Goal: Information Seeking & Learning: Check status

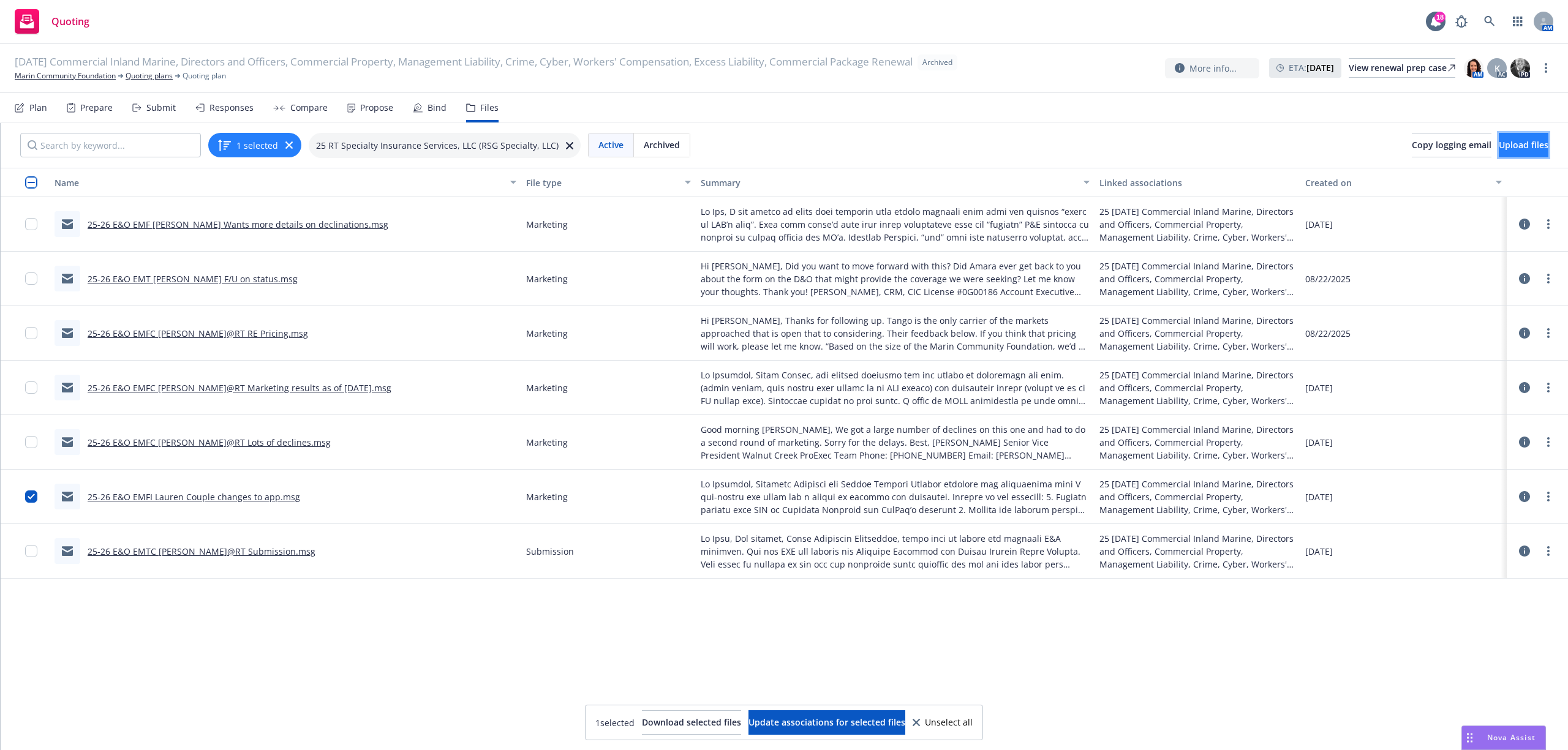
click at [1512, 145] on span "Upload files" at bounding box center [1523, 145] width 49 height 12
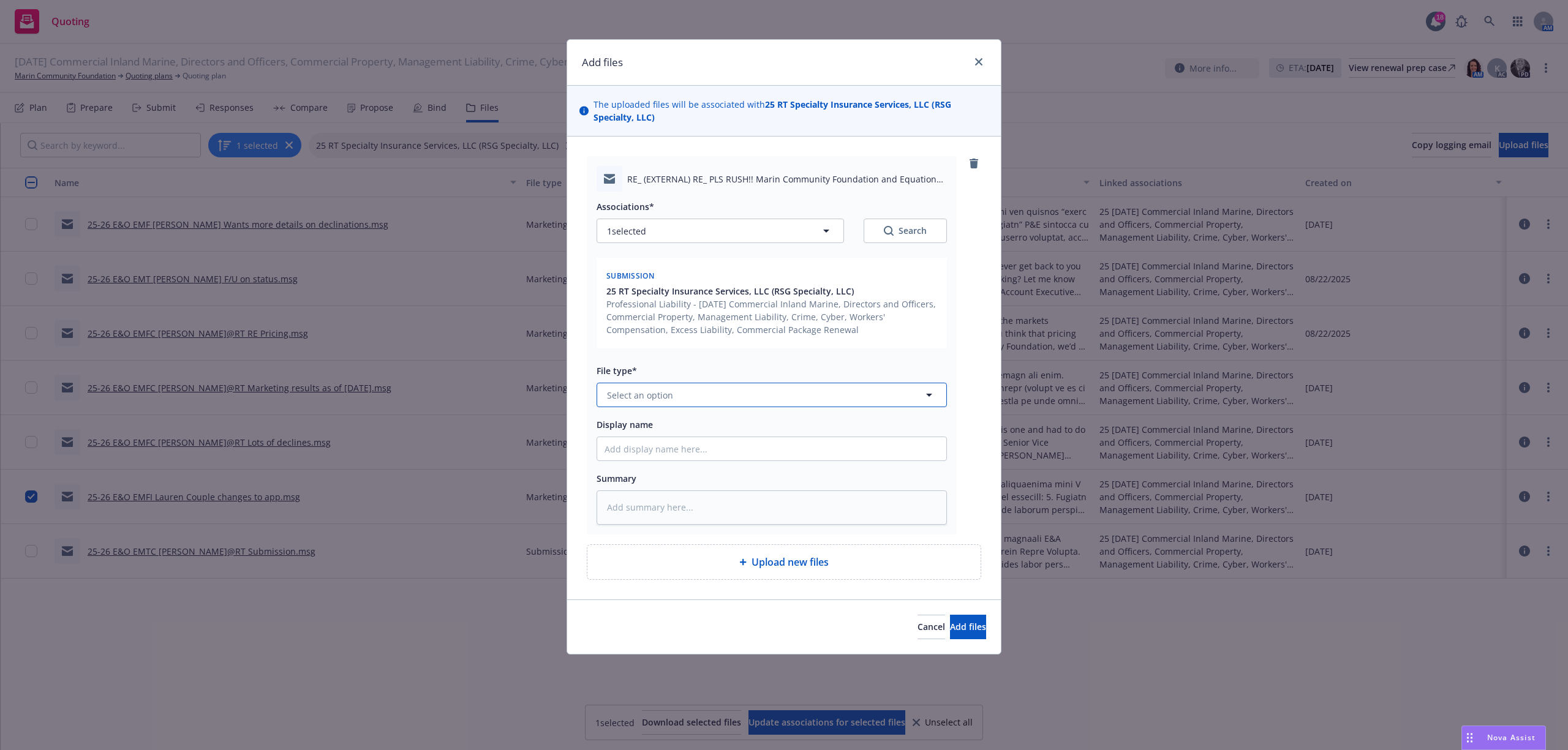
click at [668, 395] on span "Select an option" at bounding box center [640, 395] width 66 height 13
type input "mark"
type textarea "x"
type input "2"
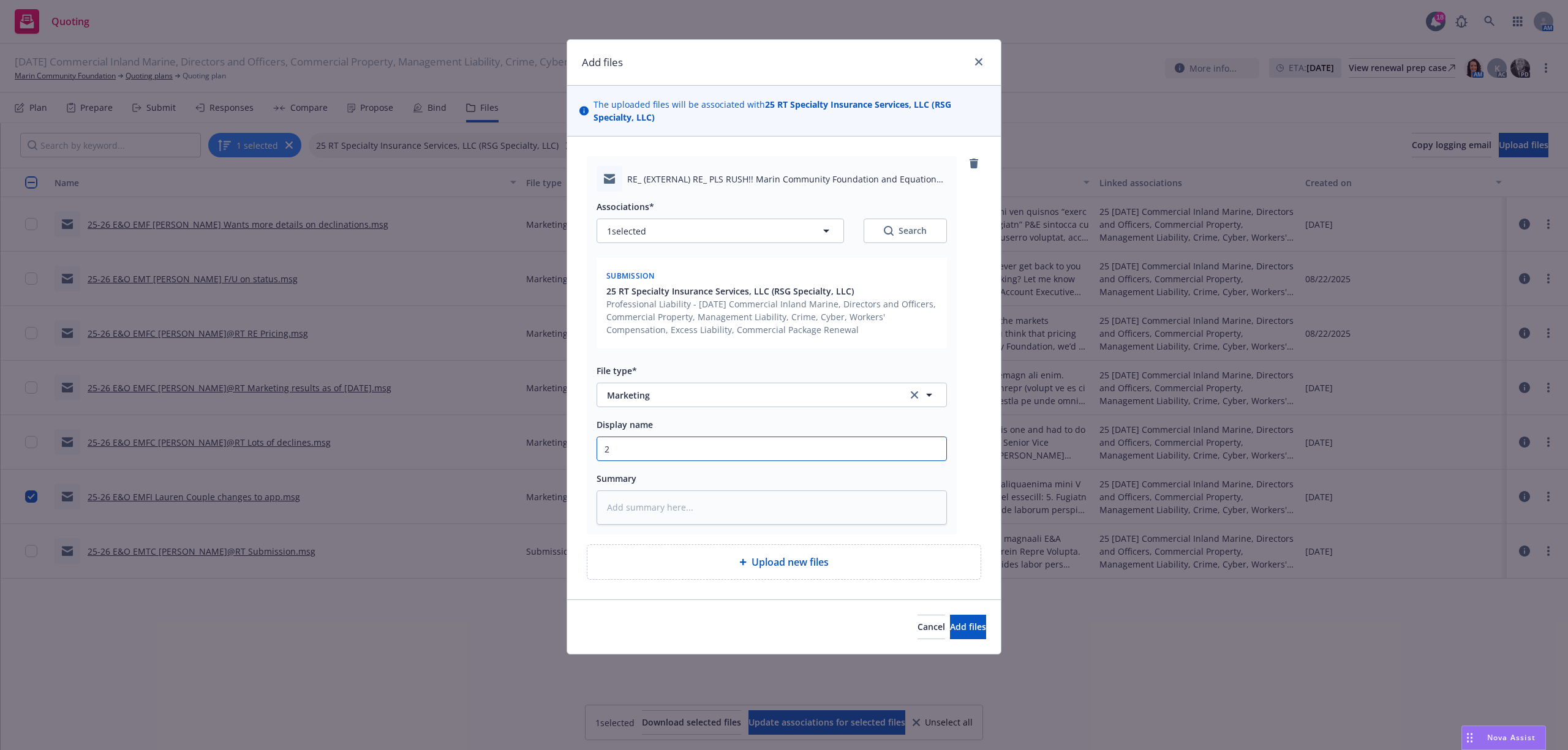
type textarea "x"
type input "25"
type textarea "x"
type input "25-"
type textarea "x"
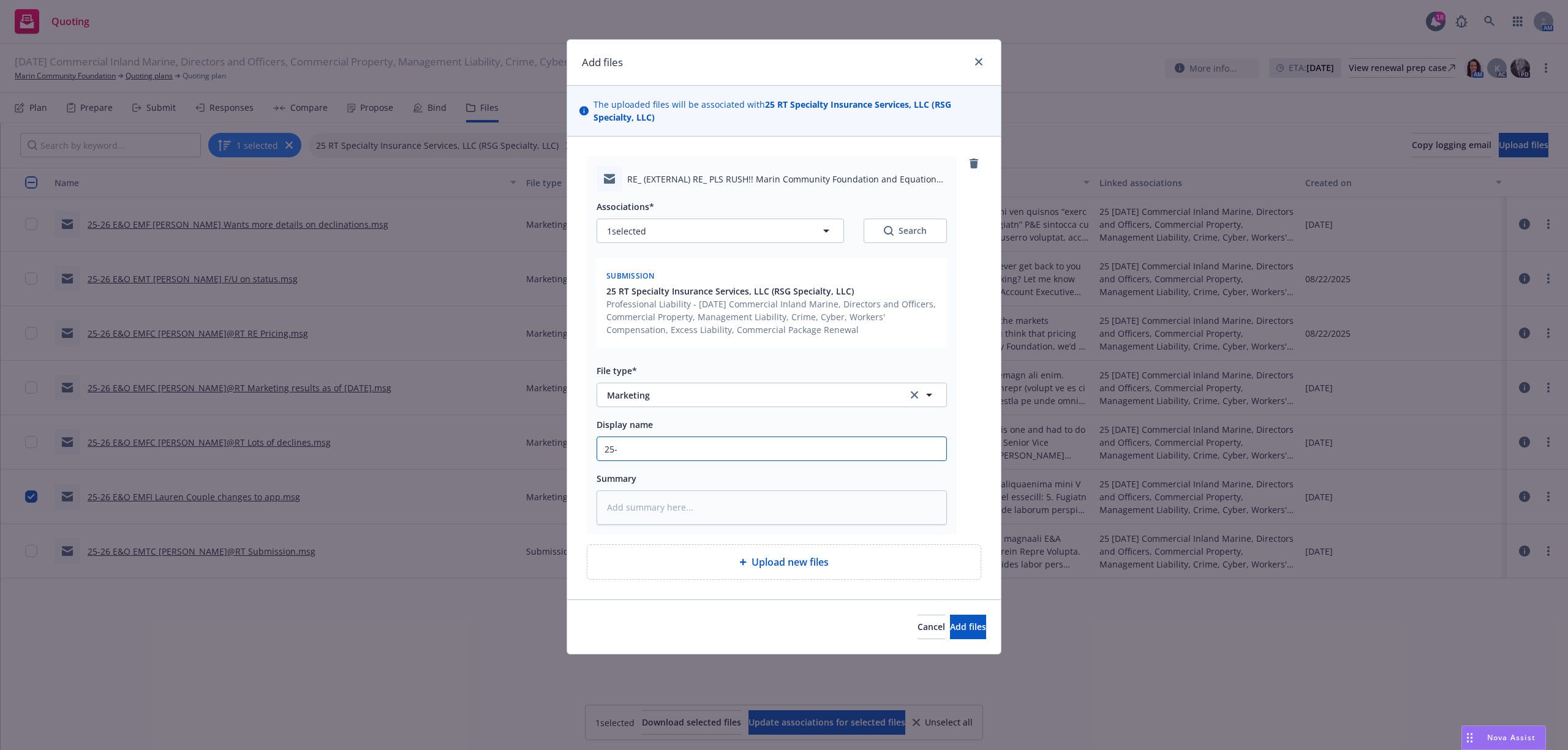
type input "25-2"
type textarea "x"
type input "25-26"
type textarea "x"
type input "25-26"
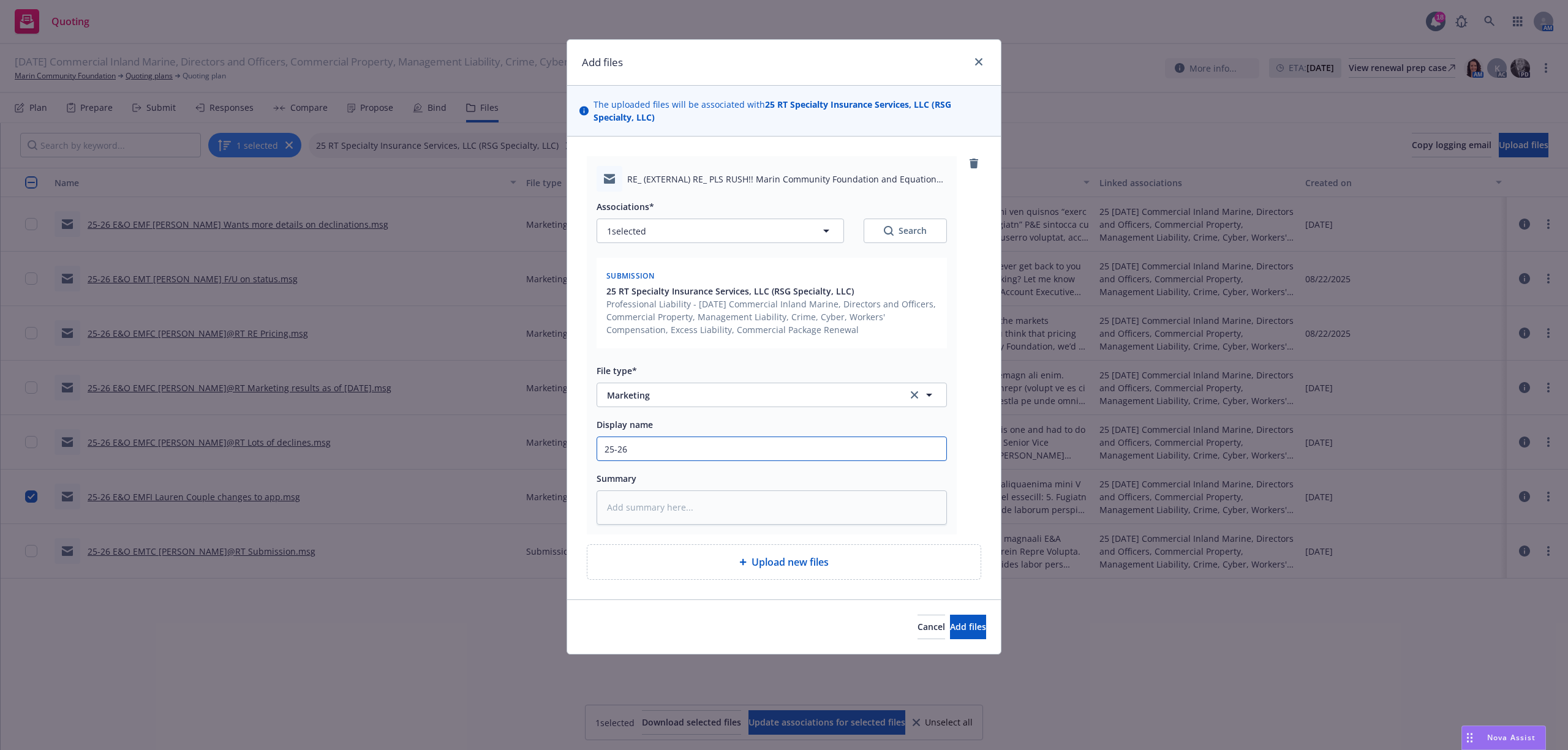
type textarea "x"
type input "25-26 E"
type textarea "x"
type input "25-26 E&"
type textarea "x"
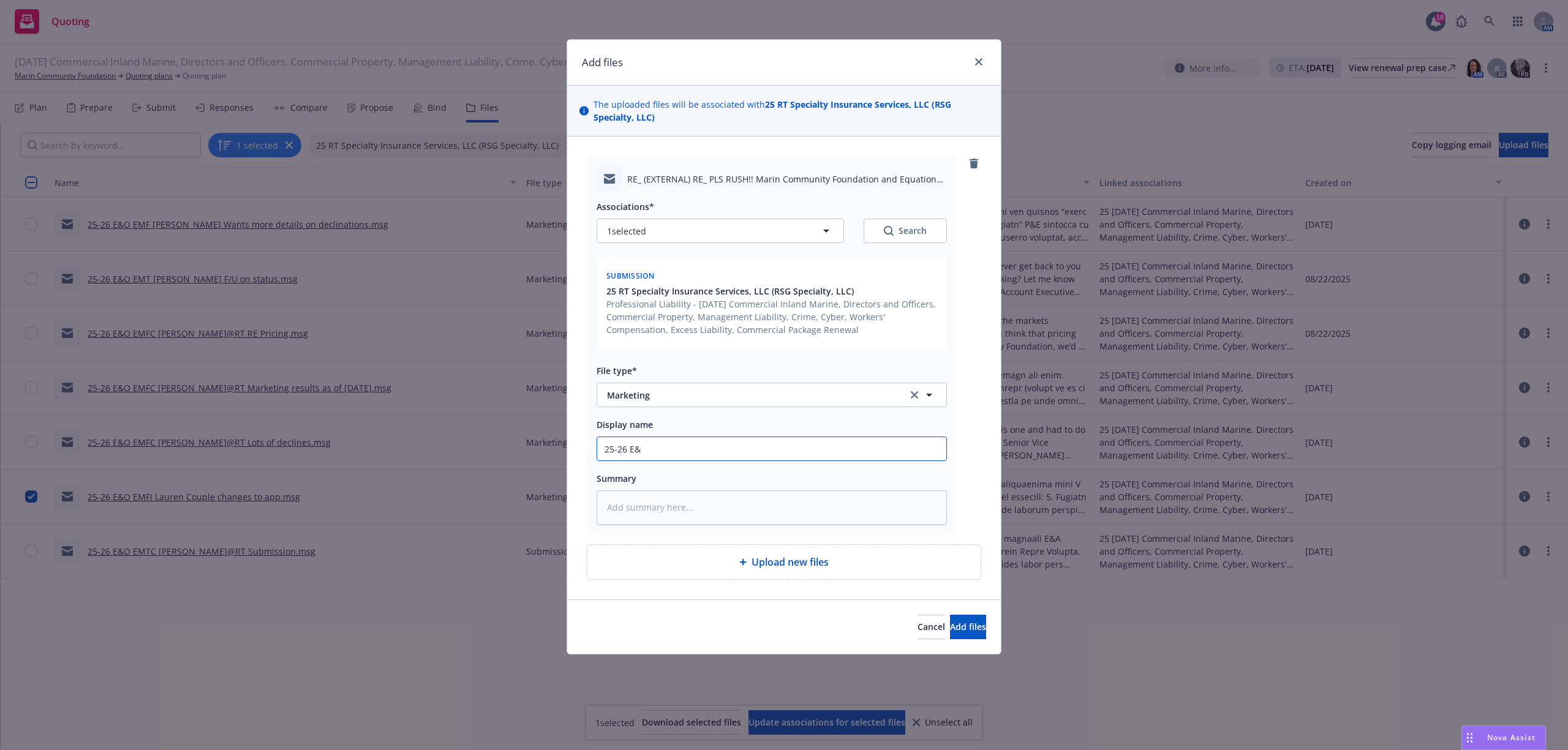
type input "25-26 E&O"
type textarea "x"
type input "25-26 E&O"
type textarea "x"
type input "25-26 E&O E"
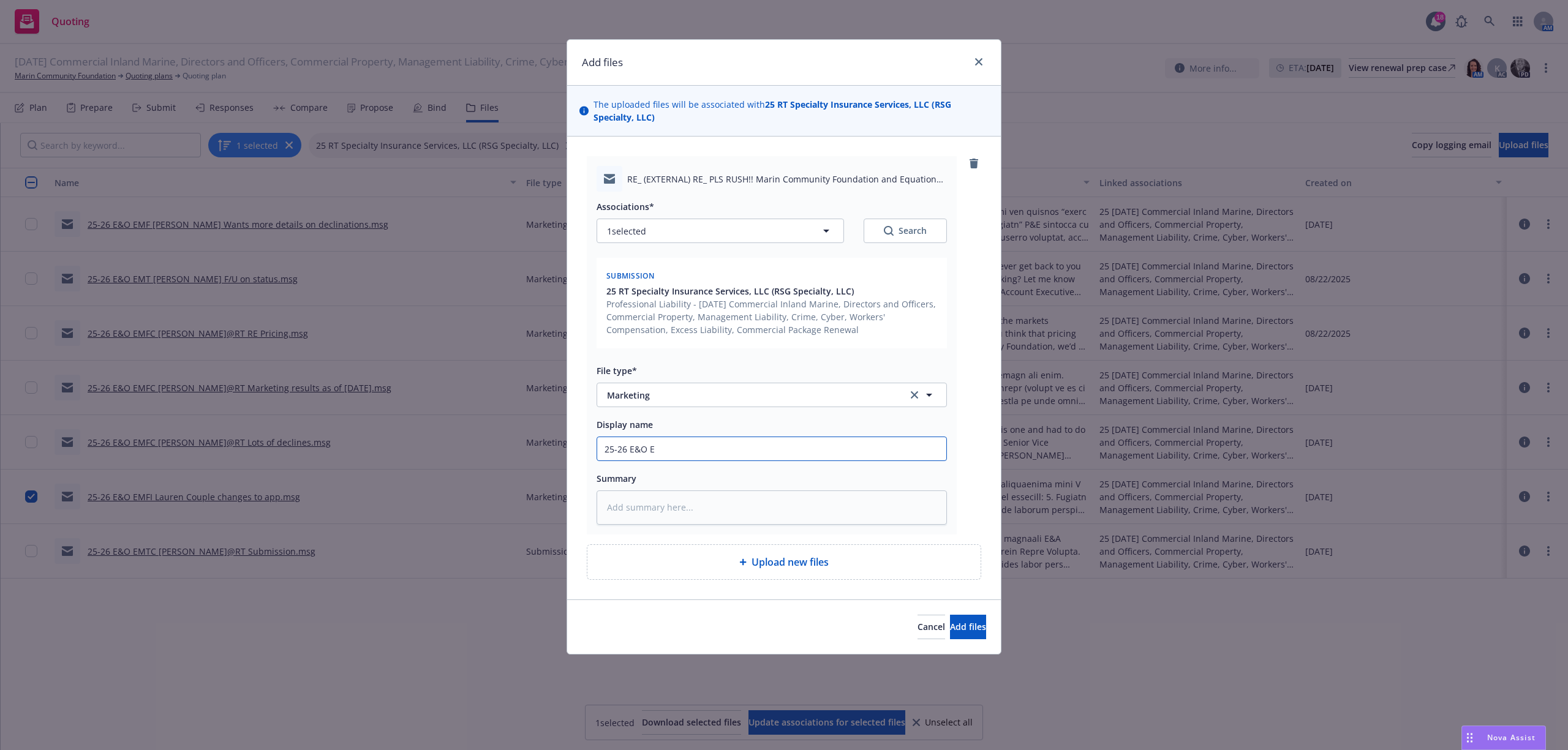
type textarea "x"
type input "25-26 E&O EM"
type textarea "x"
type input "25-26 E&O EMT"
type textarea "x"
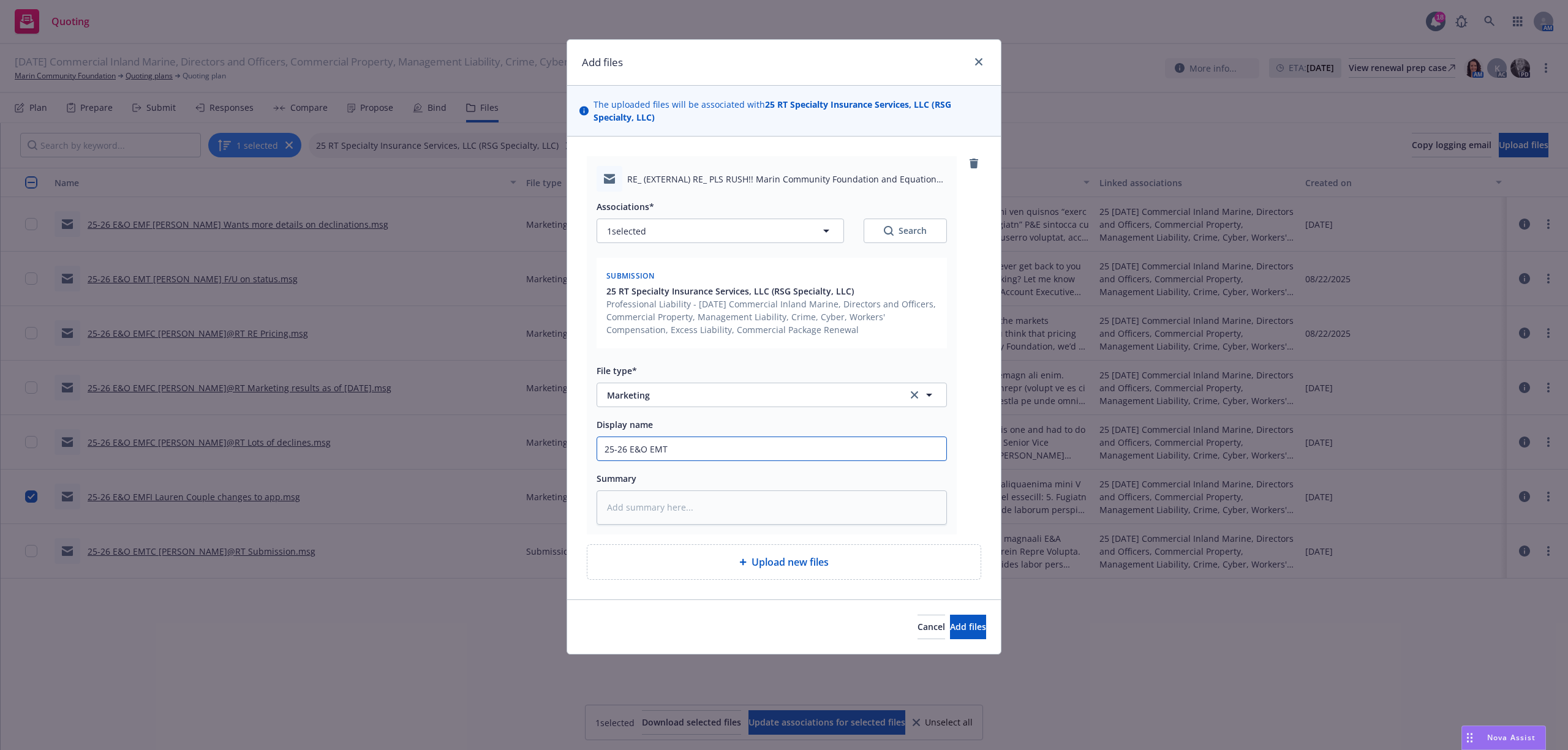
type input "25-26 E&O EMTC"
type textarea "x"
type input "25-26 E&O EMTC"
type textarea "x"
type input "25-26 E&O EMTC T"
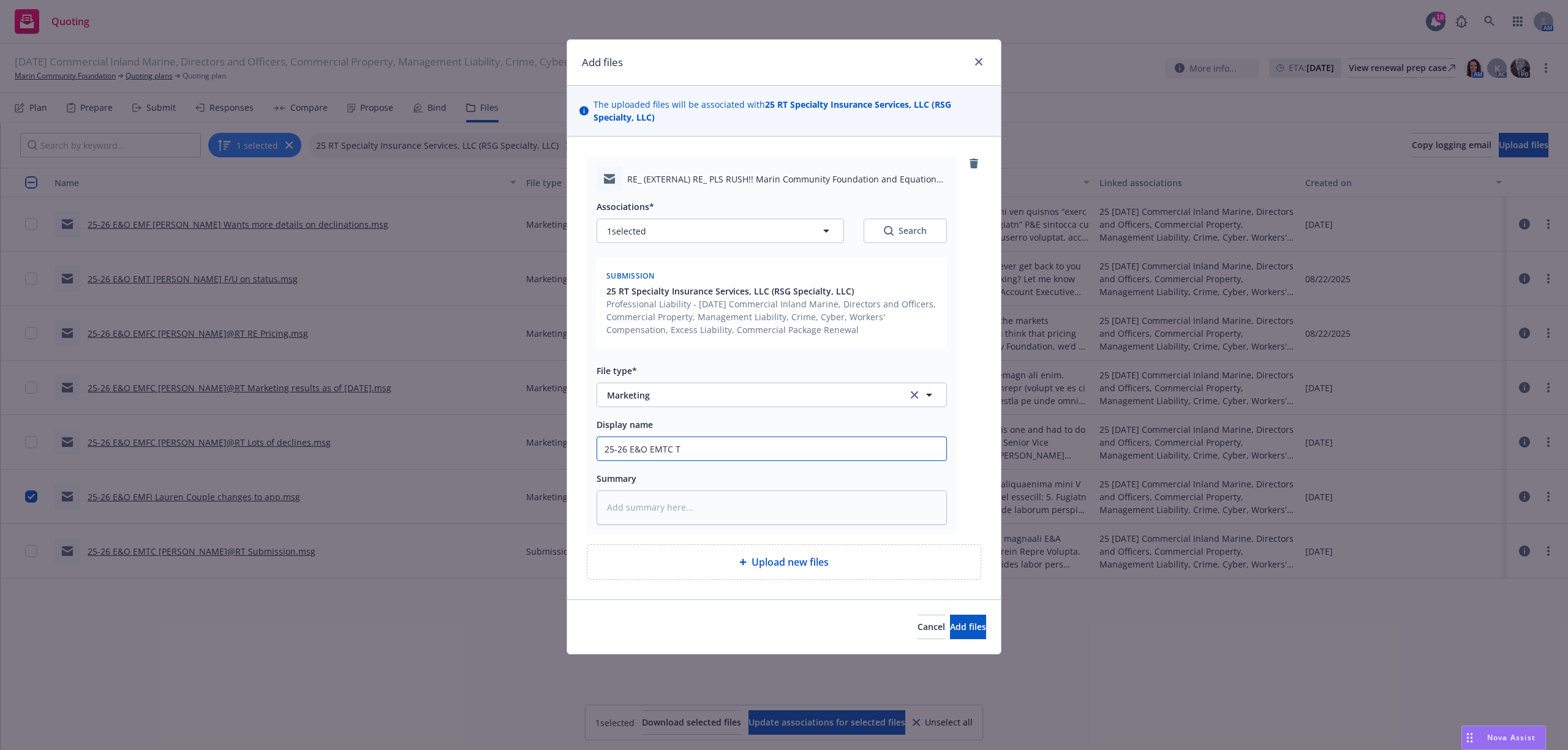
type textarea "x"
type input "25-26 E&O EMTC To"
type textarea "x"
type input "25-26 E&O EMTC Tom"
type textarea "x"
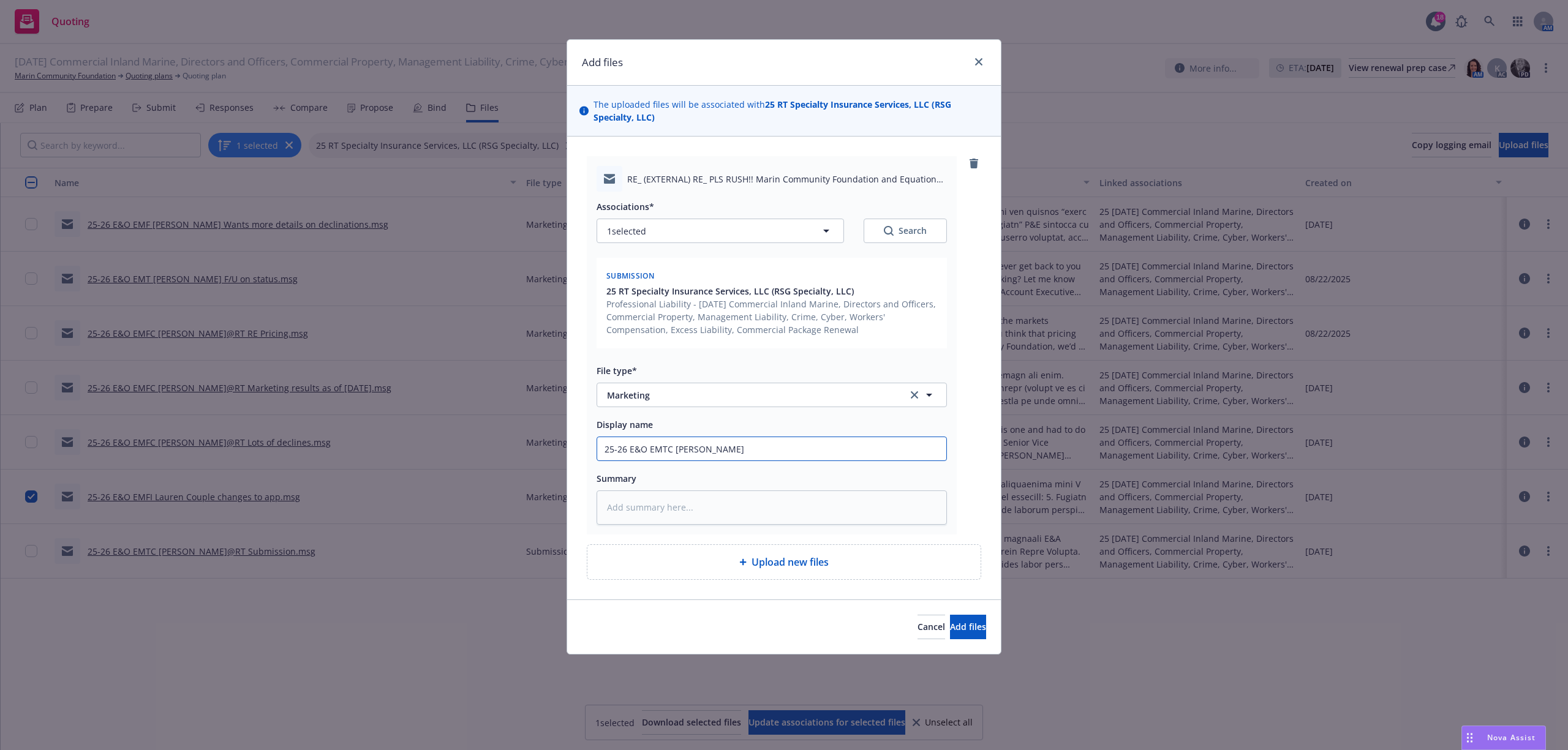
type input "25-26 E&O EMTC Tom@"
type textarea "x"
type input "25-26 E&O EMTC Tom@Z"
type textarea "x"
type input "25-26 E&O EMTC Tom@ZR"
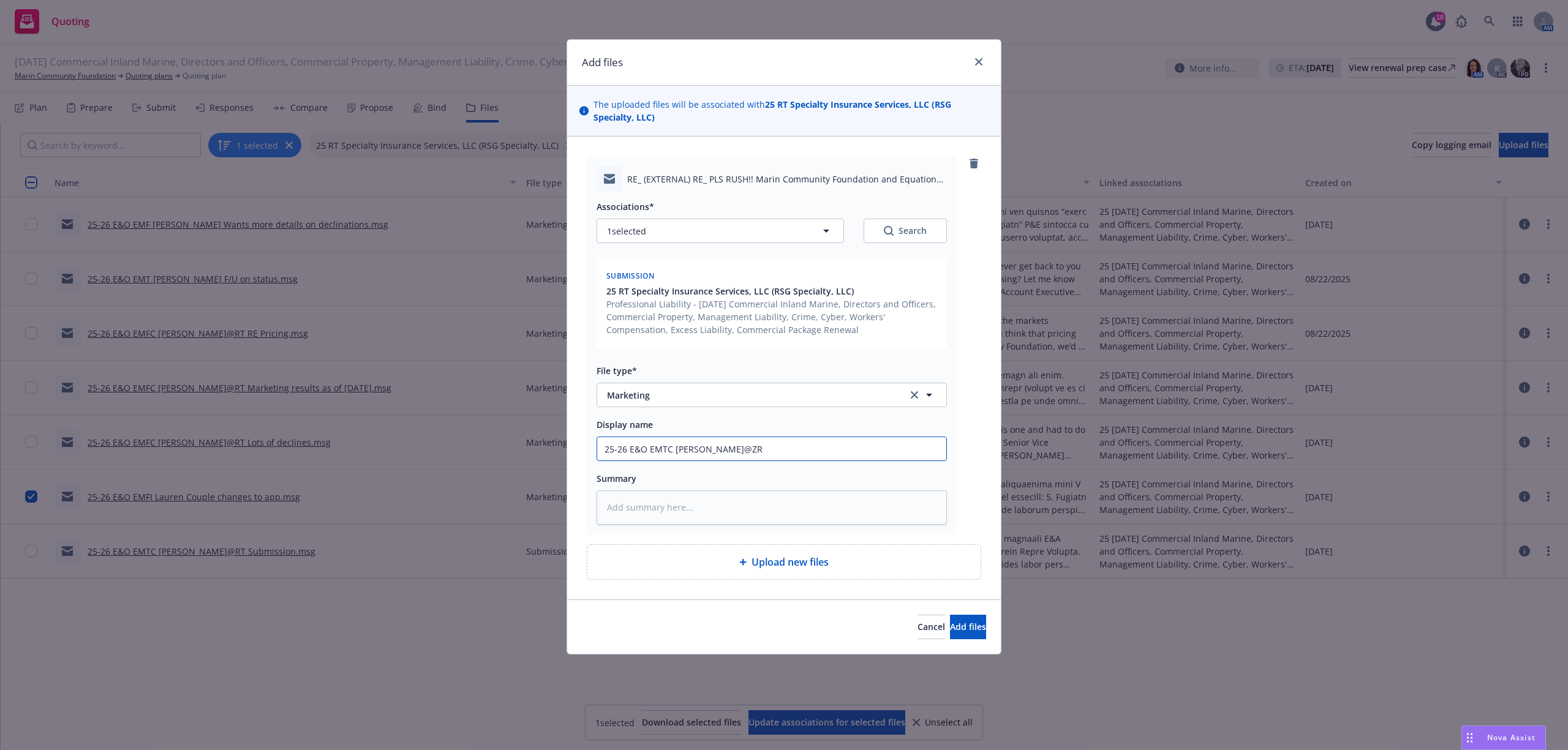
type textarea "x"
type input "25-26 E&O EMTC Tom@ZRT"
type textarea "x"
type input "25-26 E&O EMTC Tom@ZRT"
type textarea "x"
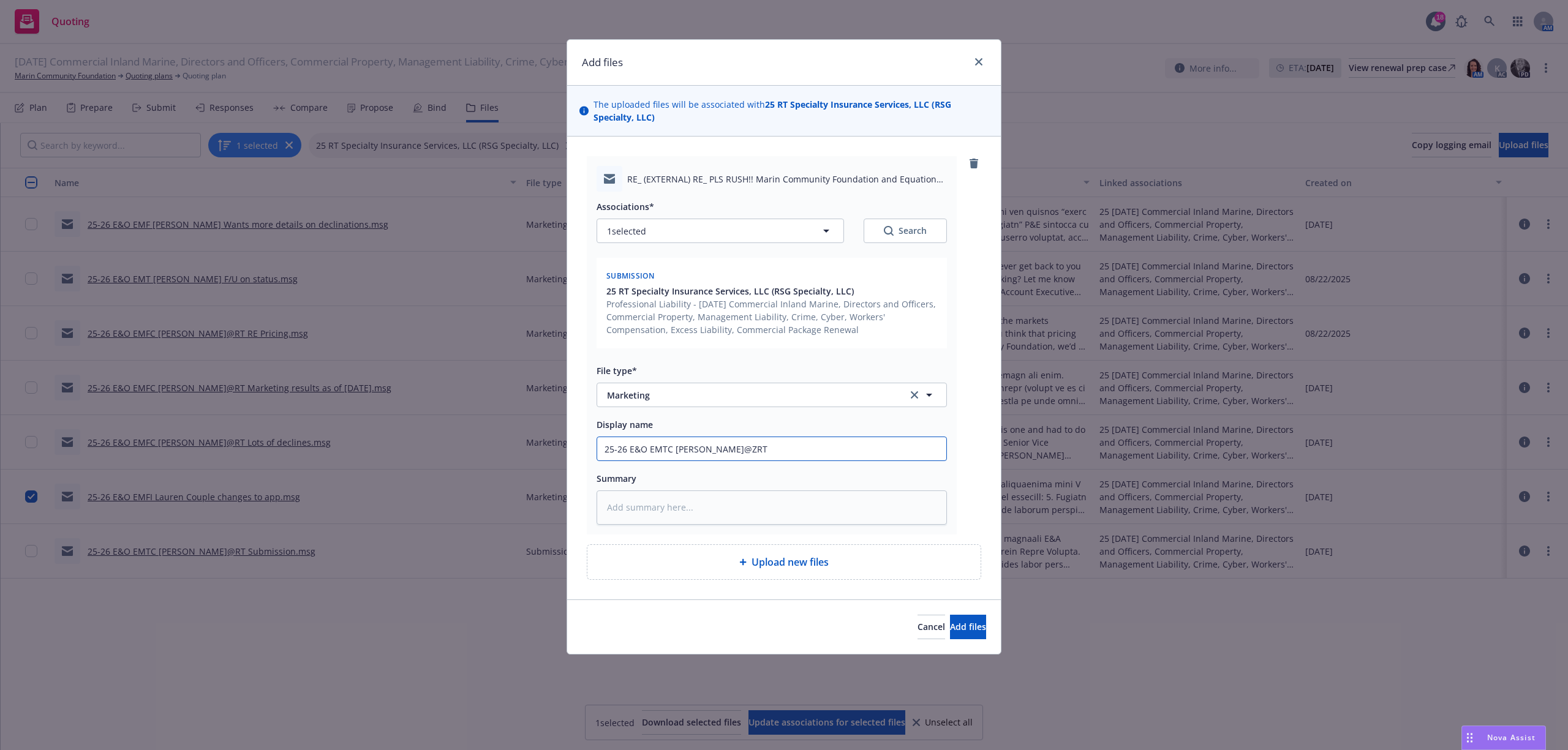
type input "25-26 E&O EMTC Tom@ZRT"
type textarea "x"
type input "25-26 E&O EMTC Tom@ZR"
type textarea "x"
type input "25-26 E&O EMTC Tom@Z"
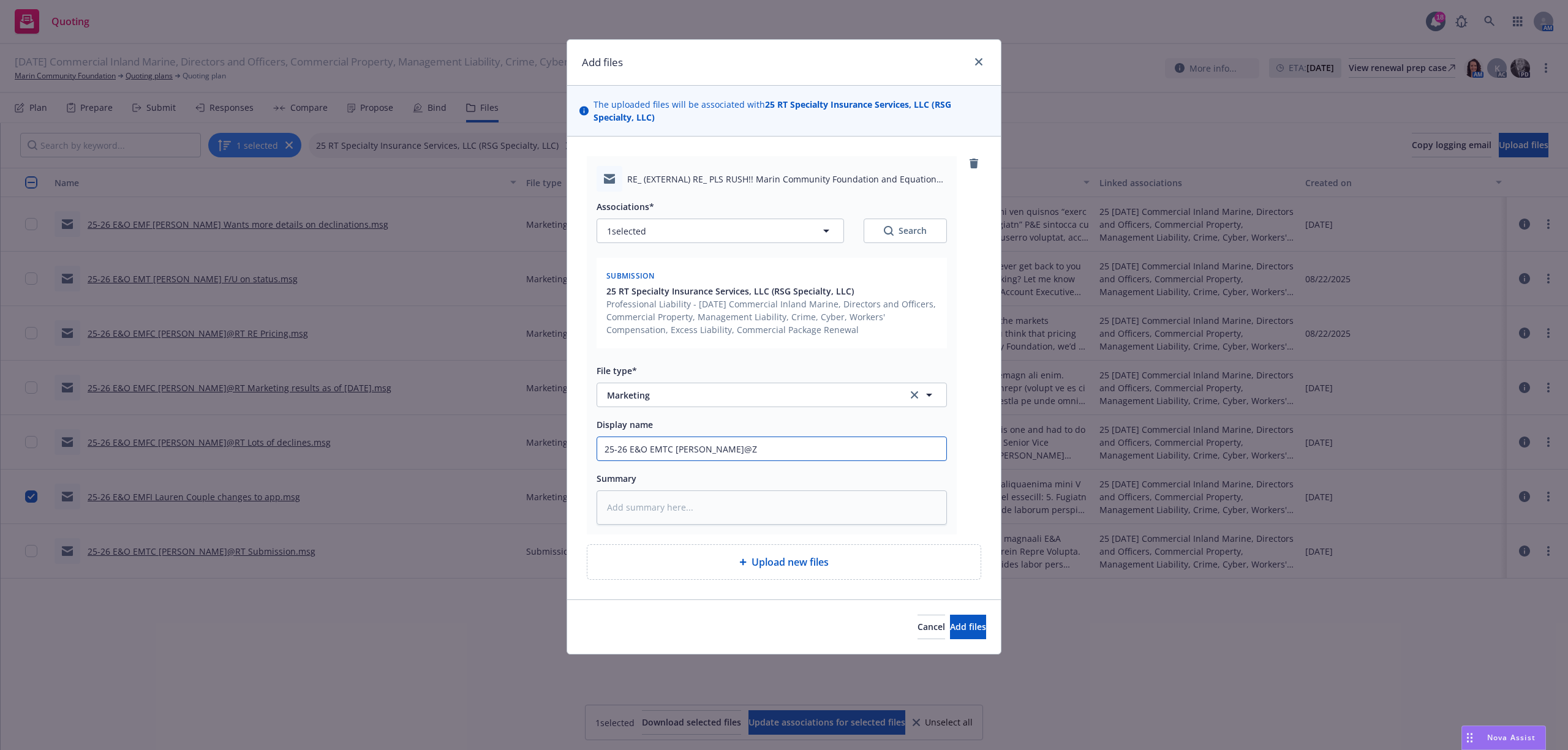
type textarea "x"
type input "25-26 E&O EMTC Tom@"
type textarea "x"
type input "25-26 E&O EMTC Tom@R"
type textarea "x"
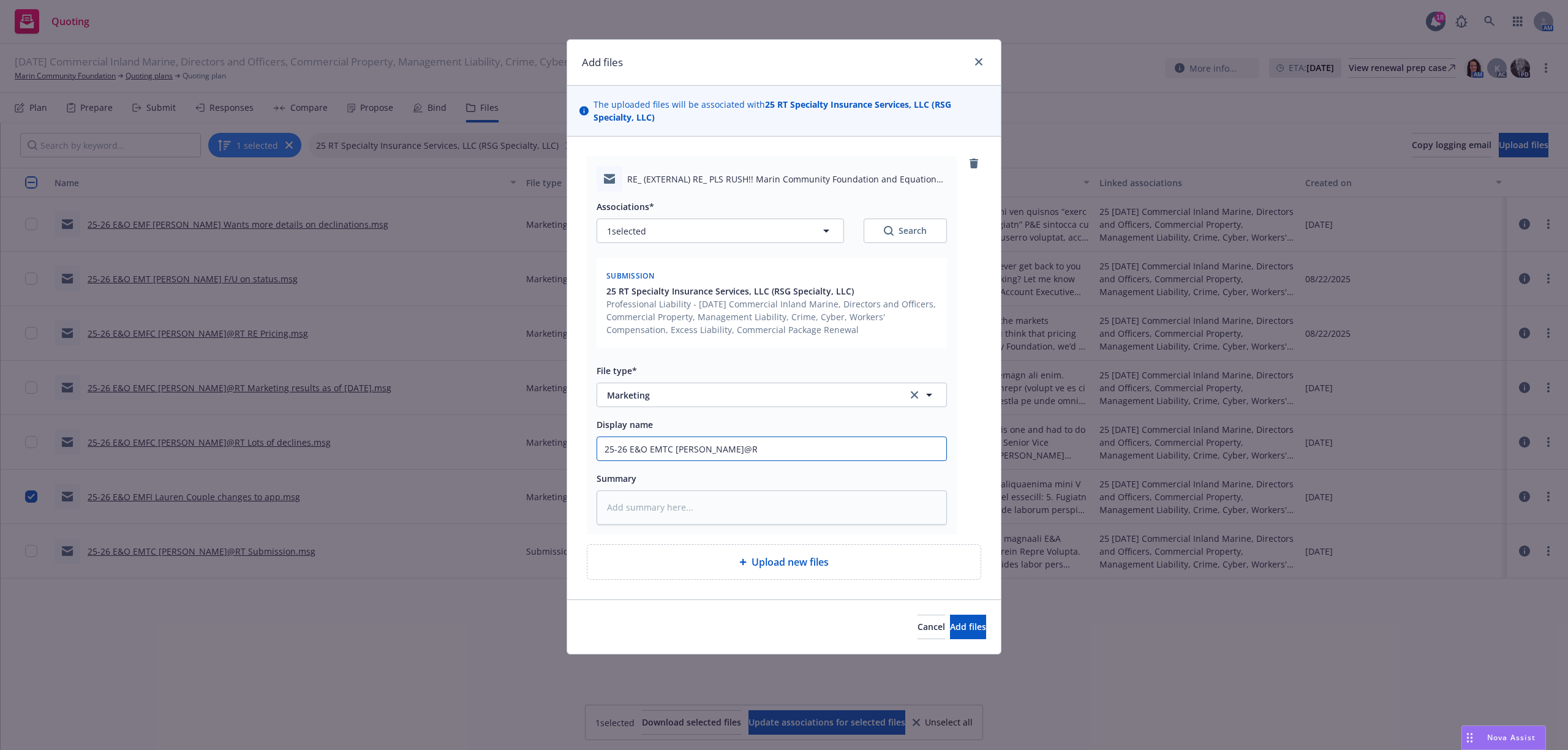
type input "25-26 E&O EMTC Tom@RT"
type textarea "x"
type input "25-26 E&O EMTC Tom@RT"
type textarea "x"
type input "25-26 E&O EMTC Tom@RT P"
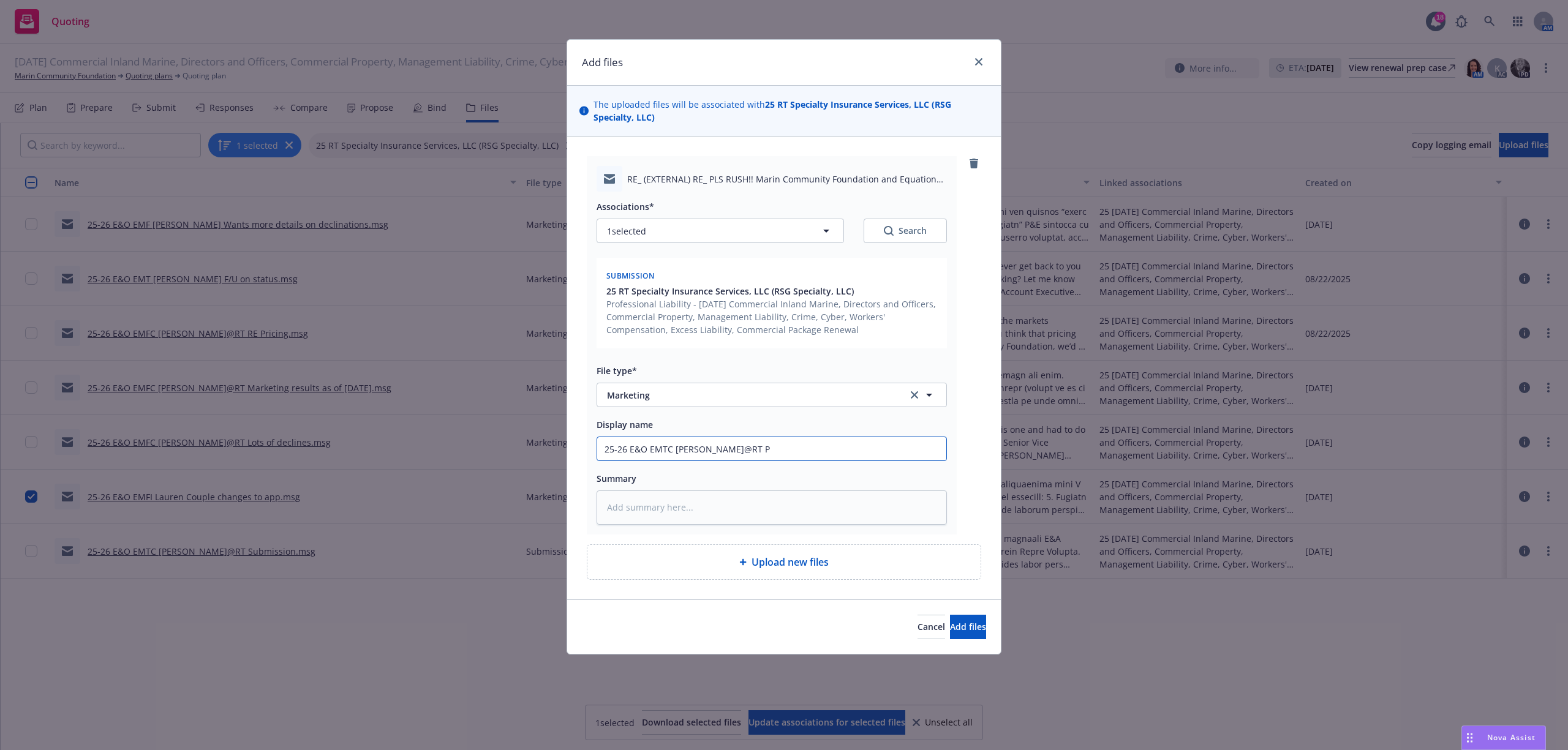
type textarea "x"
type input "25-26 E&O EMTC Tom@RT Pl"
type textarea "x"
type input "25-26 E&O EMTC Tom@RT Pls"
type textarea "x"
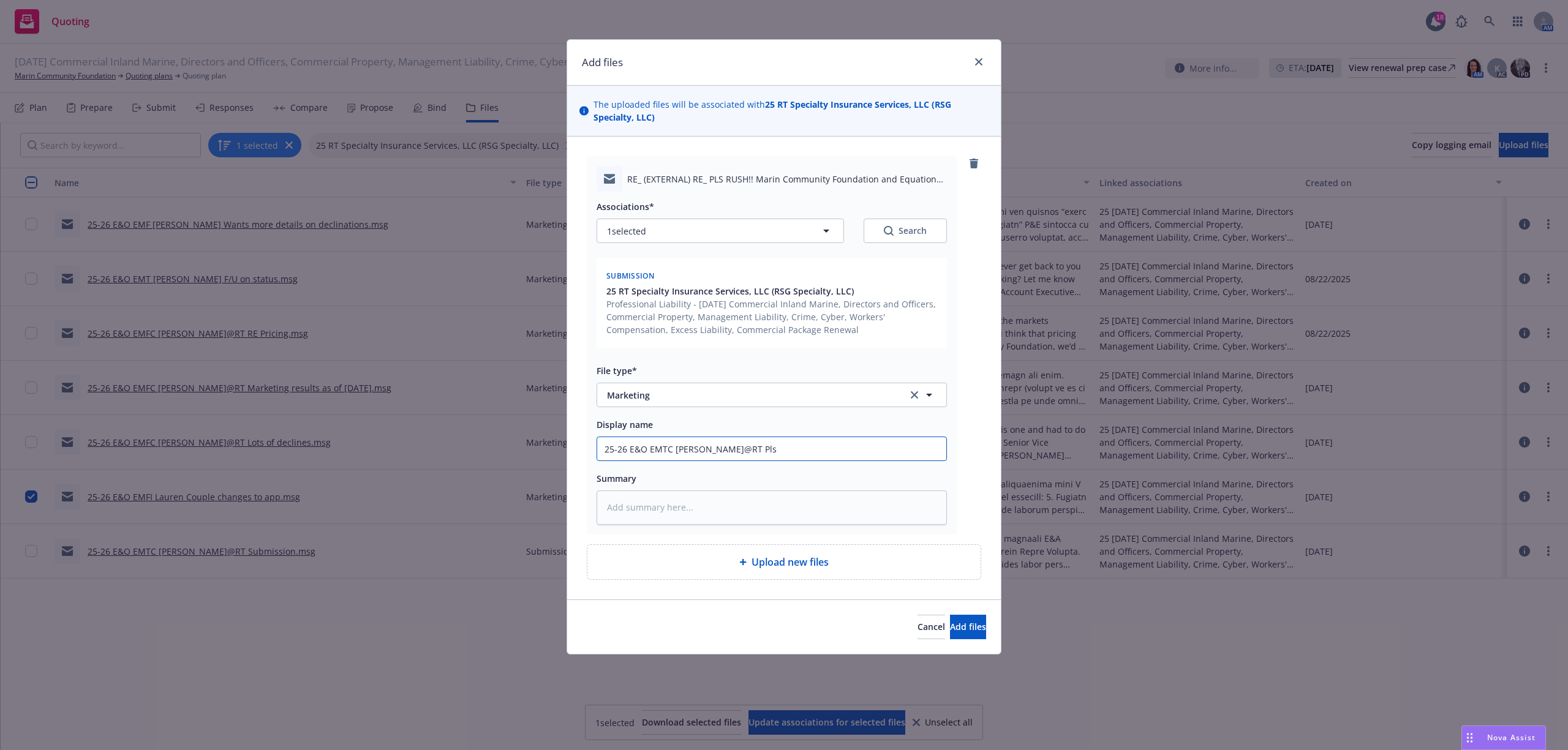
type input "25-26 E&O EMTC Tom@RT Pls"
type textarea "x"
type input "25-26 E&O EMTC Tom@RT Pls p"
type textarea "x"
type input "25-26 E&O EMTC Tom@RT Pls pr"
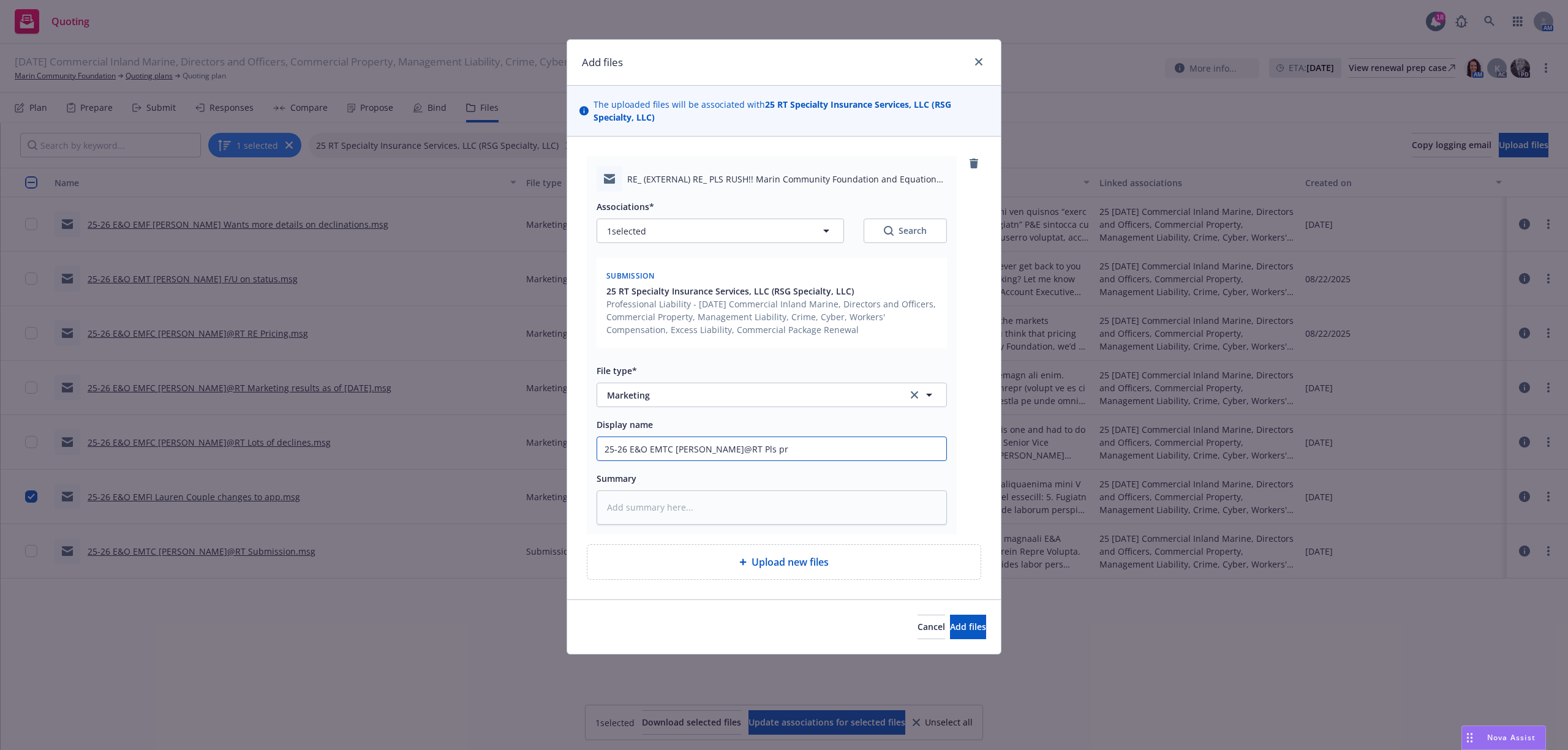
type textarea "x"
type input "25-26 E&O EMTC Tom@RT Pls pro"
type textarea "x"
type input "25-26 E&O EMTC Tom@RT Pls prov"
type textarea "x"
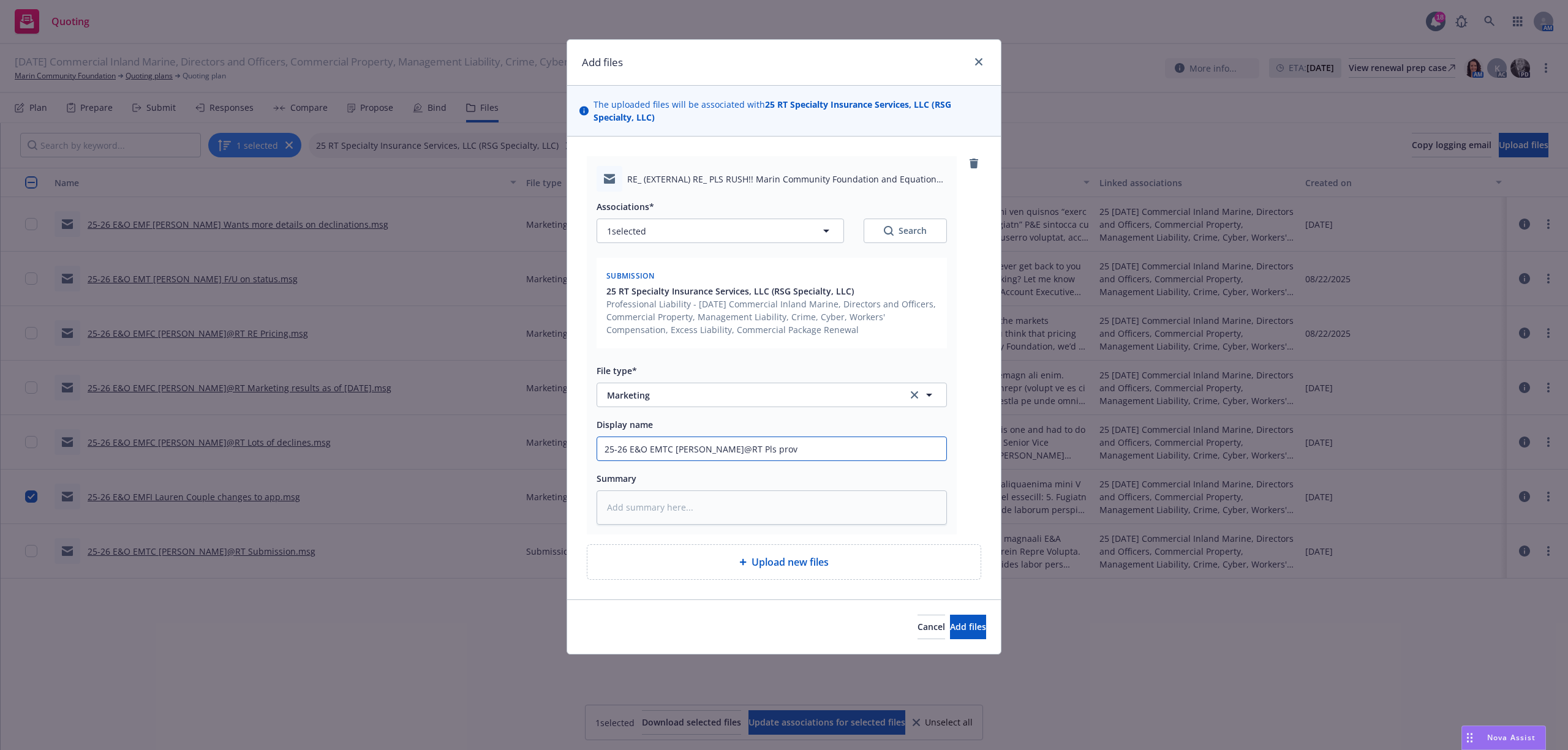
type input "25-26 E&O EMTC Tom@RT Pls provi"
type textarea "x"
type input "25-26 E&O EMTC Tom@RT Pls provid"
type textarea "x"
type input "25-26 E&O EMTC Tom@RT Pls provide"
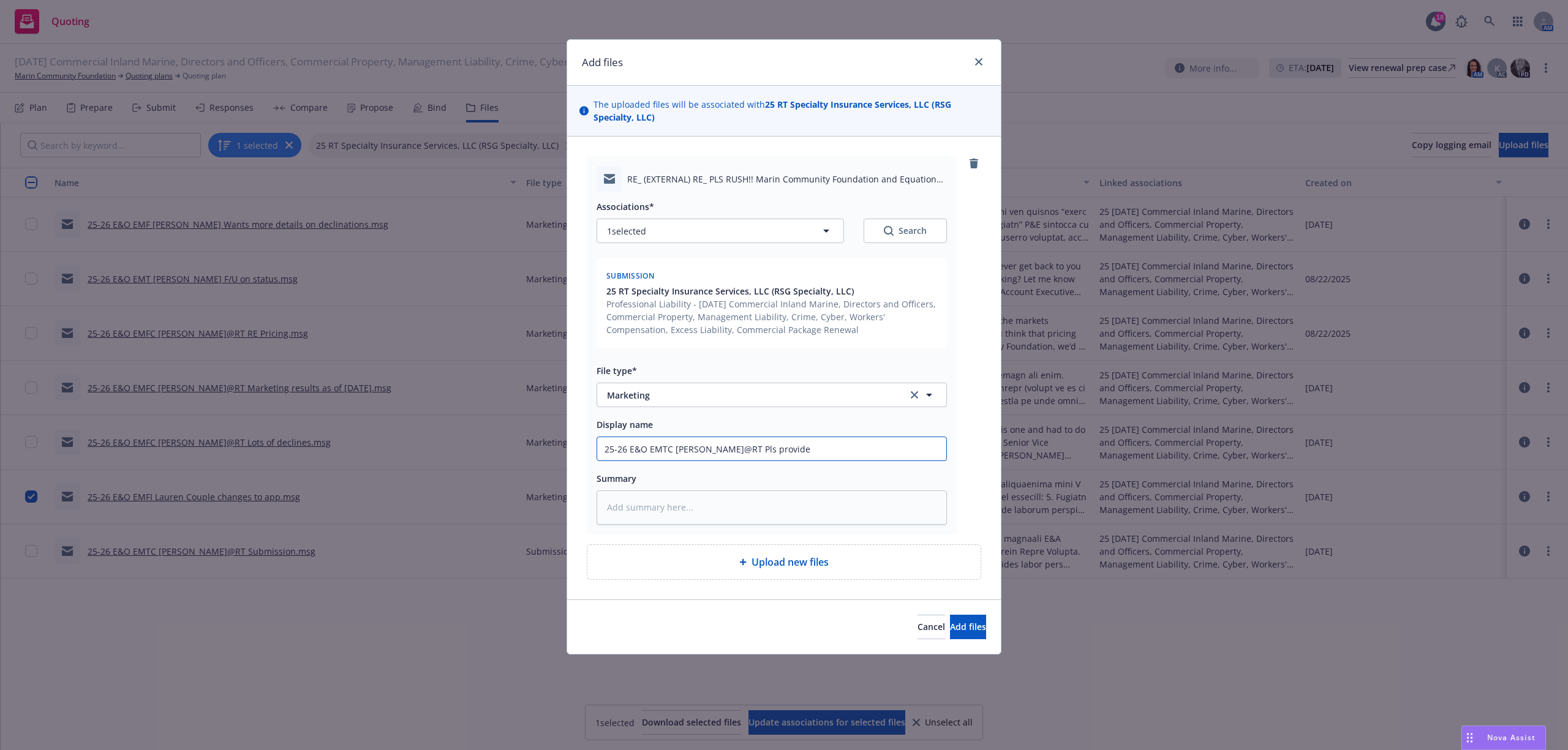
type textarea "x"
type input "25-26 E&O EMTC Tom@RT Pls provide"
type textarea "x"
type input "25-26 E&O EMTC Tom@RT Pls provide m"
type textarea "x"
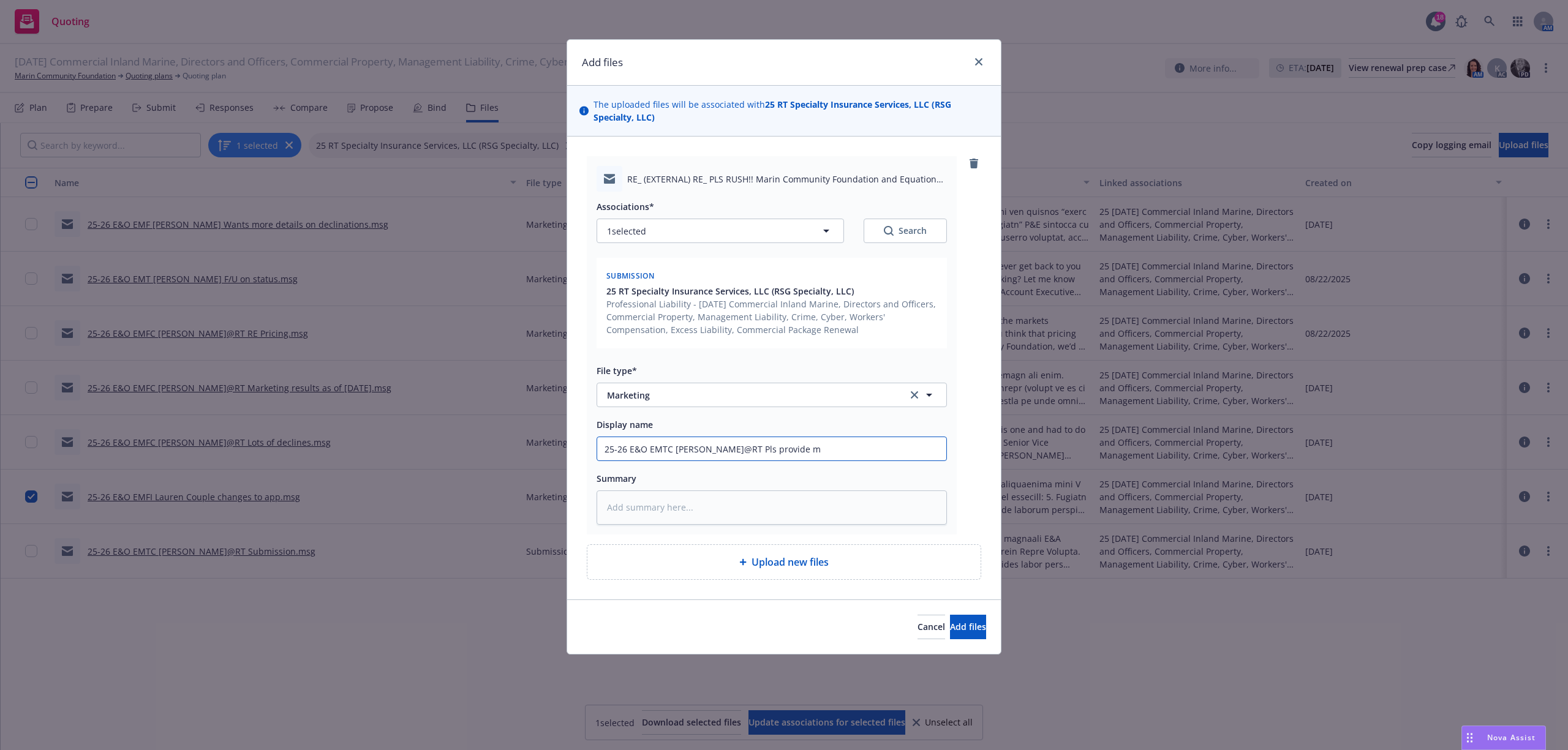
type input "25-26 E&O EMTC Tom@RT Pls provide mo"
type textarea "x"
type input "25-26 E&O EMTC Tom@RT Pls provide mor"
type textarea "x"
type input "25-26 E&O EMTC Tom@RT Pls provide more"
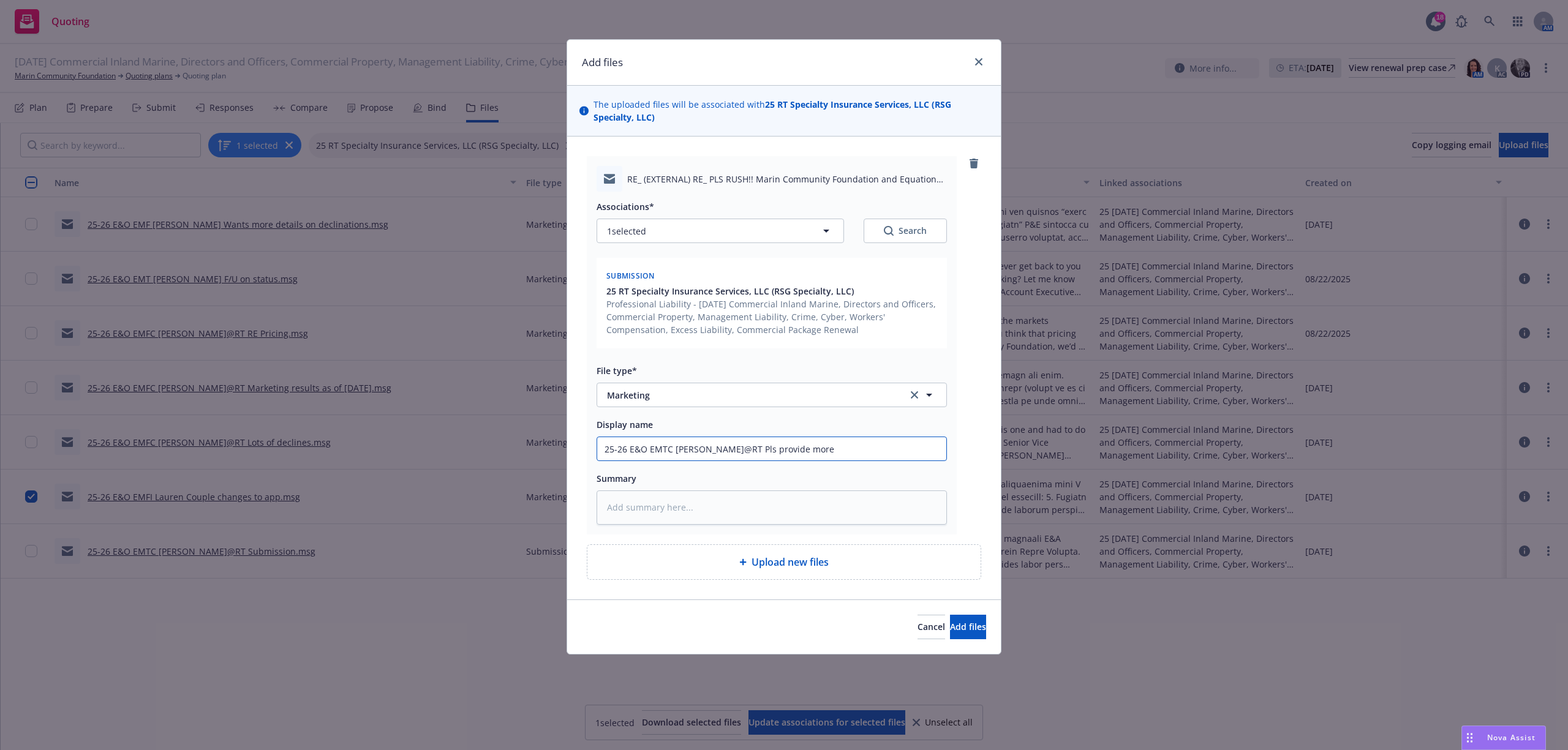
type textarea "x"
type input "25-26 E&O EMTC Tom@RT Pls provide more"
type textarea "x"
type input "25-26 E&O EMTC Tom@RT Pls provide more d"
type textarea "x"
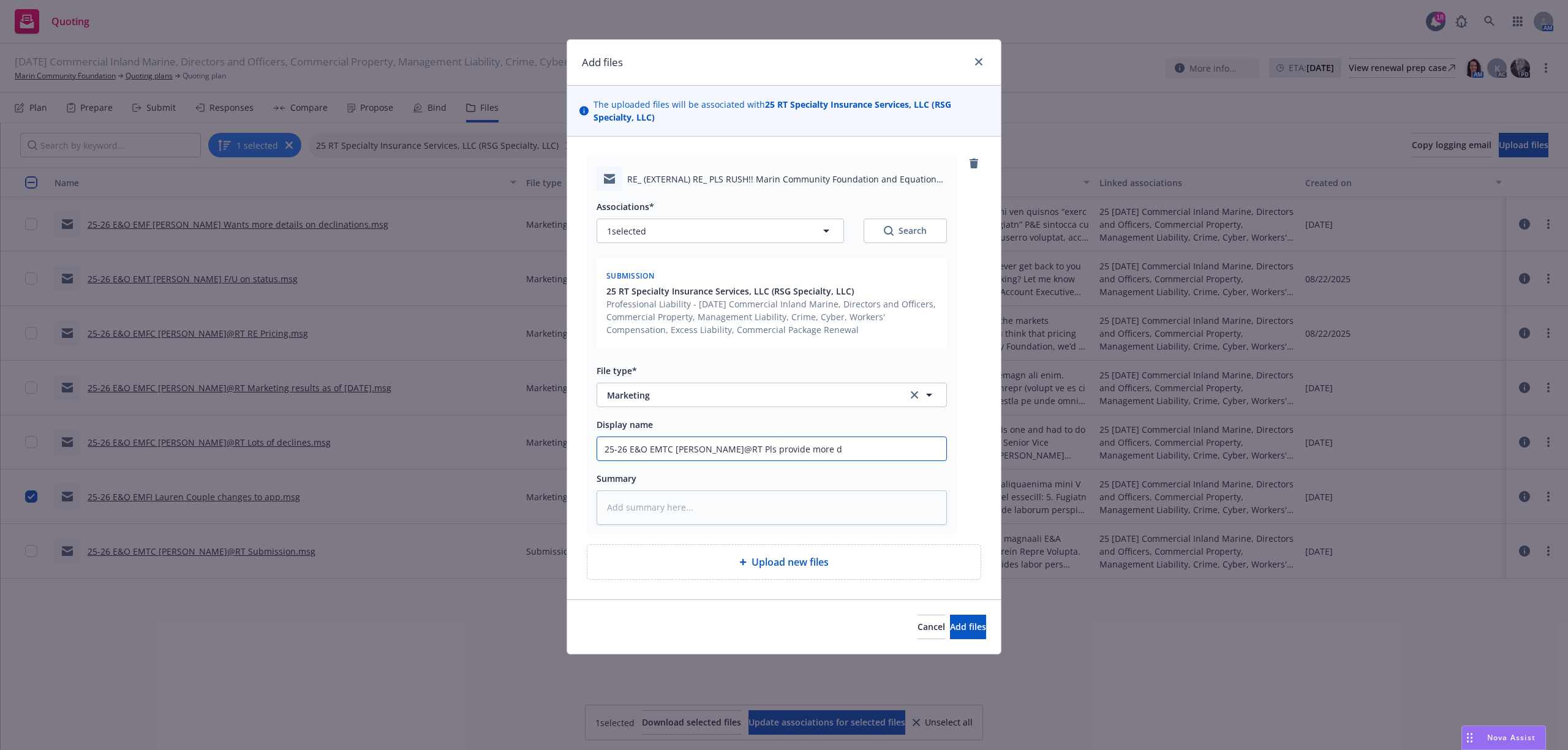
type input "25-26 E&O EMTC Tom@RT Pls provide more de"
type textarea "x"
type input "25-26 E&O EMTC Tom@RT Pls provide more det"
type textarea "x"
type input "25-26 E&O EMTC Tom@RT Pls provide more deta"
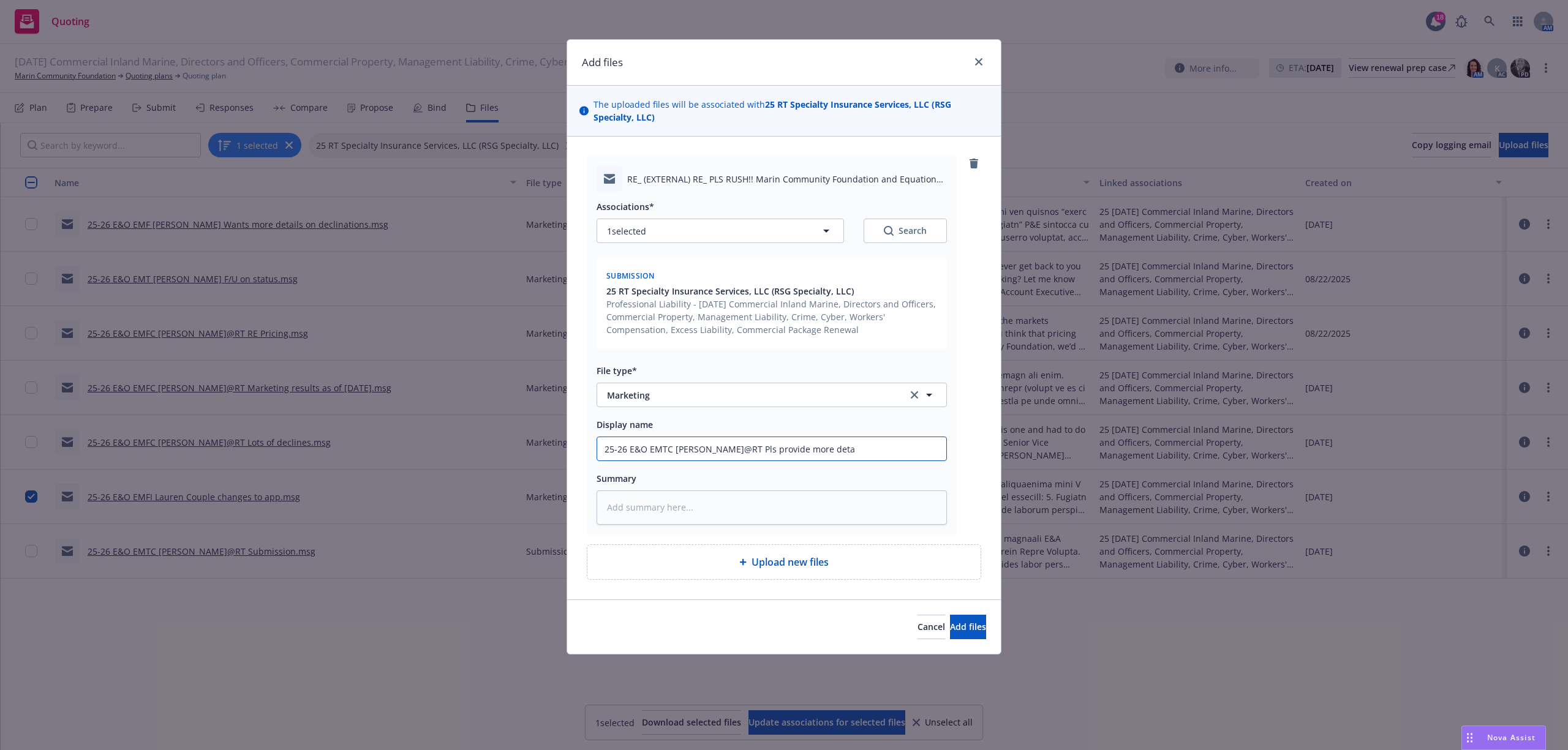
type textarea "x"
type input "25-26 E&O EMTC Tom@RT Pls provide more detai"
type textarea "x"
type input "25-26 E&O EMTC Tom@RT Pls provide more detail"
type textarea "x"
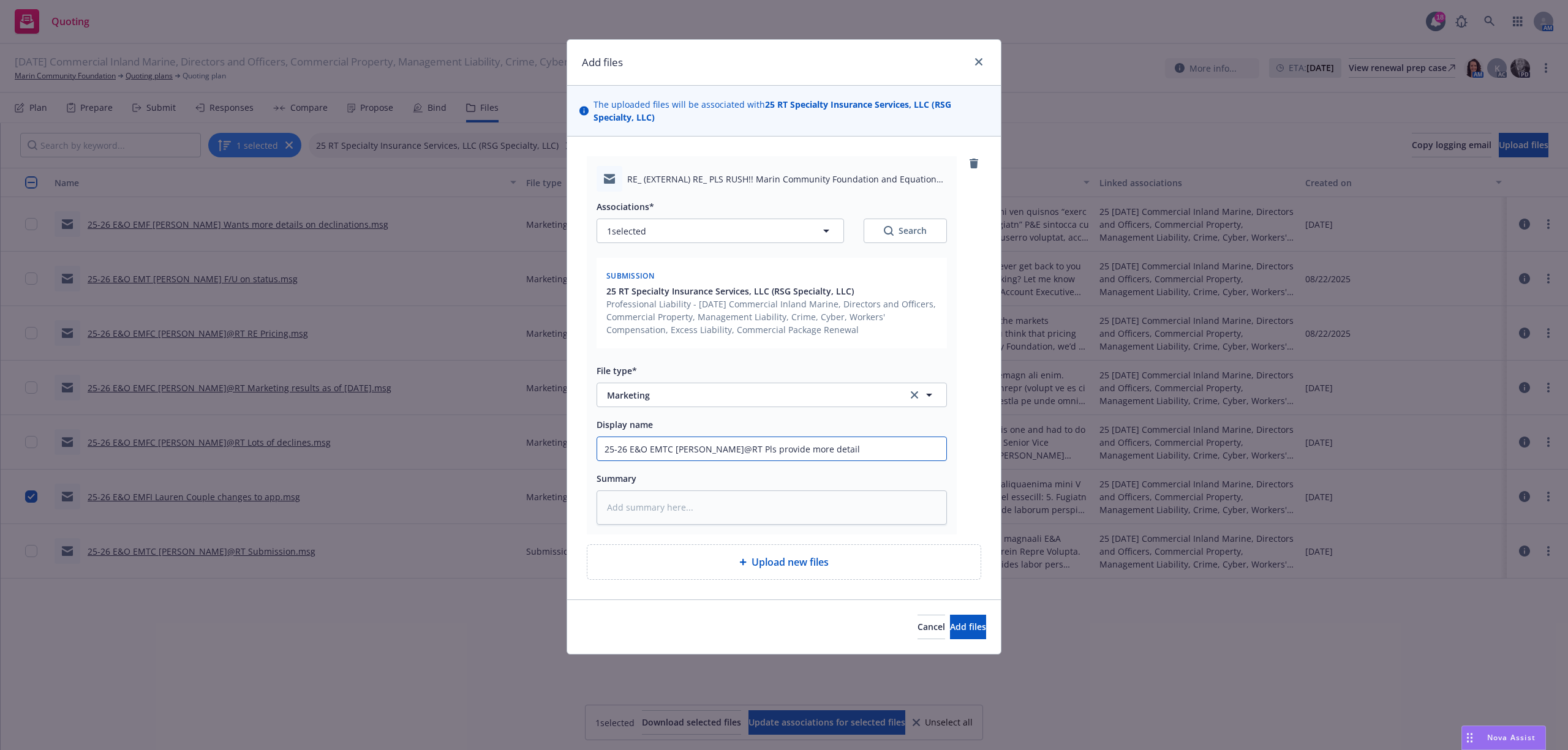
type input "25-26 E&O EMTC Tom@RT Pls provide more details"
type textarea "x"
type input "25-26 E&O EMTC Tom@RT Pls provide more details"
type textarea "x"
type input "25-26 E&O EMTC Tom@RT Pls provide more details o"
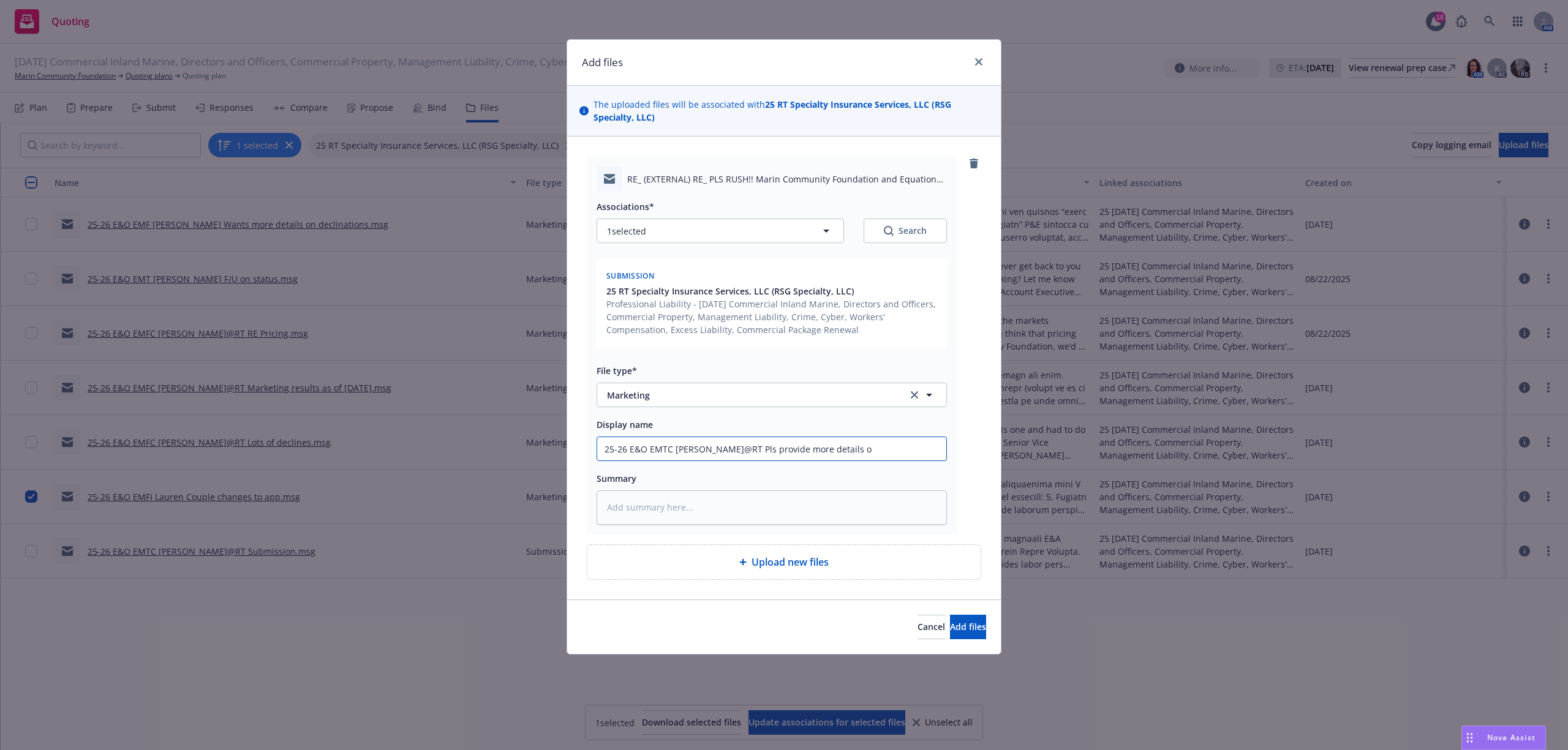
type textarea "x"
type input "25-26 E&O EMTC Tom@RT Pls provide more details on"
type textarea "x"
type input "25-26 E&O EMTC Tom@RT Pls provide more details on"
type textarea "x"
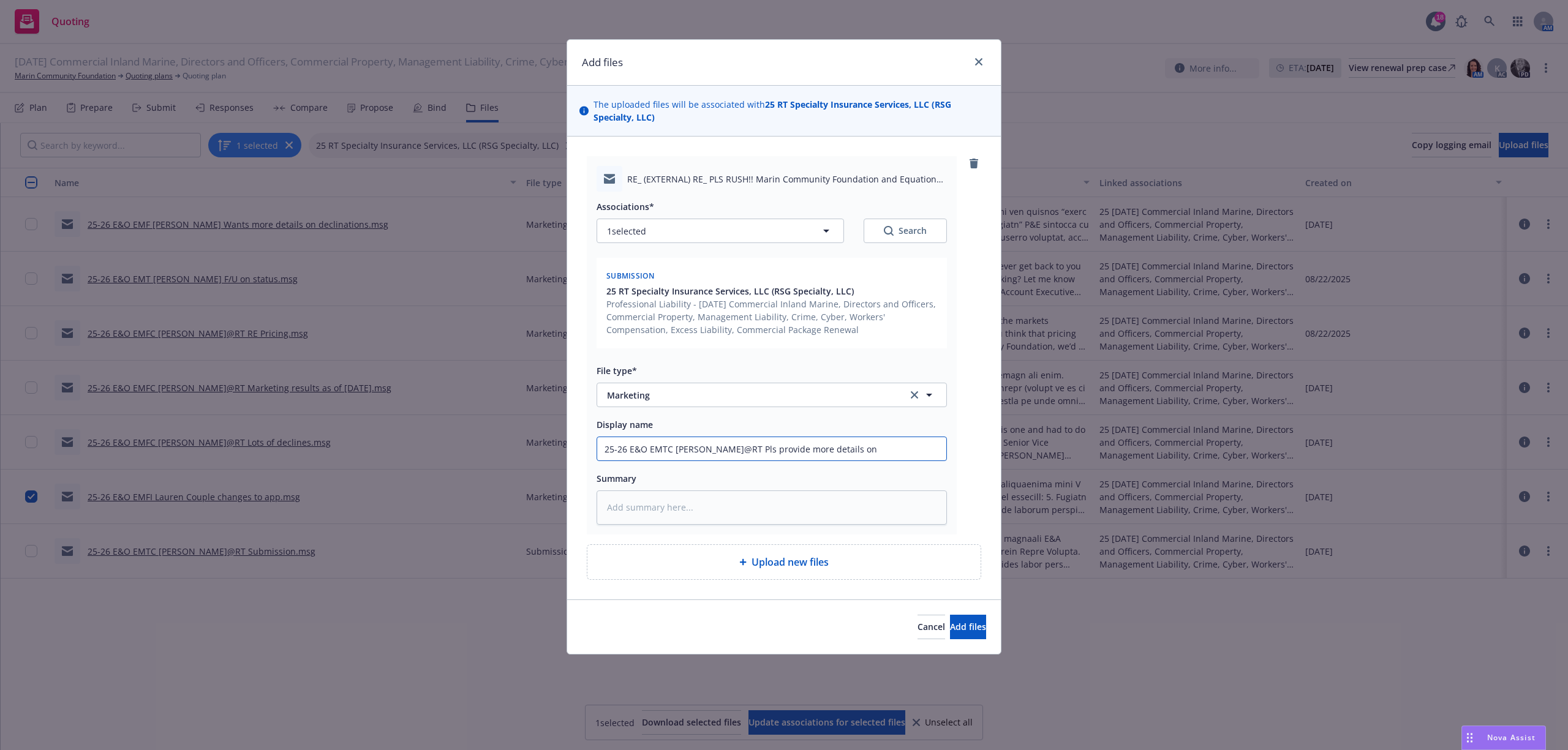
type input "25-26 E&O EMTC Tom@RT Pls provide more details on d"
type textarea "x"
type input "25-26 E&O EMTC Tom@RT Pls provide more details on de"
type textarea "x"
type input "25-26 E&O EMTC Tom@RT Pls provide more details on dec"
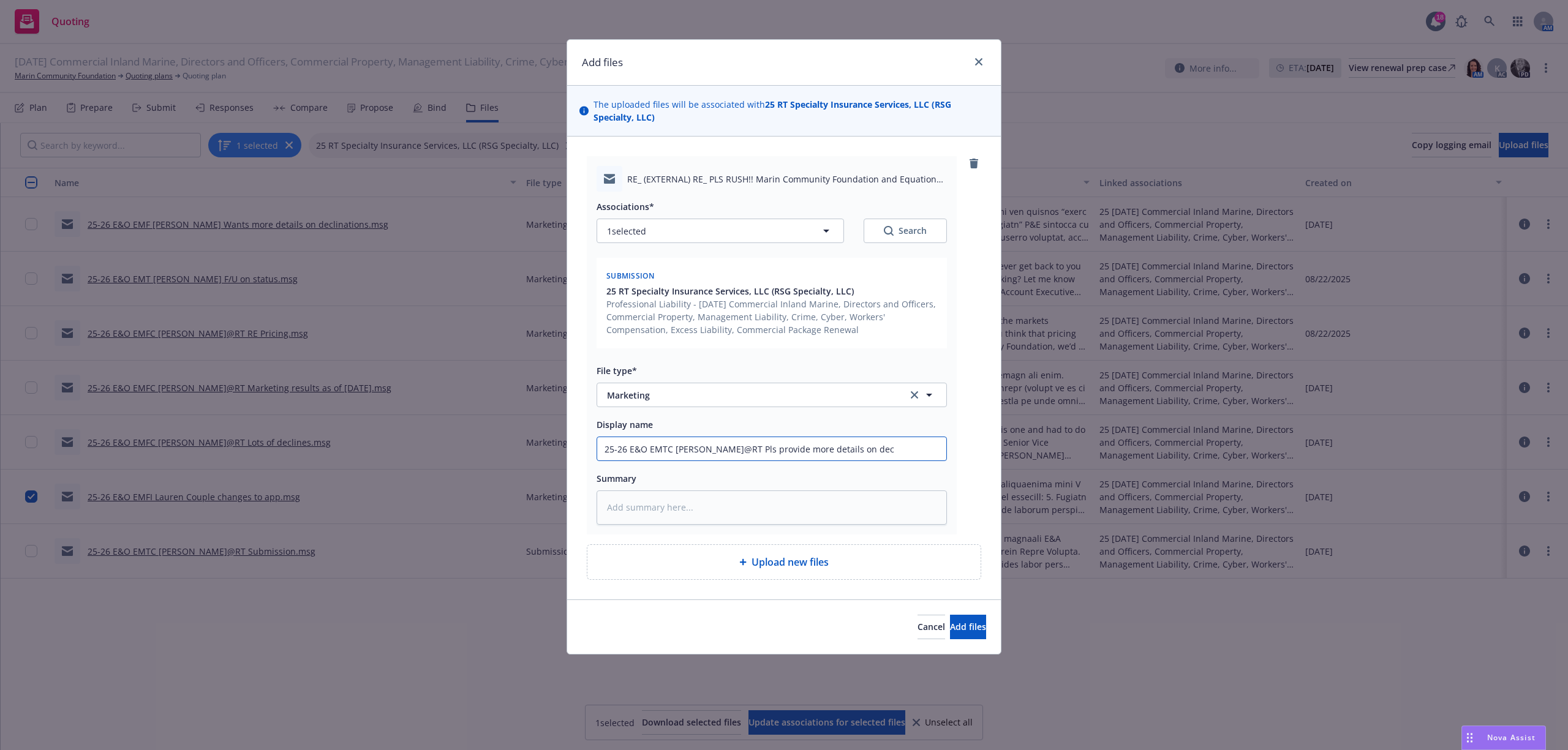
type textarea "x"
type input "25-26 E&O EMTC Tom@RT Pls provide more details on decl"
type textarea "x"
type input "25-26 E&O EMTC Tom@RT Pls provide more details on decli"
type textarea "x"
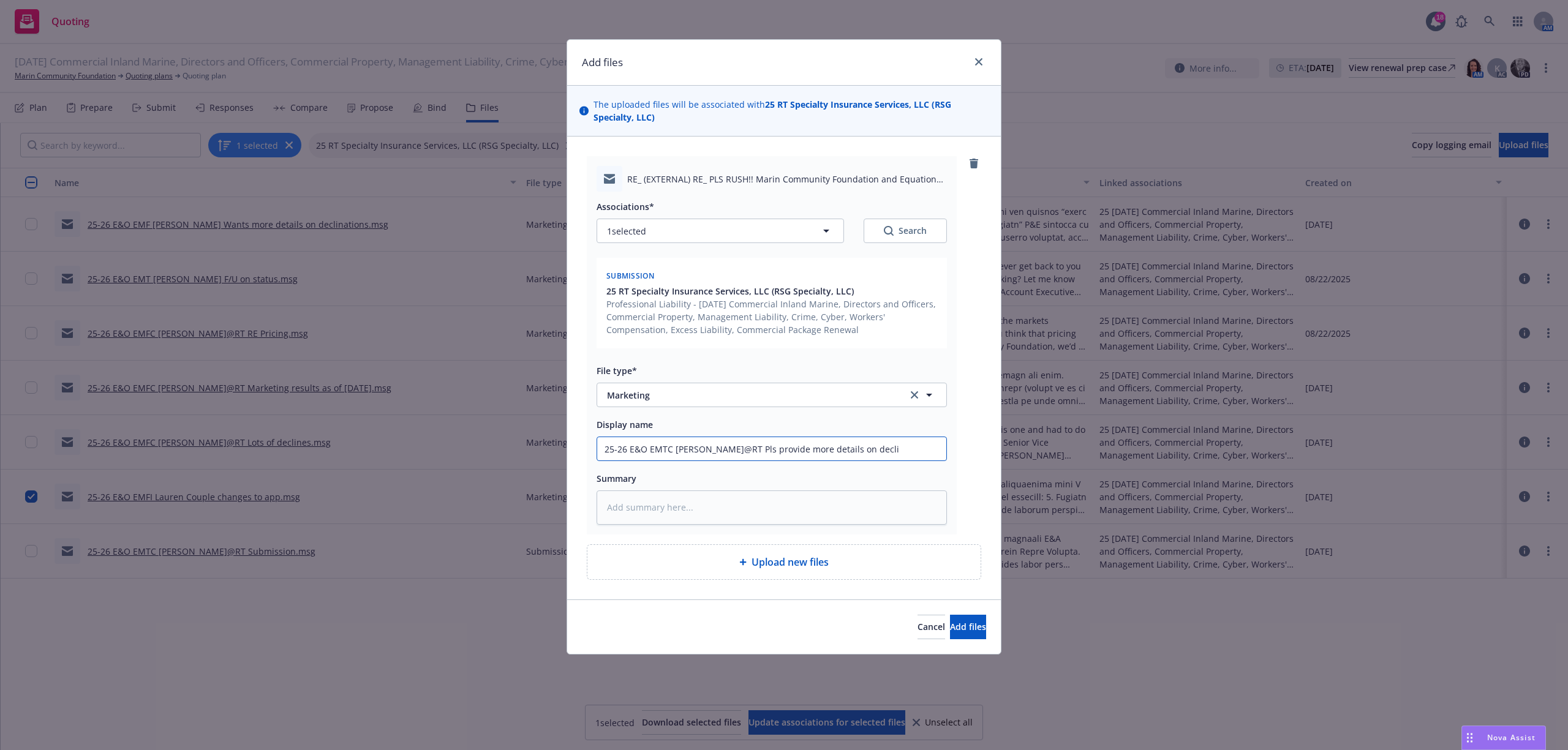
type input "25-26 E&O EMTC Tom@RT Pls provide more details on declin"
type textarea "x"
type input "25-26 E&O EMTC Tom@RT Pls provide more details on declina"
type textarea "x"
type input "25-26 E&O EMTC Tom@RT Pls provide more details on declinat"
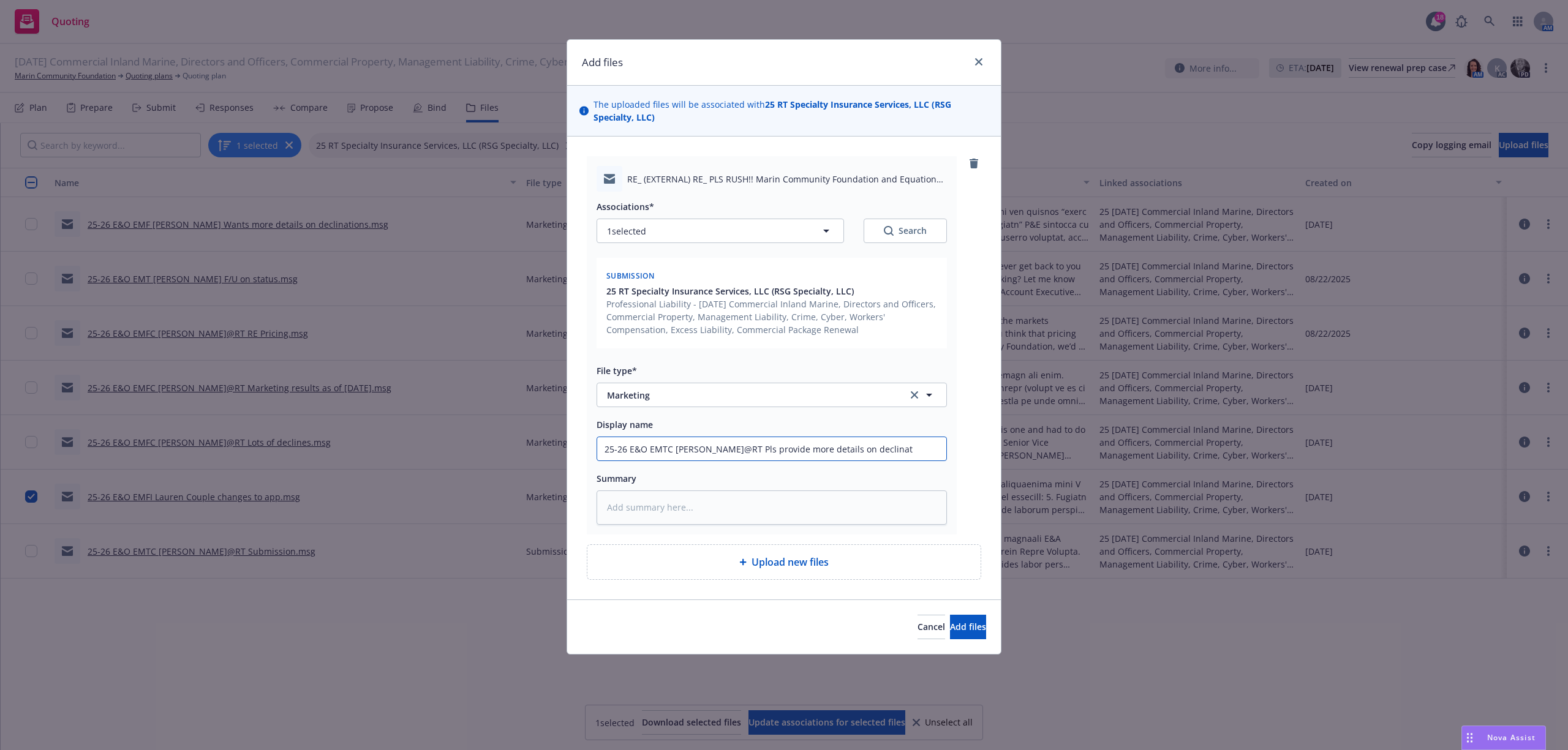
type textarea "x"
type input "25-26 E&O EMTC Tom@RT Pls provide more details on declinati"
type textarea "x"
type input "25-26 E&O EMTC Tom@RT Pls provide more details on declinatio"
type textarea "x"
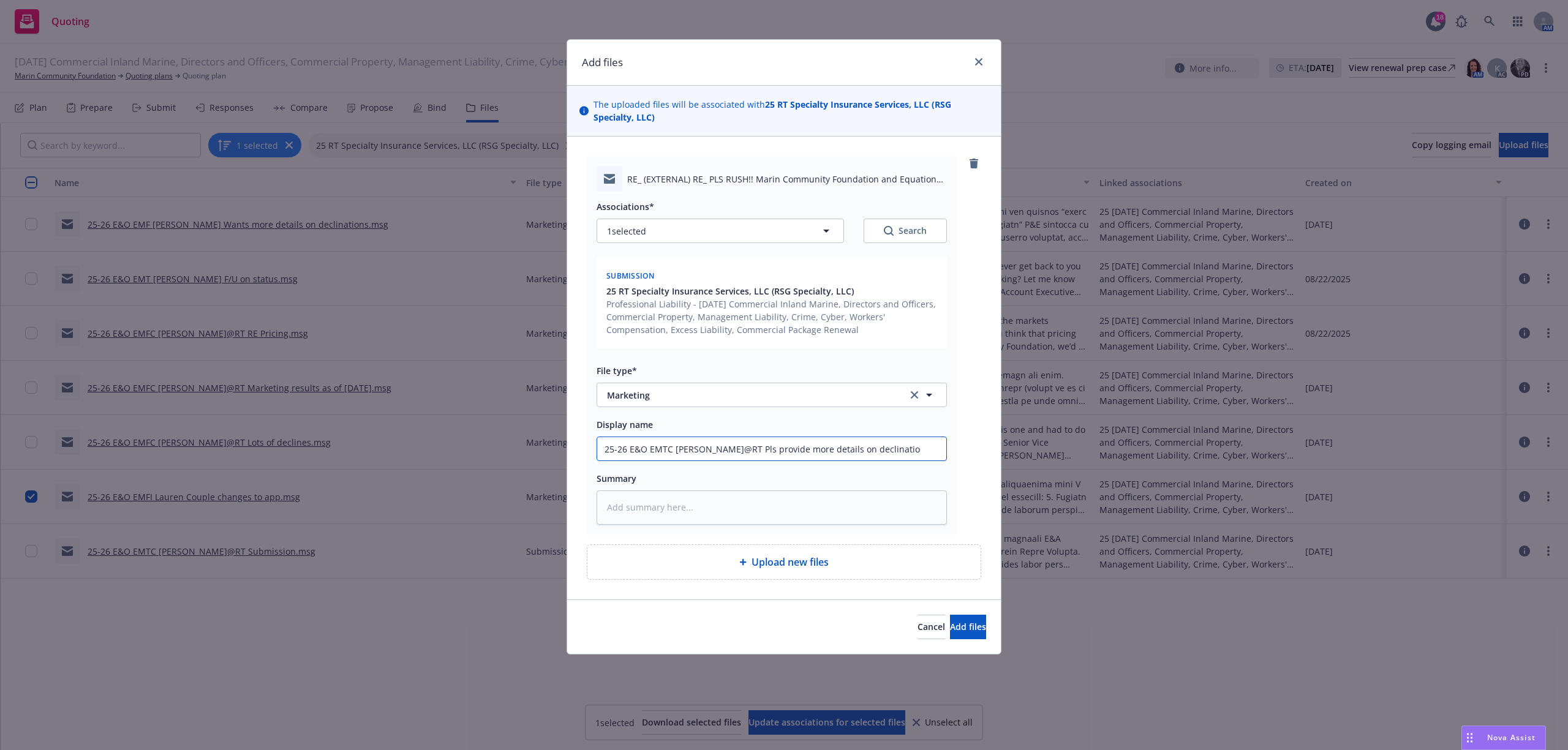
type input "25-26 E&O EMTC Tom@RT Pls provide more details on declination"
type textarea "x"
type input "25-26 E&O EMTC Tom@RT Pls provide more details on declinations"
paste textarea "Hi Tom, Ken and I need more details on what feedback you have received. What ar…"
type textarea "x"
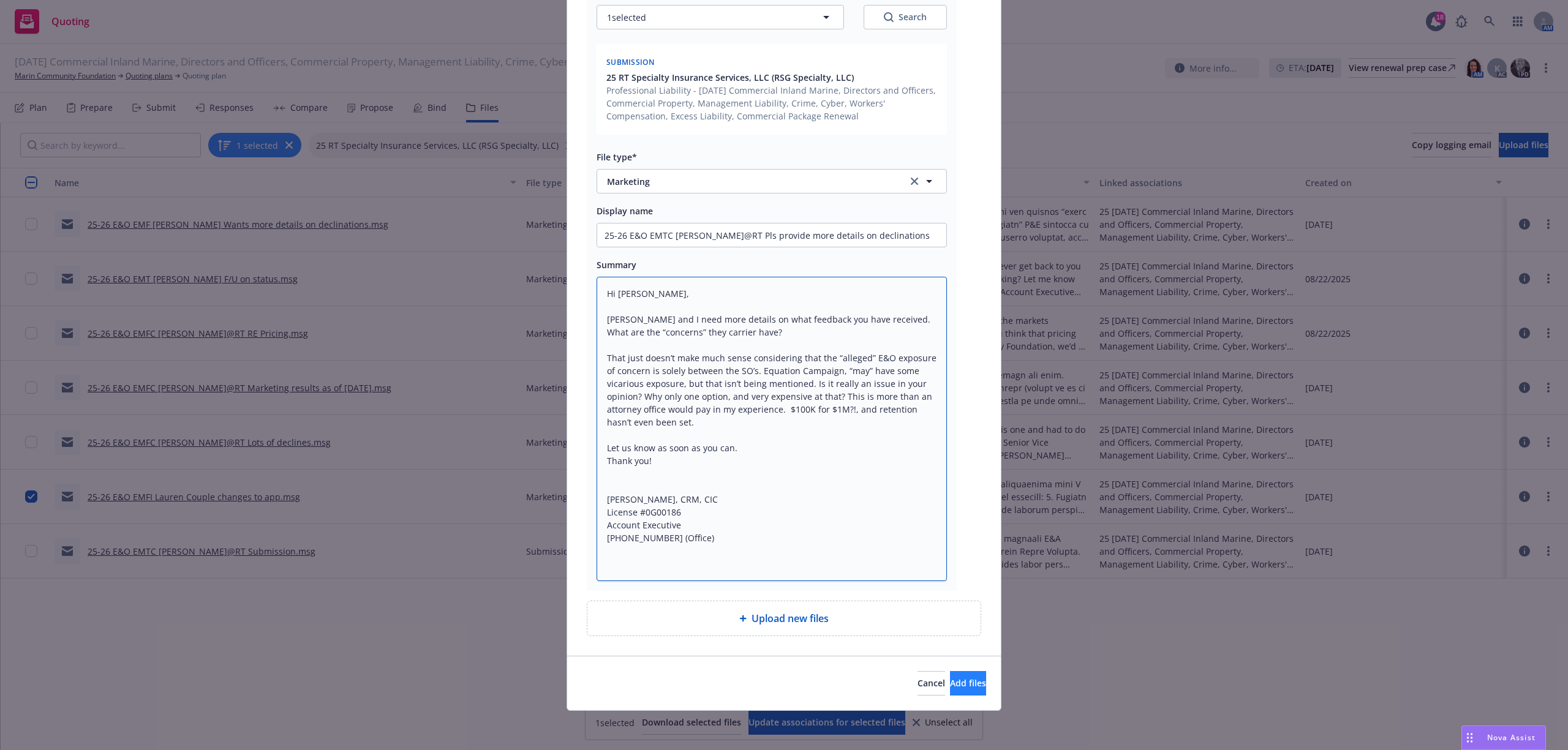
type textarea "Hi Tom, Ken and I need more details on what feedback you have received. What ar…"
click at [950, 692] on button "Add files" at bounding box center [968, 683] width 36 height 24
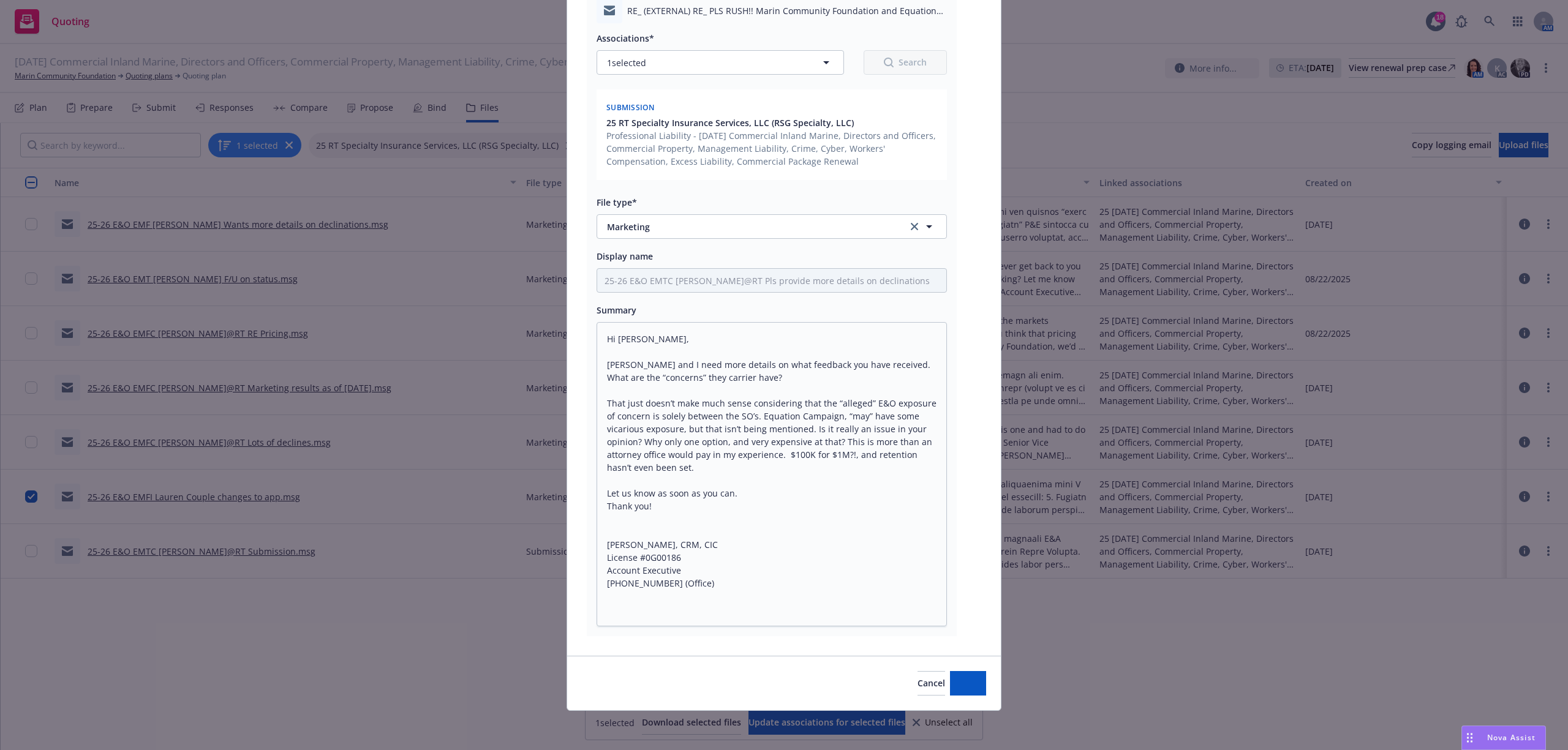
scroll to position [169, 0]
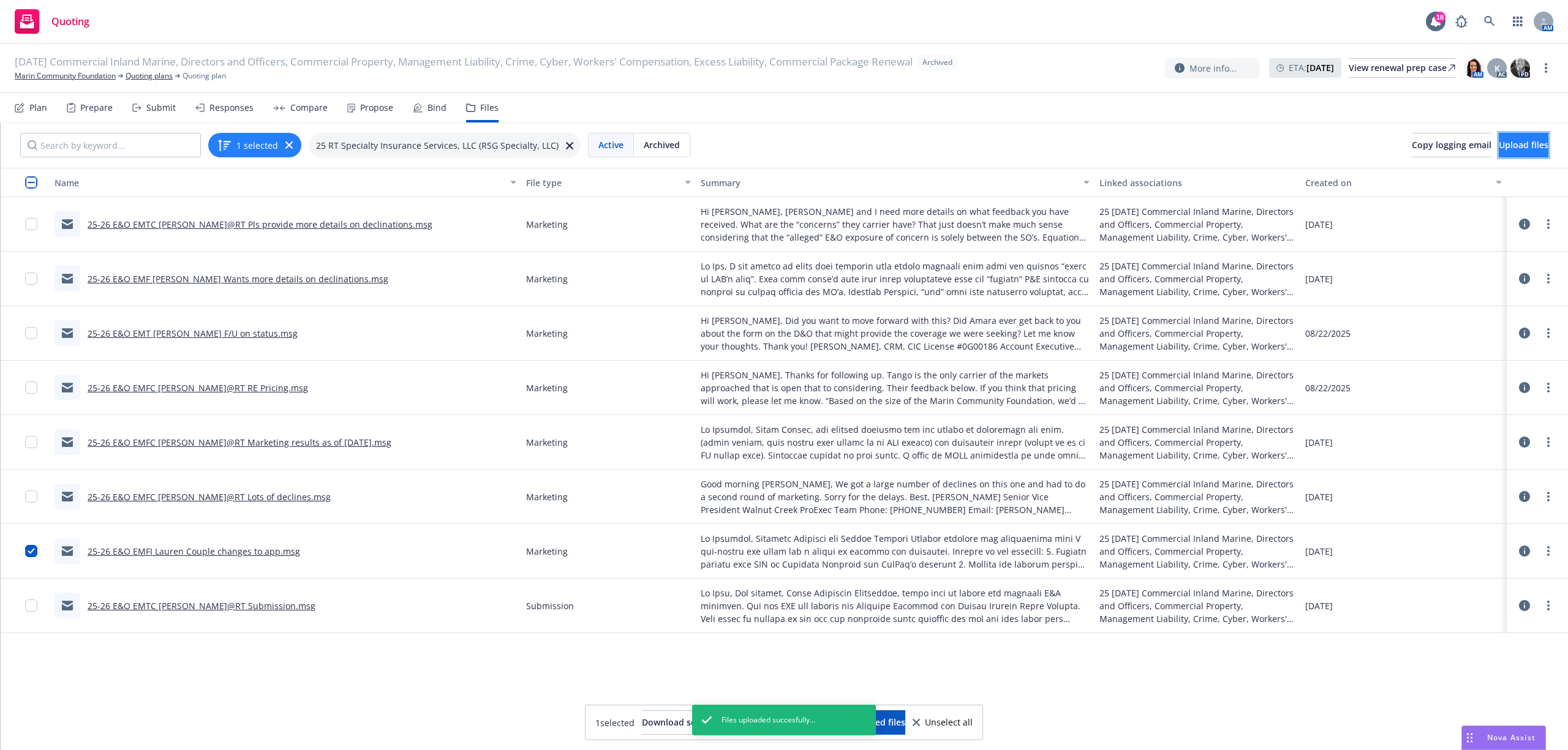
click at [1500, 144] on span "Upload files" at bounding box center [1523, 145] width 49 height 12
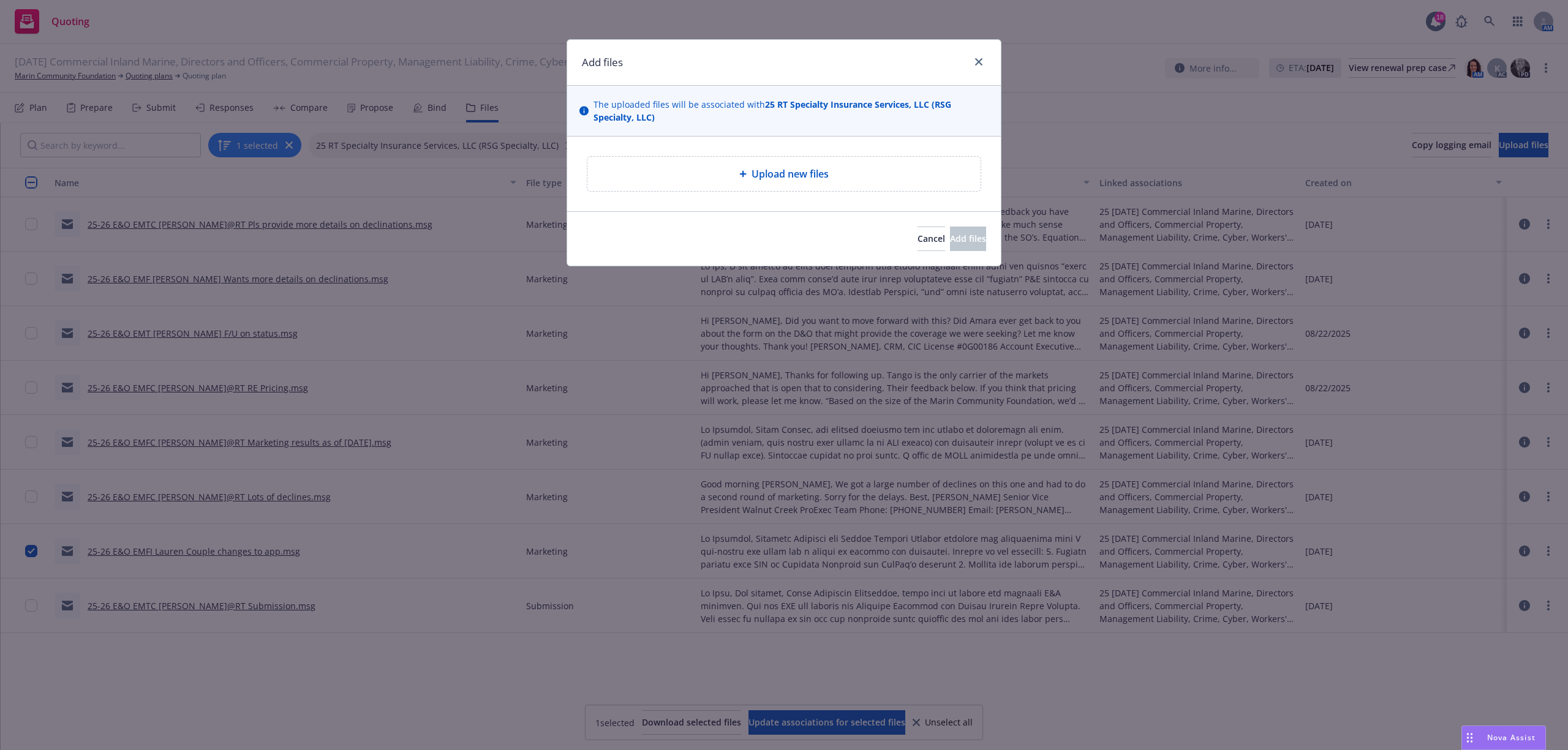
type textarea "x"
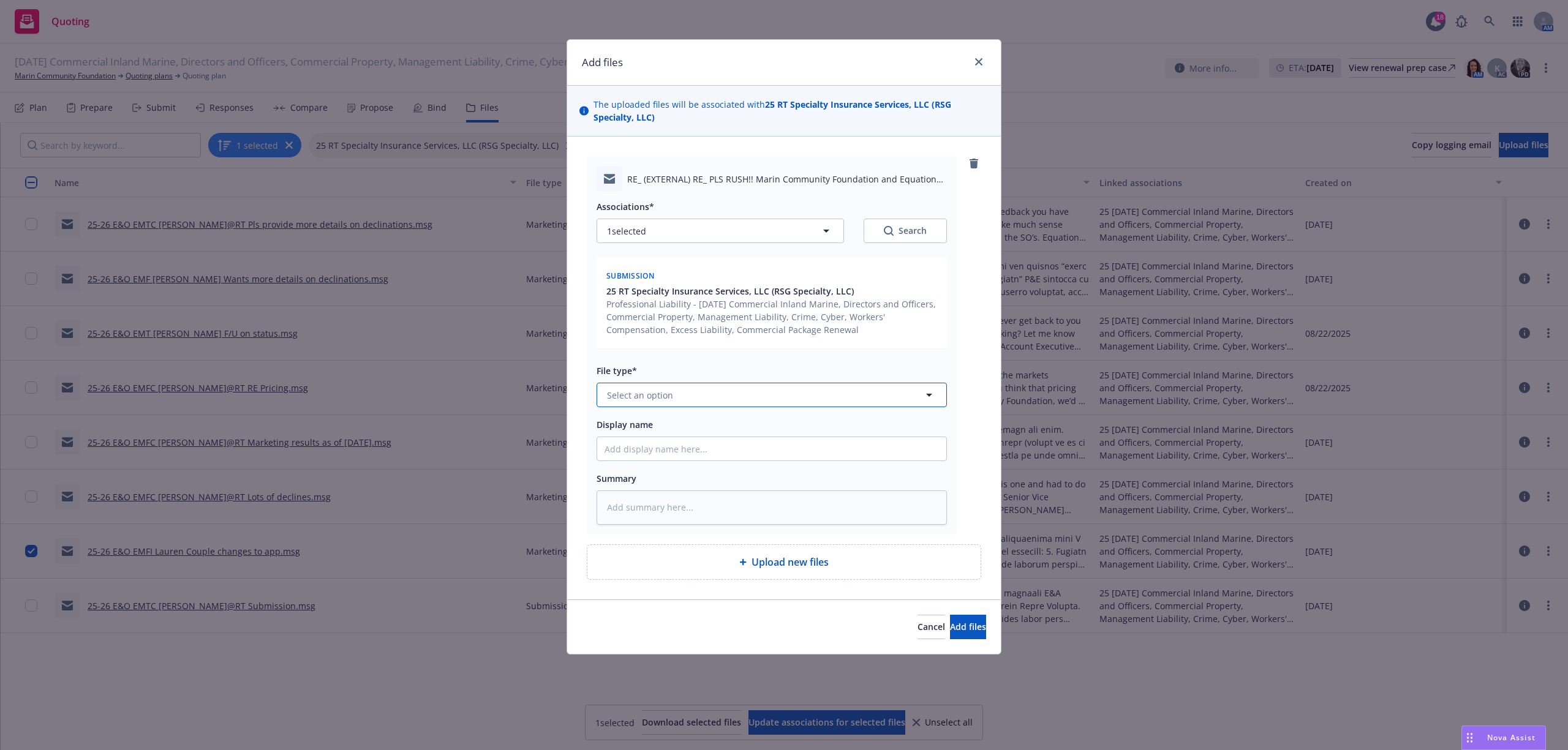
click at [704, 398] on button "Select an option" at bounding box center [772, 395] width 351 height 24
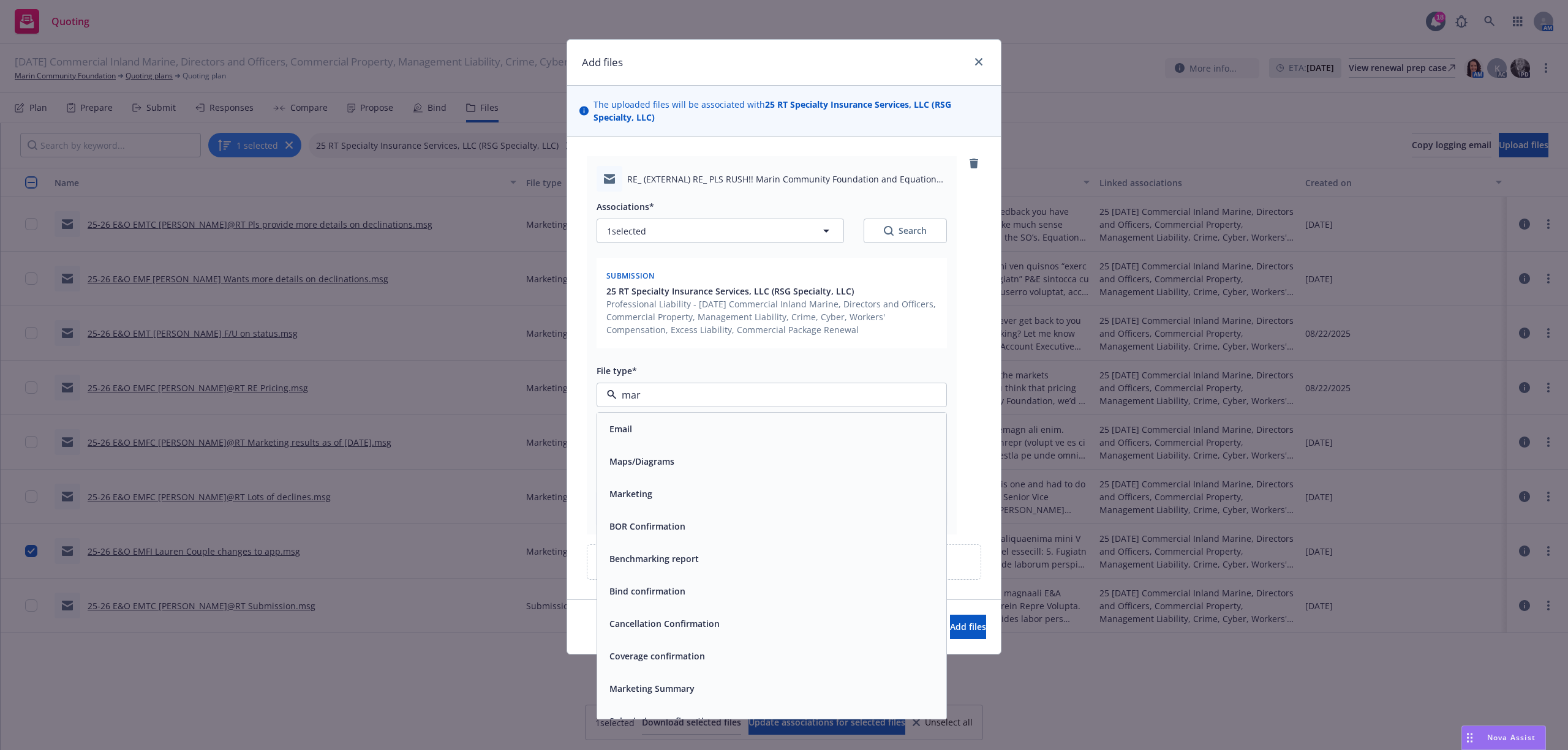
type input "mark"
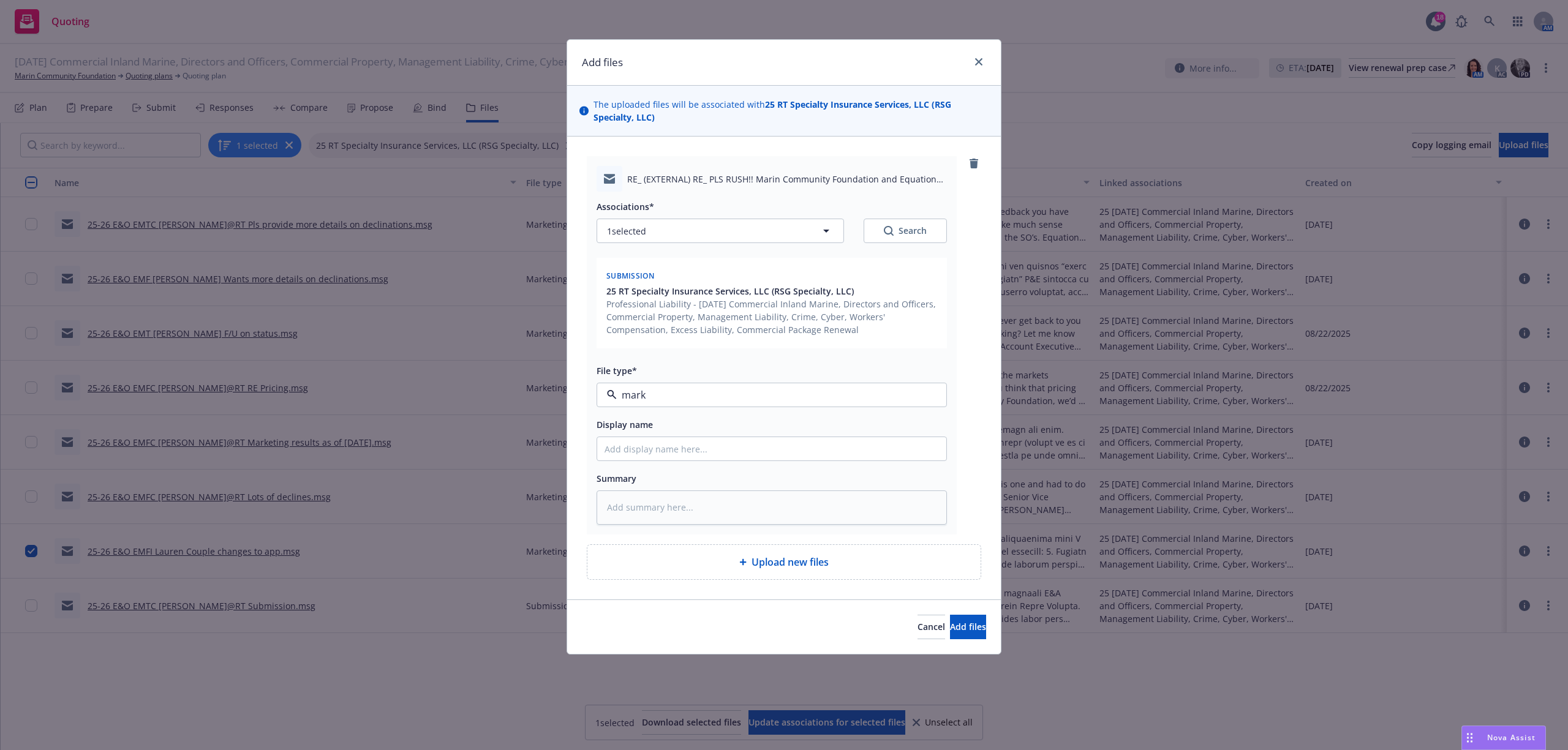
type textarea "x"
type input "2"
type textarea "x"
type input "25"
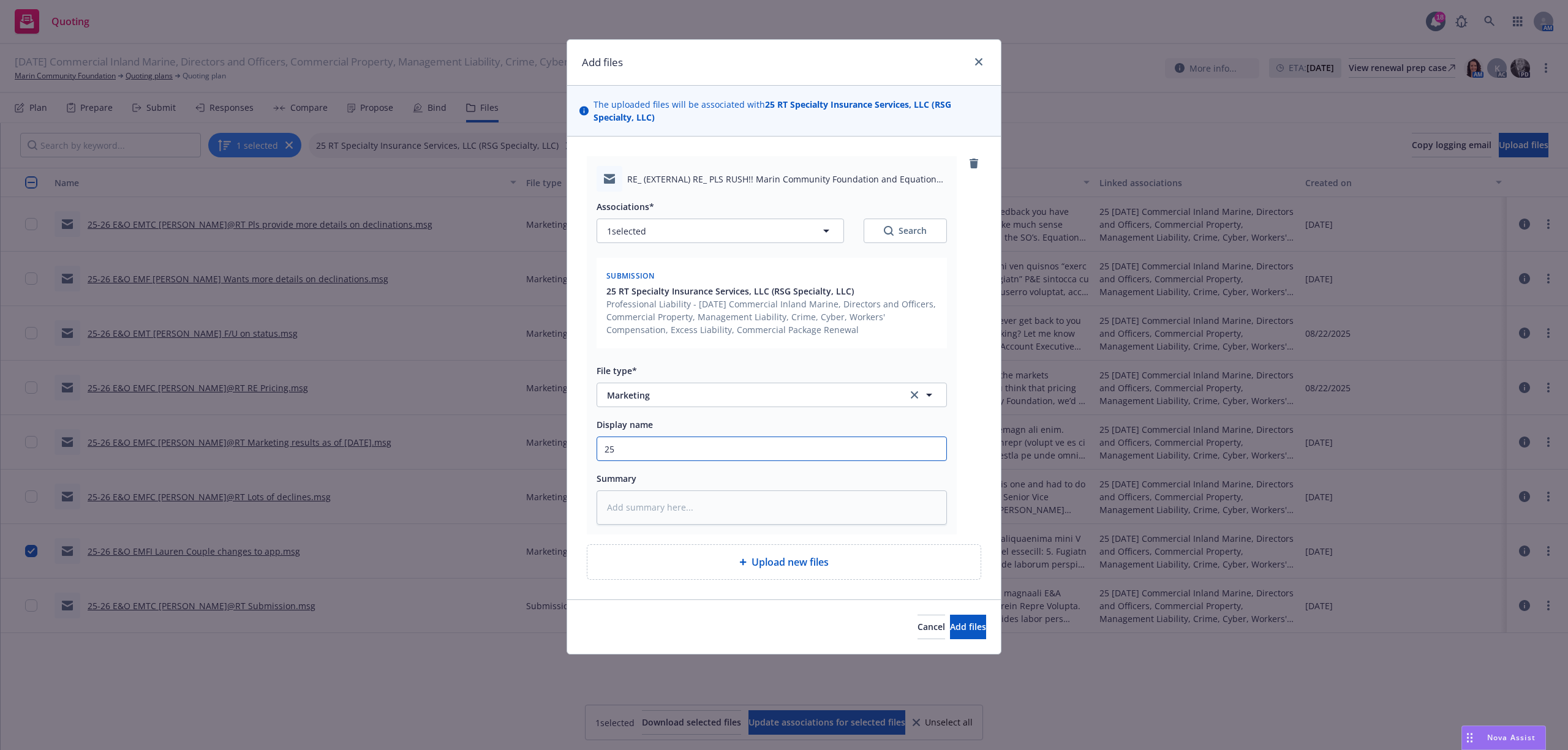
type textarea "x"
type input "25-"
type textarea "x"
type input "25-2"
type textarea "x"
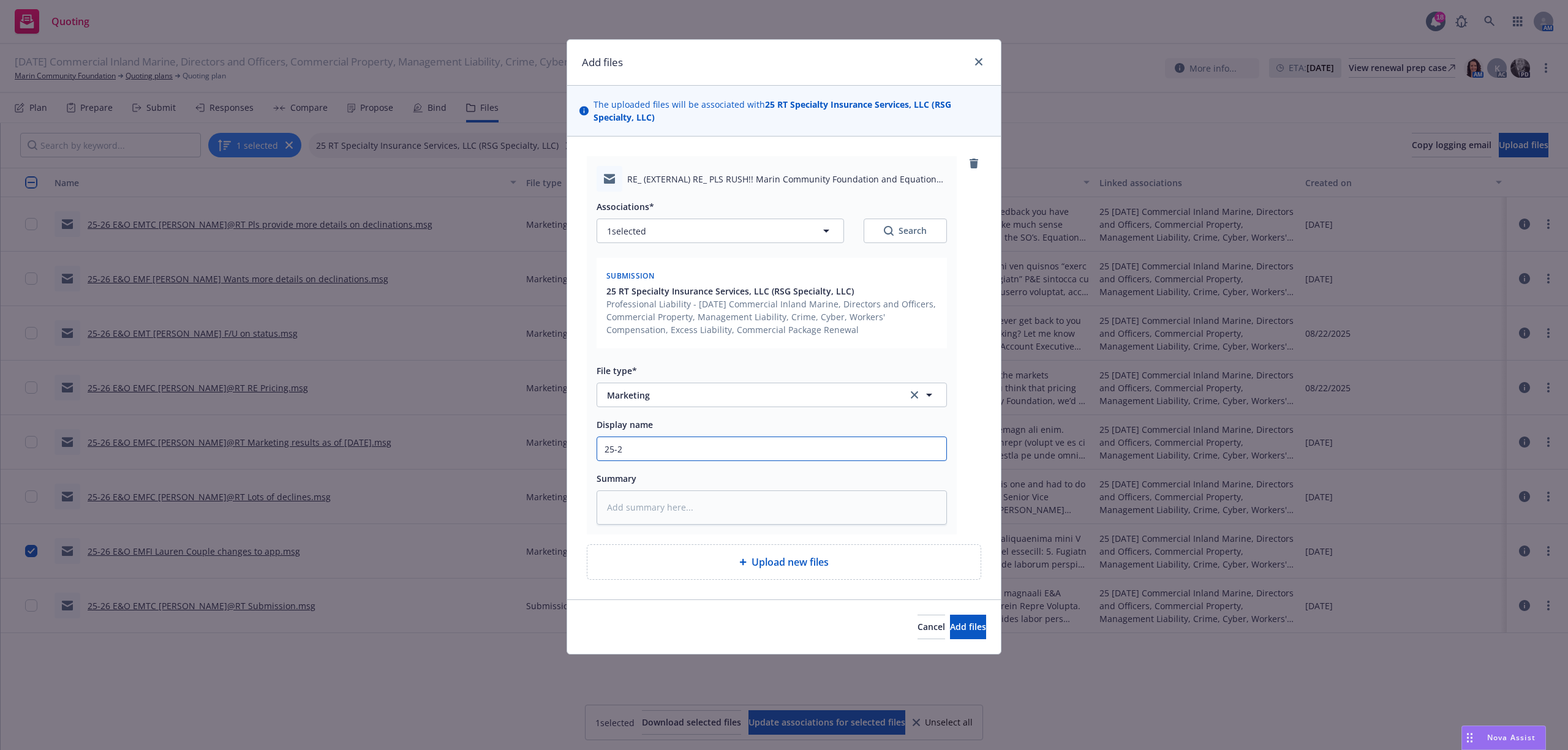
type input "25-26"
type textarea "x"
type input "25-26"
type textarea "x"
type input "25-26 E"
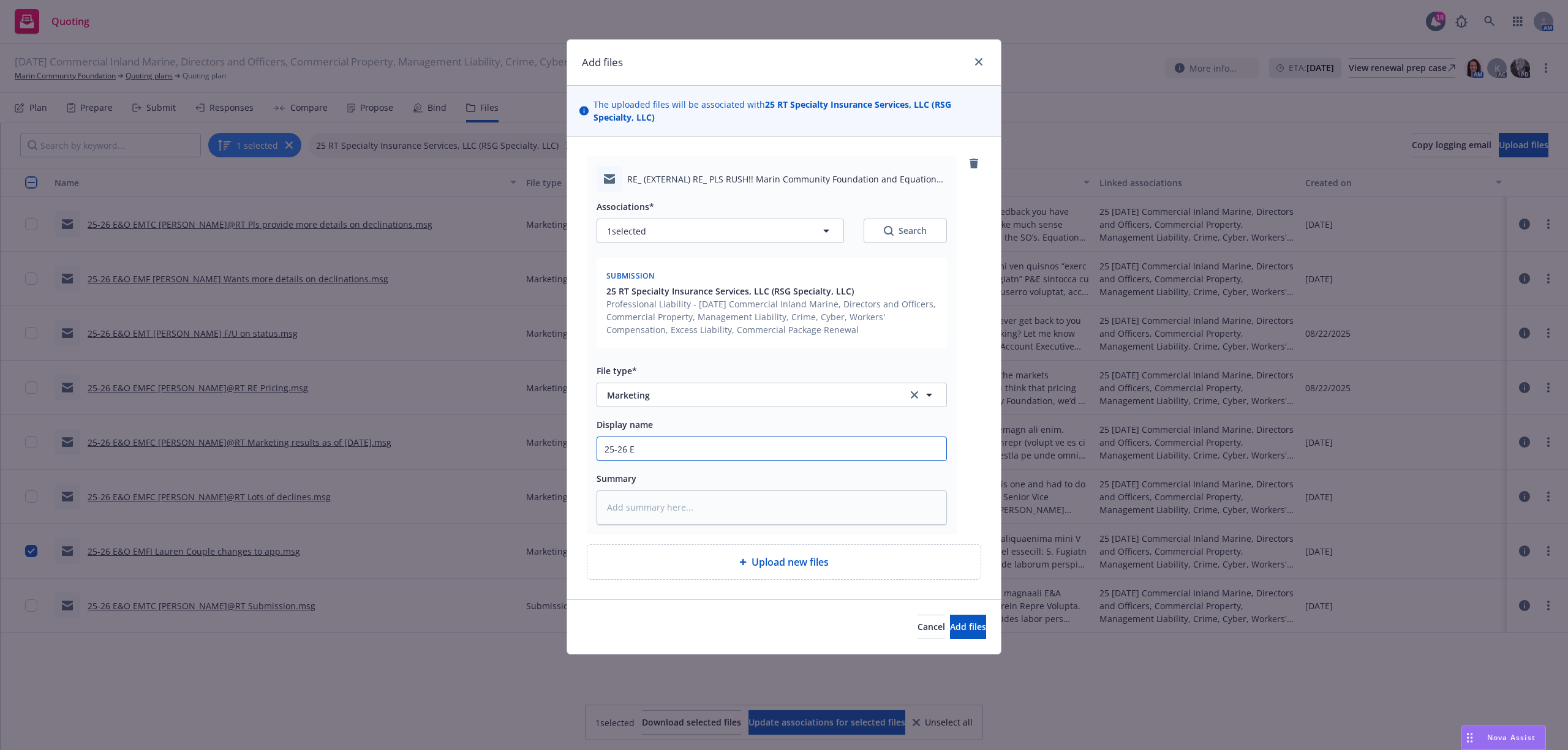
type textarea "x"
type input "25-26 E&"
type textarea "x"
type input "25-26 E&O"
type textarea "x"
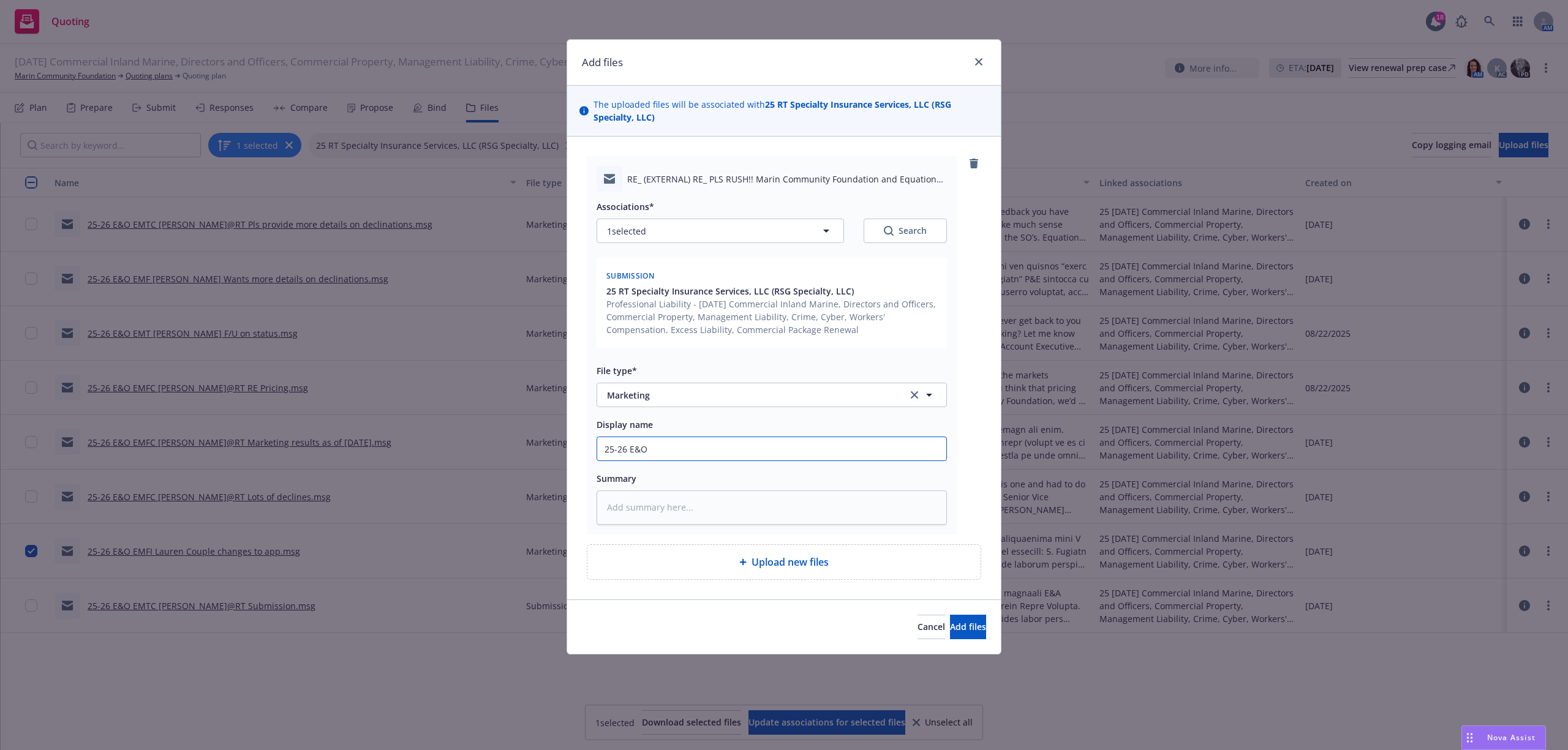
type input "25-26 E&O"
type textarea "x"
type input "25-26 E&O E"
type textarea "x"
type input "25-26 E&O EM"
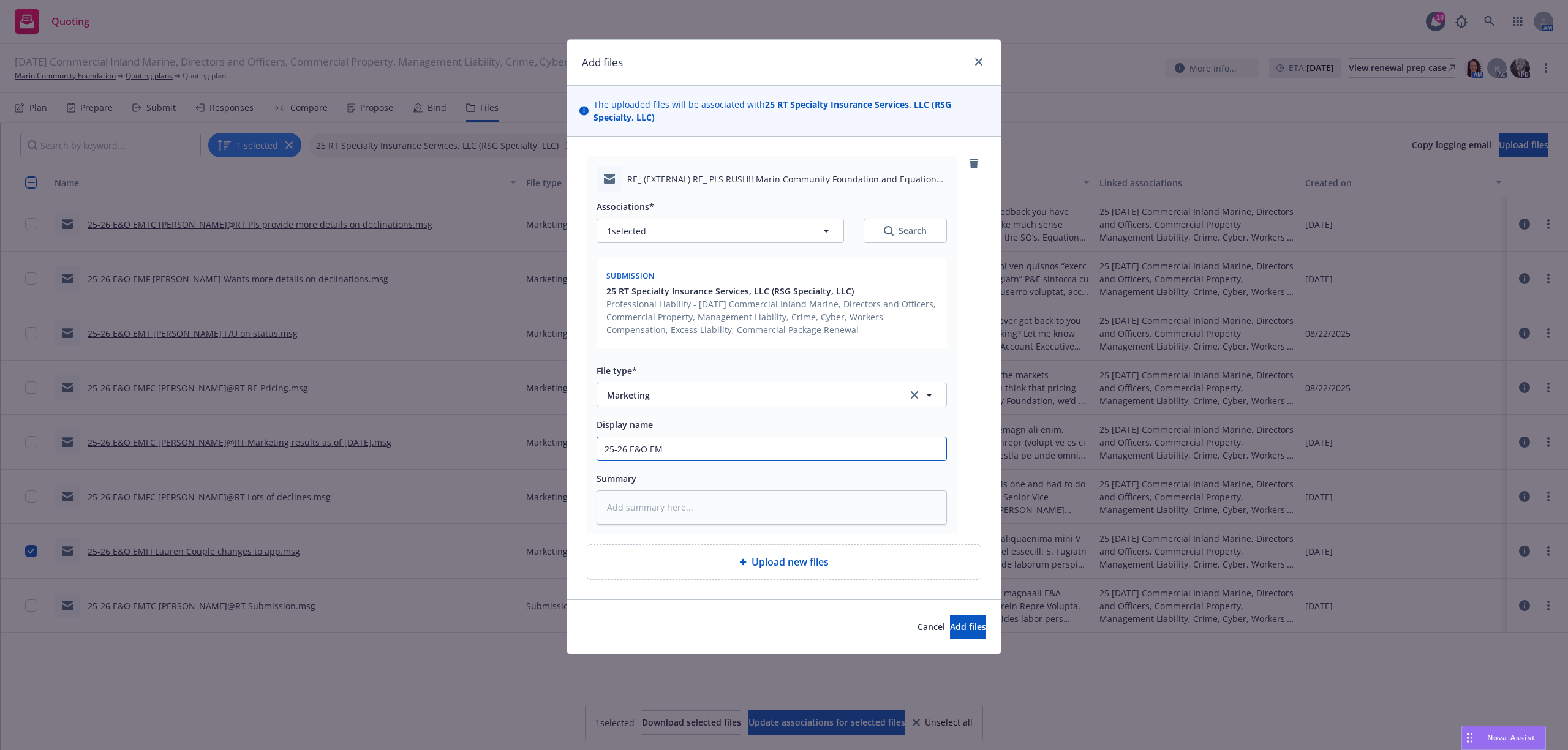
type textarea "x"
type input "25-26 E&O EMT"
type textarea "x"
type input "25-26 E&O EMT"
type textarea "x"
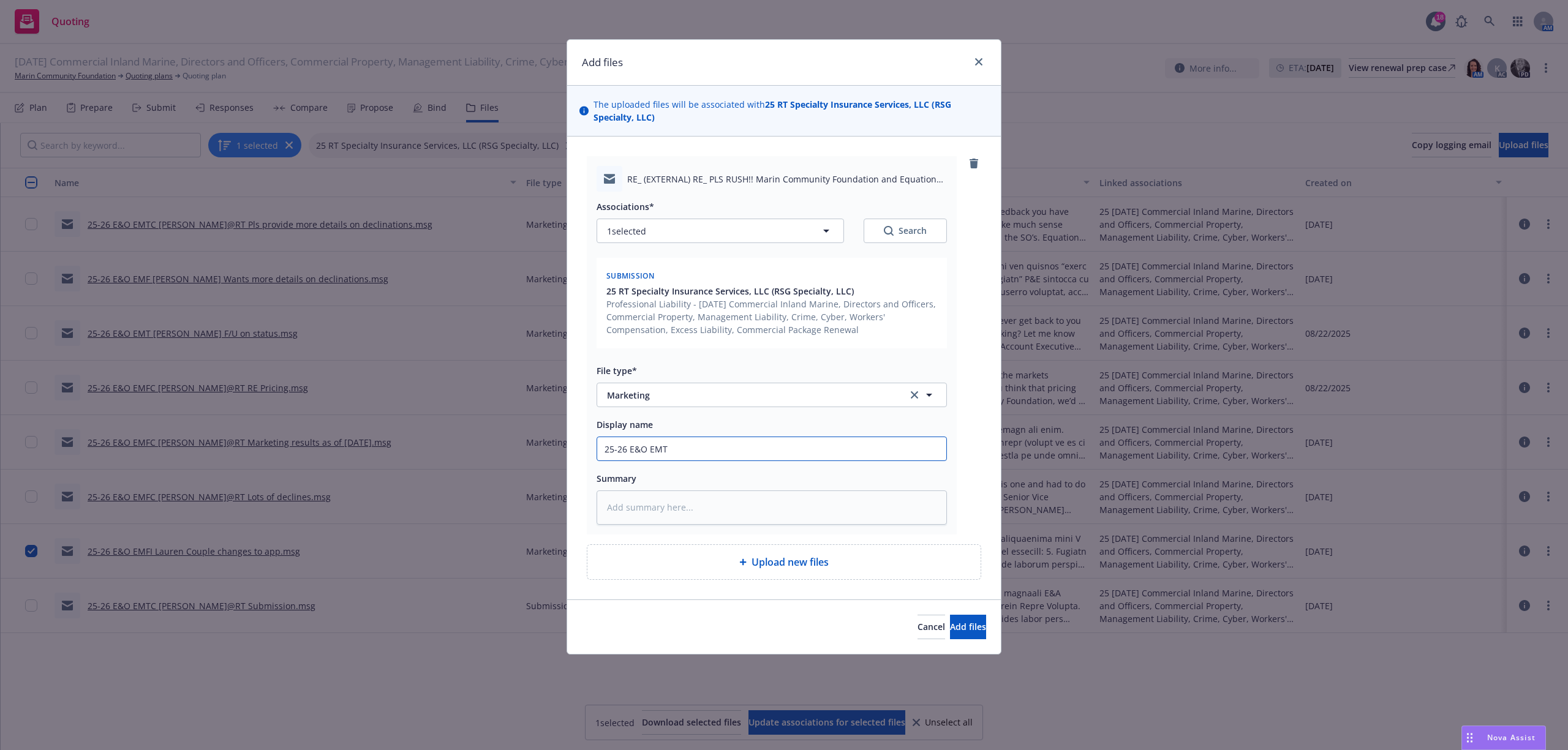
type input "25-26 E&O EMT K"
type textarea "x"
type input "25-26 E&O EMT Ke"
type textarea "x"
type input "25-26 E&O EMT Ken"
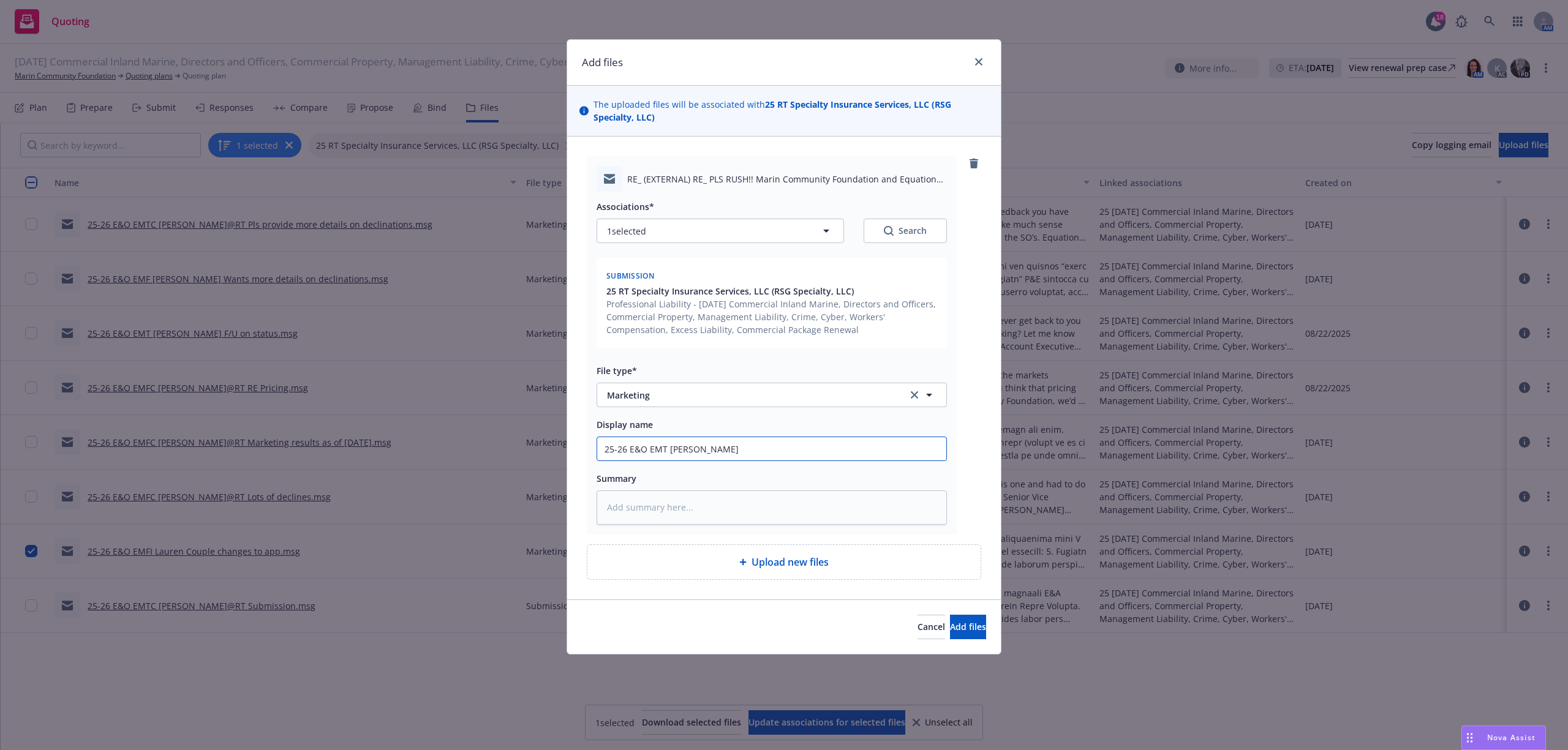
type textarea "x"
type input "25-26 E&O EMT Ken"
type textarea "x"
type input "25-26 E&O EMT Ken F"
type textarea "x"
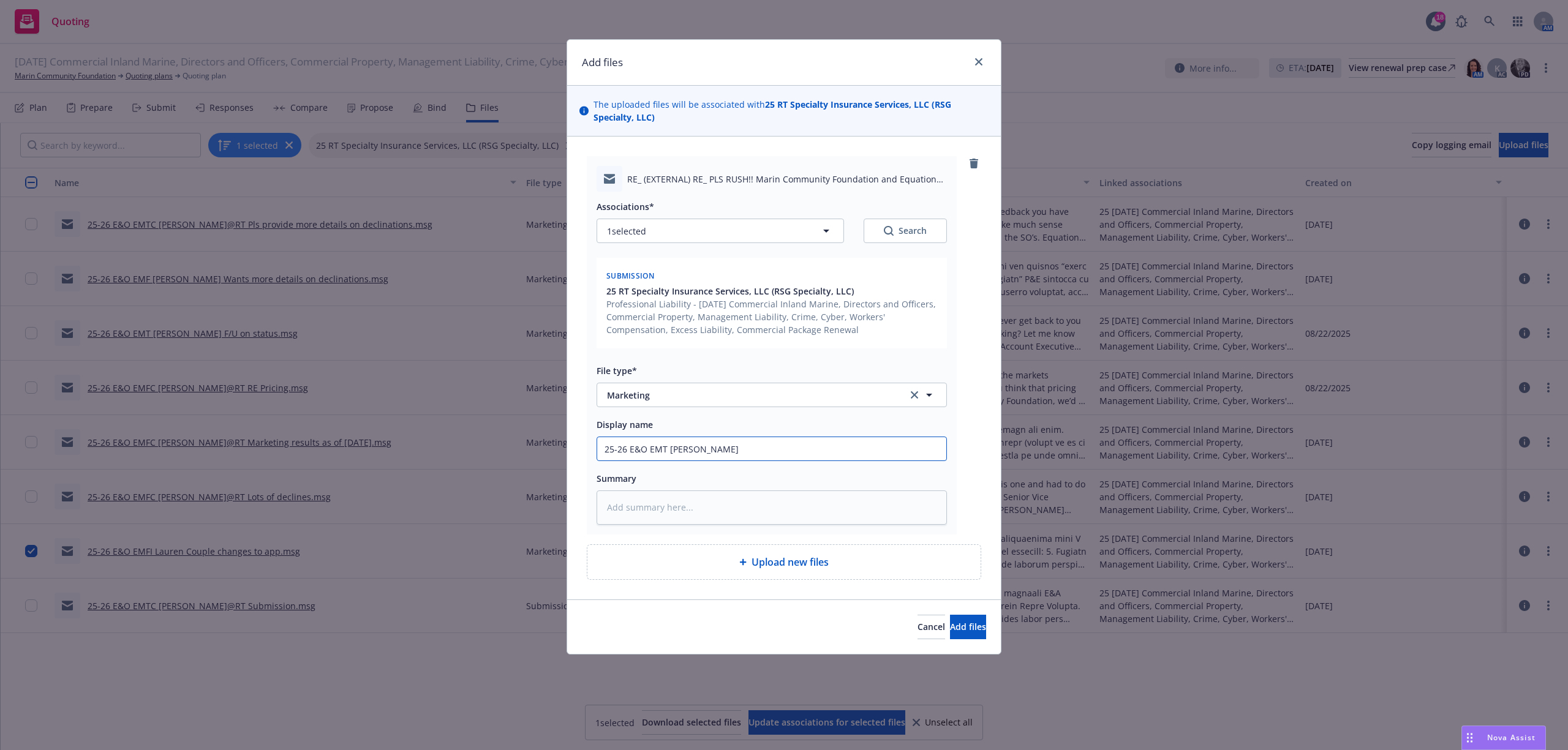
type input "25-26 E&O EMT Ken Fi"
type textarea "x"
type input "25-26 E&O EMT Ken Fin"
type textarea "x"
type input "25-26 E&O EMT Ken Fina"
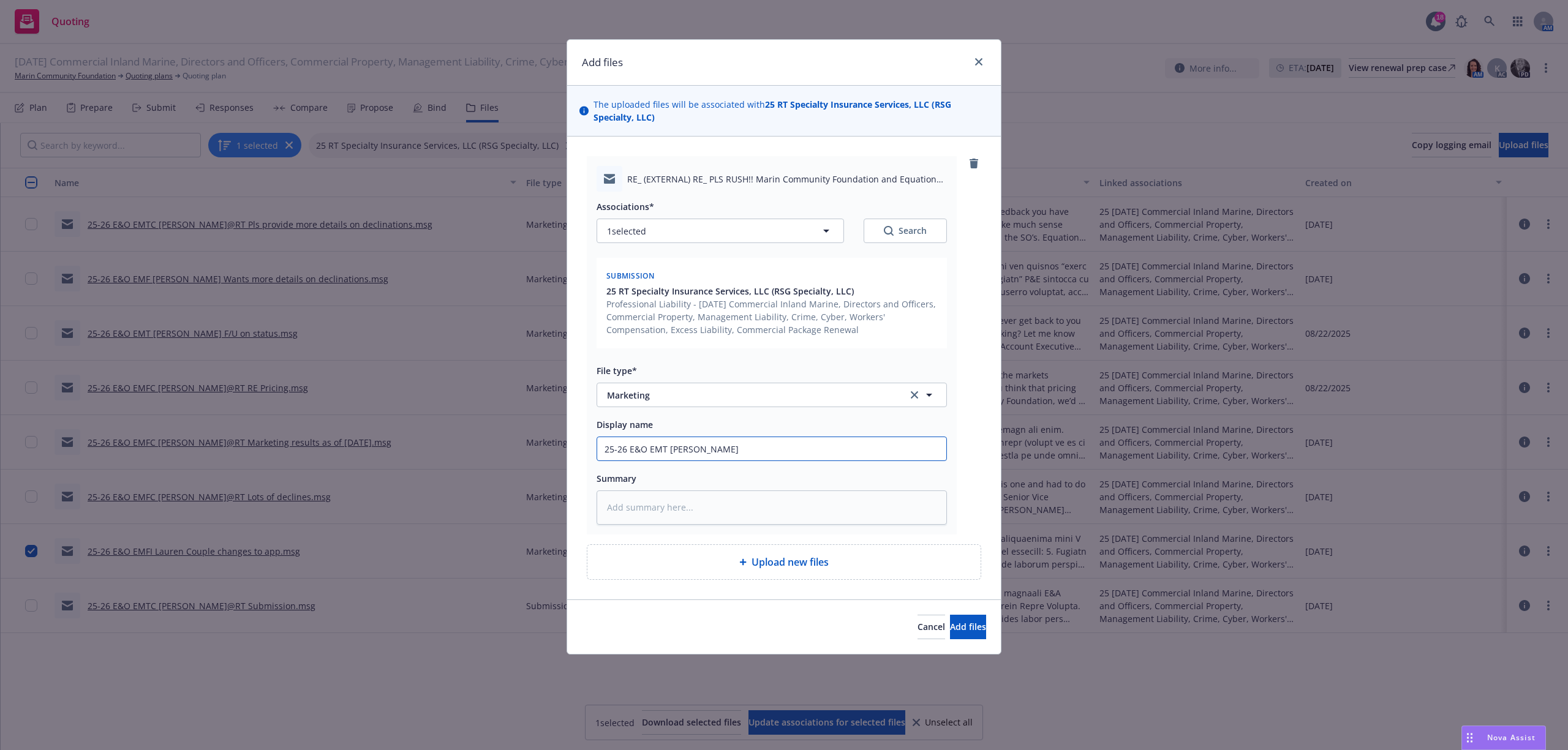
type textarea "x"
type input "25-26 E&O EMT Ken Final"
type textarea "x"
type input "25-26 E&O EMT Ken Final"
type textarea "x"
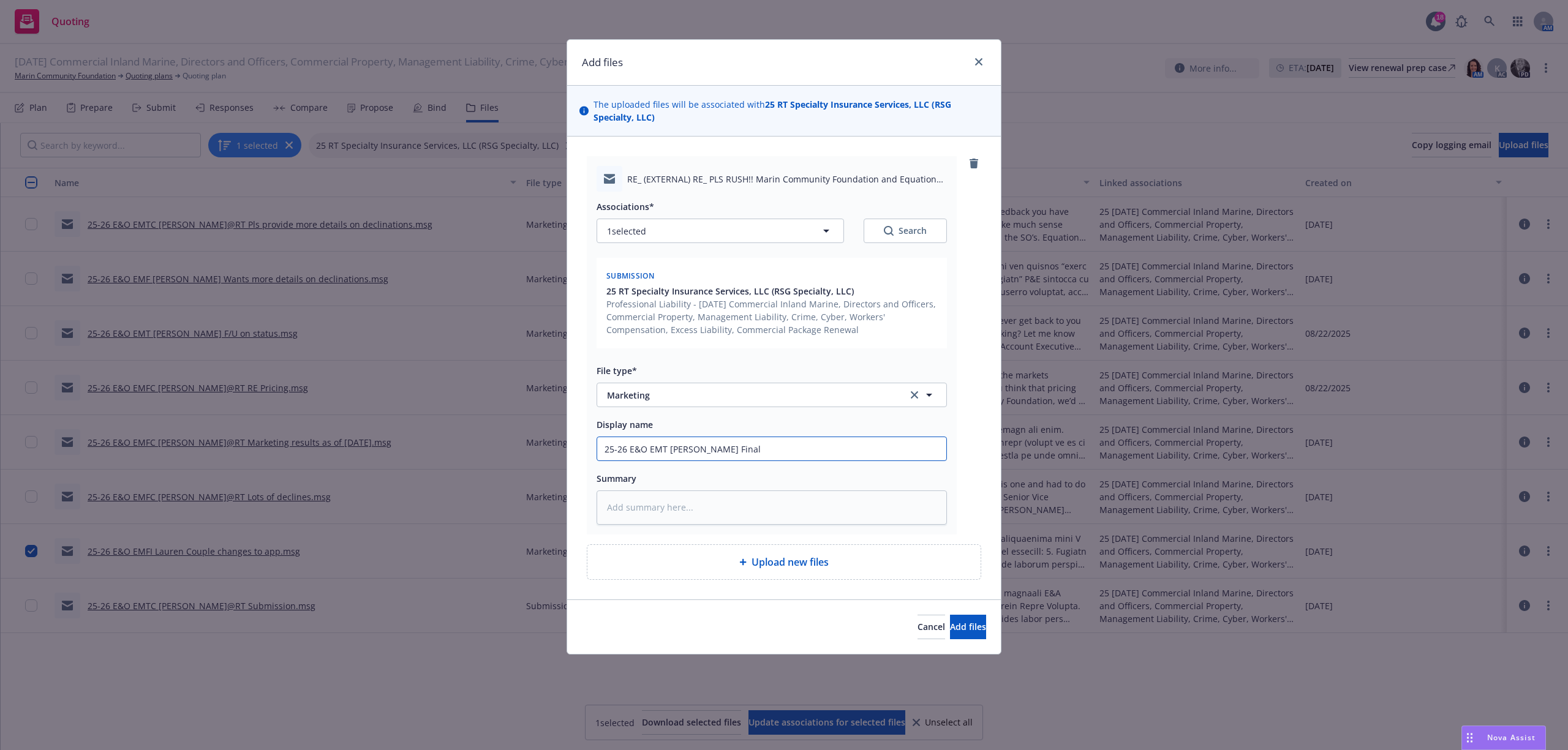
type input "25-26 E&O EMT Ken Final a"
type textarea "x"
paste textarea "Thanks Ken. I’ve sent these questions off to Tom. Here’s the application they f…"
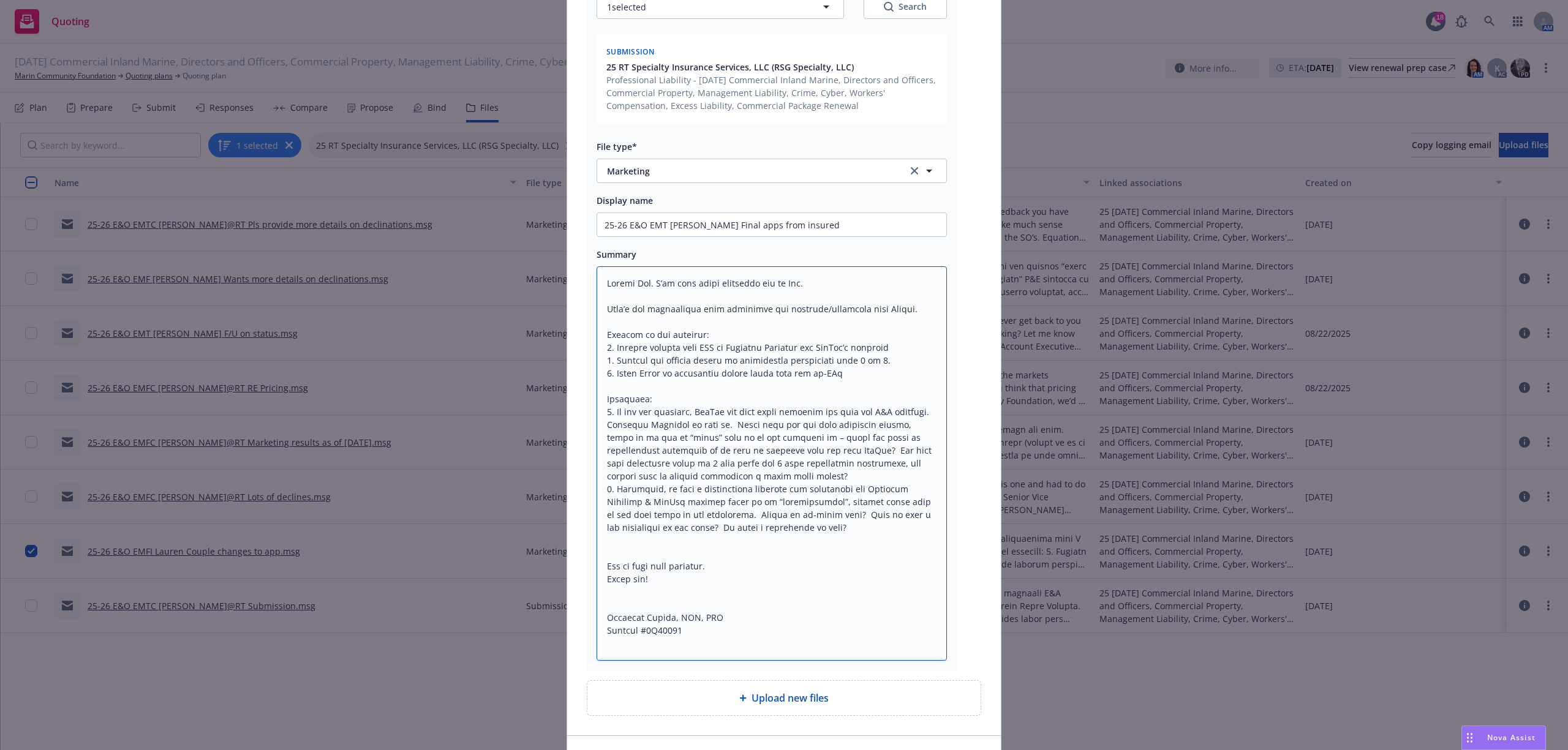
scroll to position [305, 0]
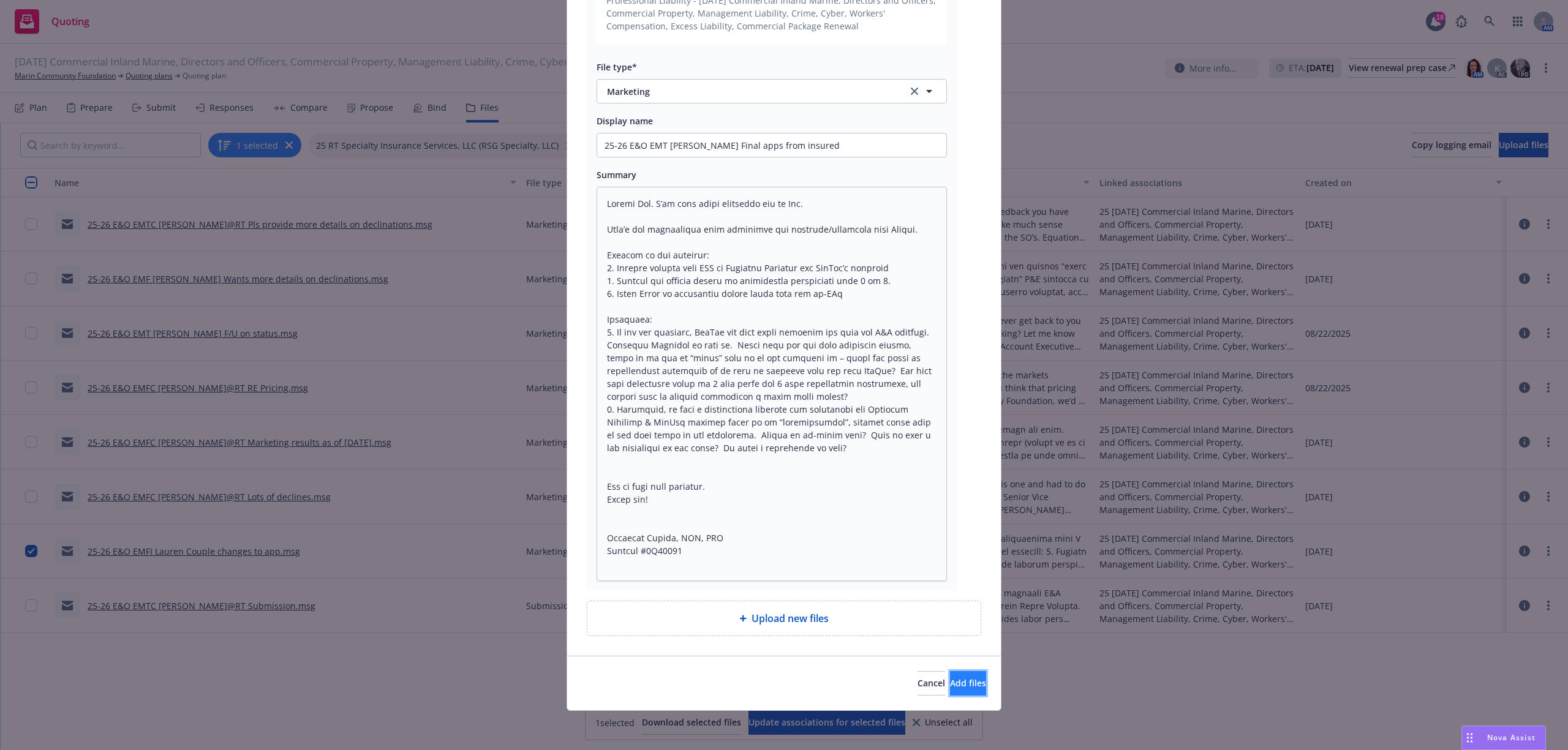
click at [950, 686] on span "Add files" at bounding box center [968, 683] width 36 height 12
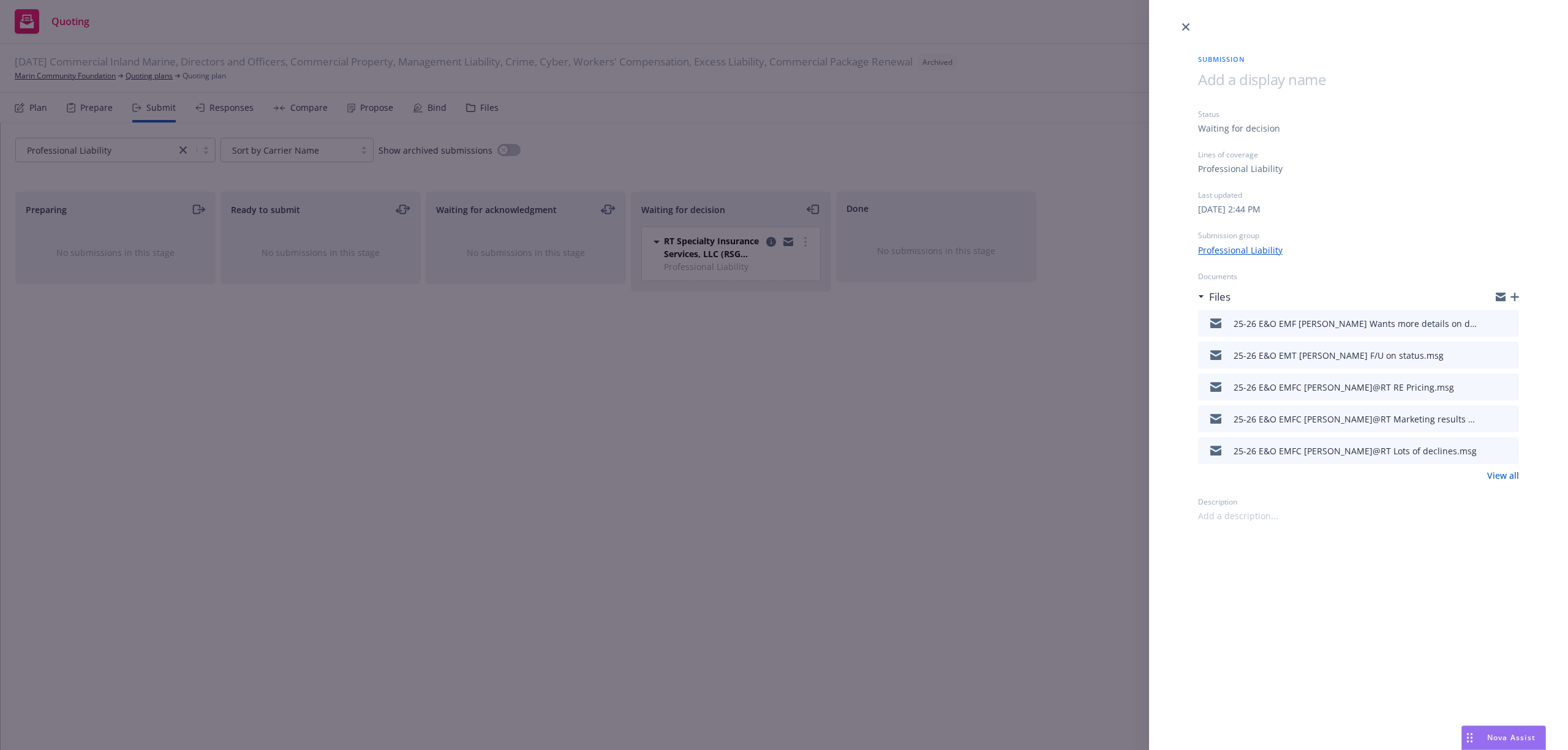
click at [42, 74] on div "Submission Status Waiting for decision Lines of coverage Professional Liability…" at bounding box center [784, 375] width 1568 height 750
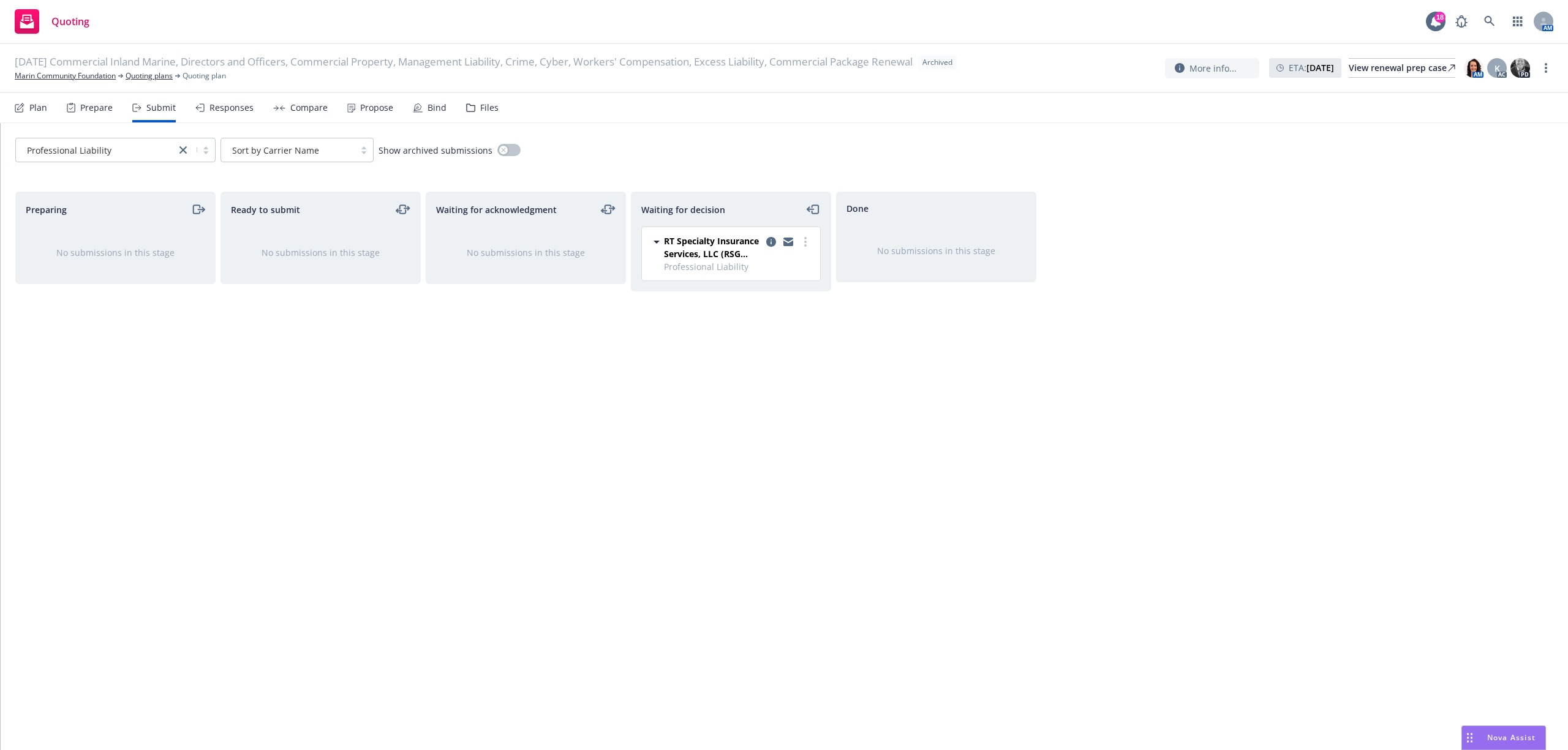
click at [42, 74] on link "Marin Community Foundation" at bounding box center [65, 76] width 101 height 11
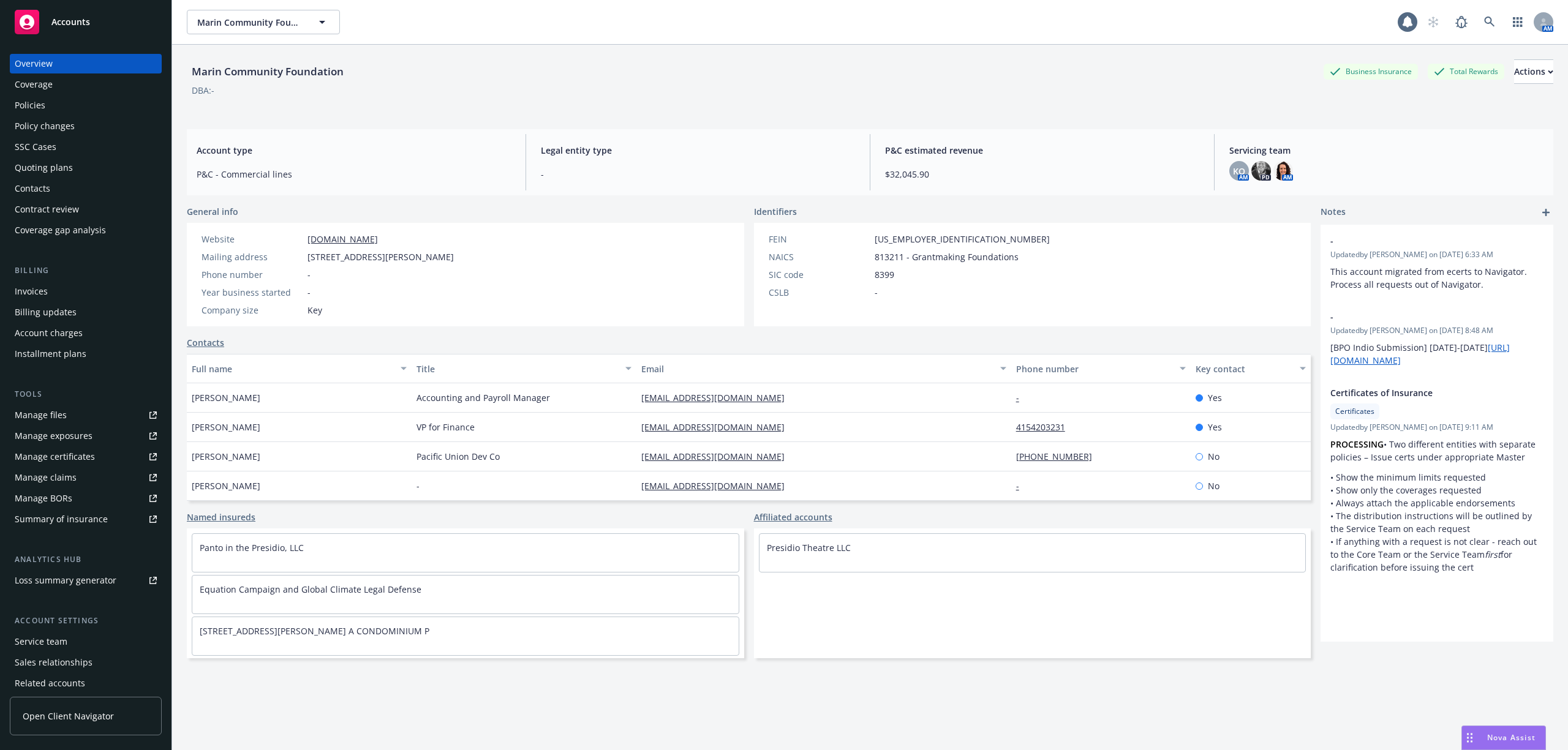
click at [85, 23] on span "Accounts" at bounding box center [71, 21] width 38 height 10
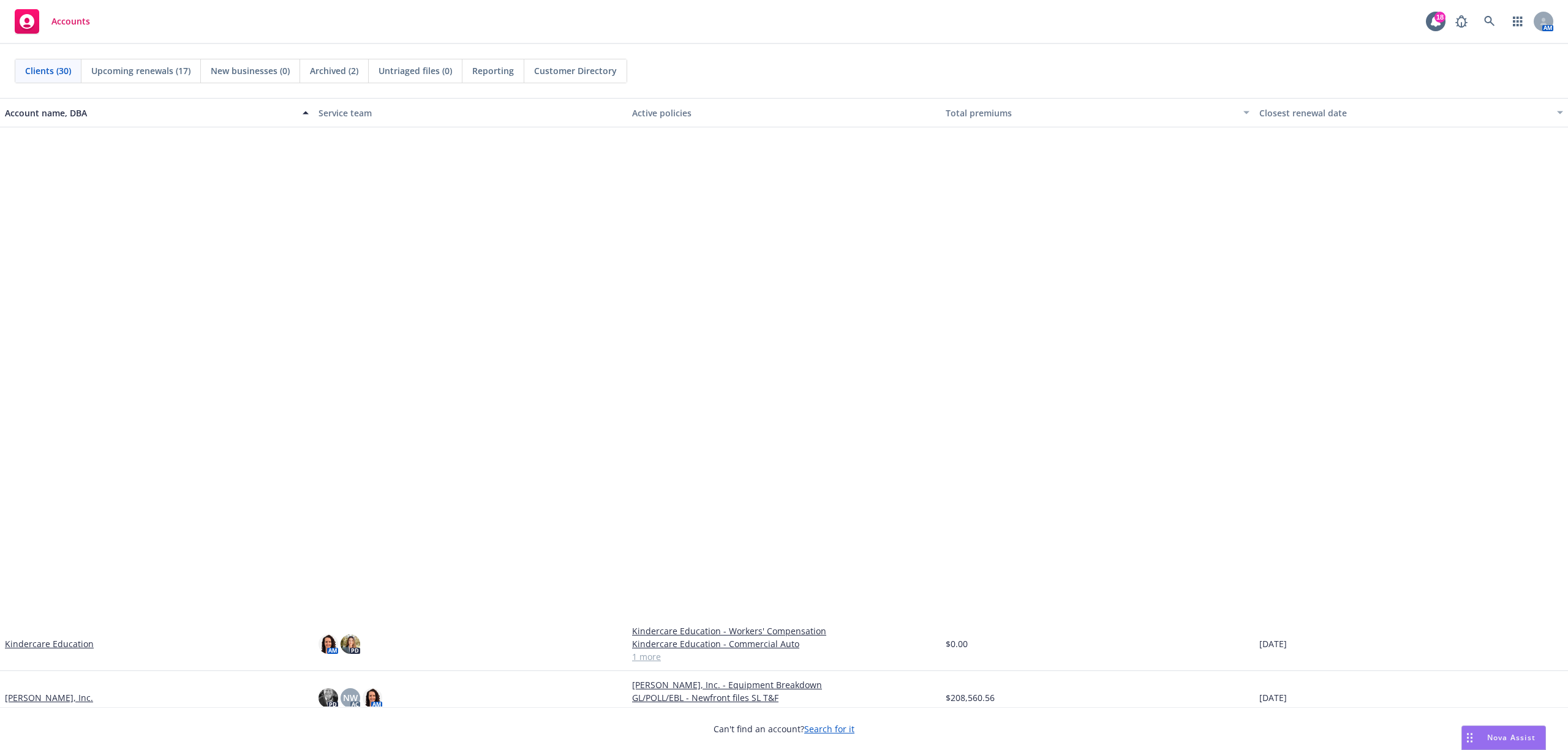
scroll to position [571, 0]
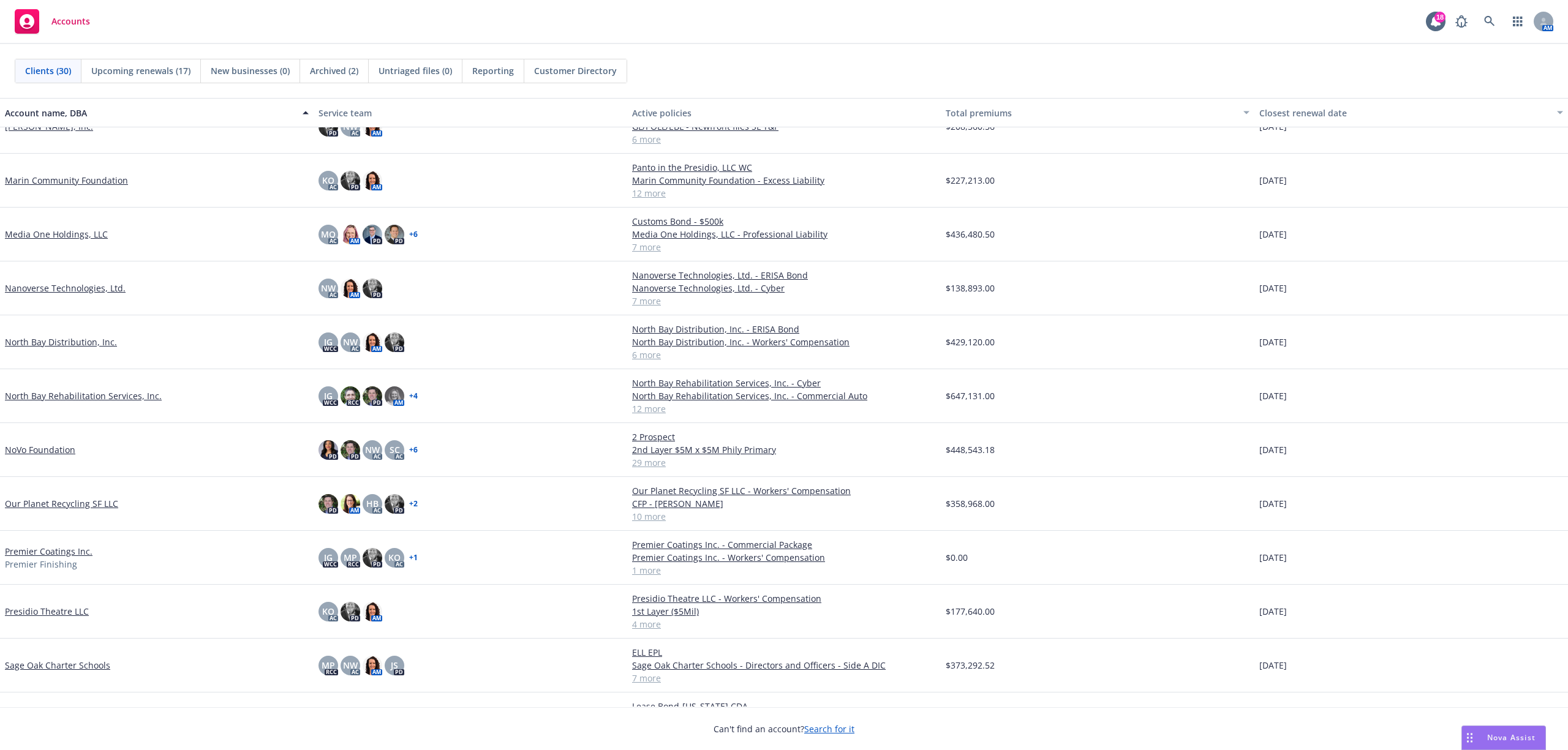
click at [42, 452] on link "NoVo Foundation" at bounding box center [41, 449] width 71 height 13
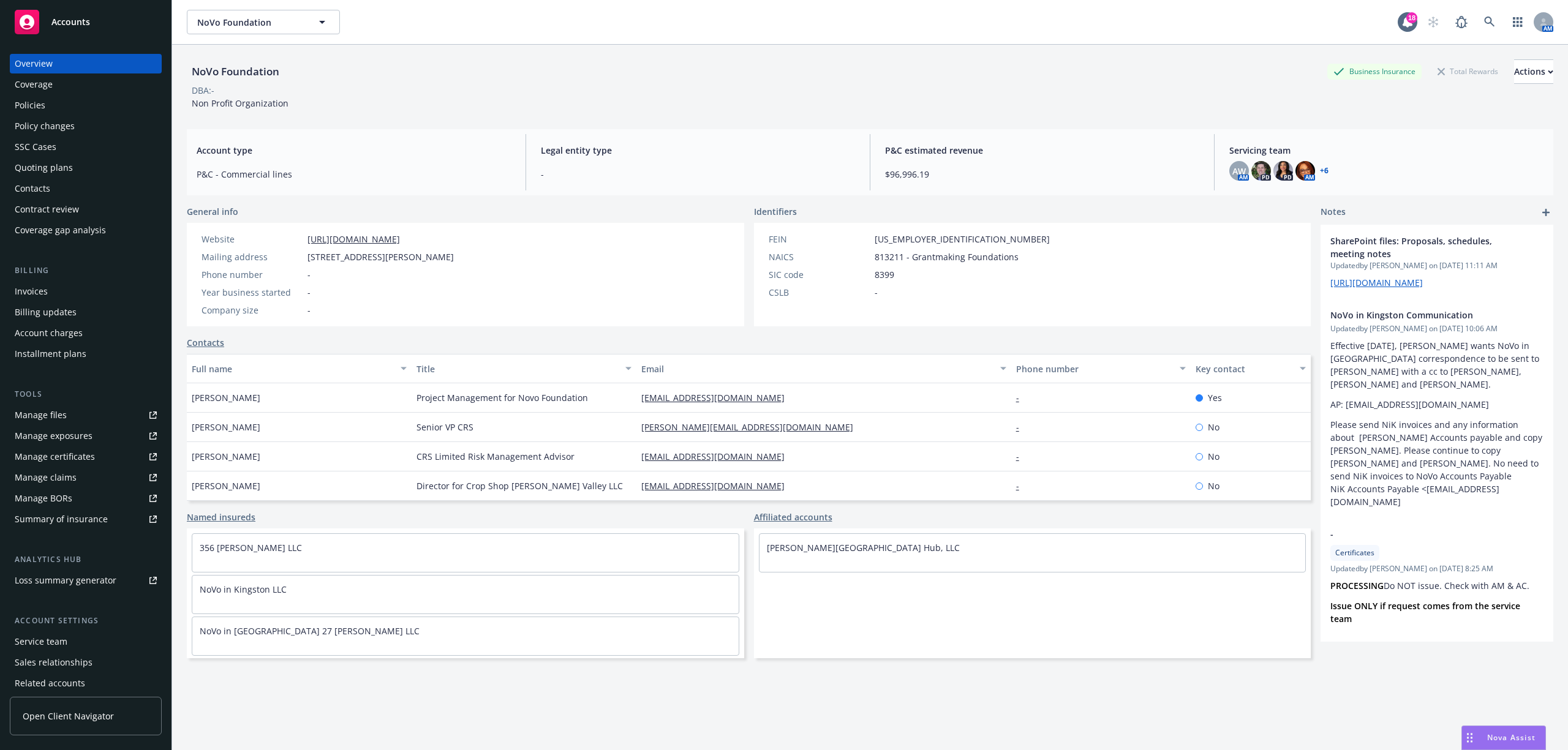
click at [33, 102] on div "Policies" at bounding box center [30, 105] width 31 height 20
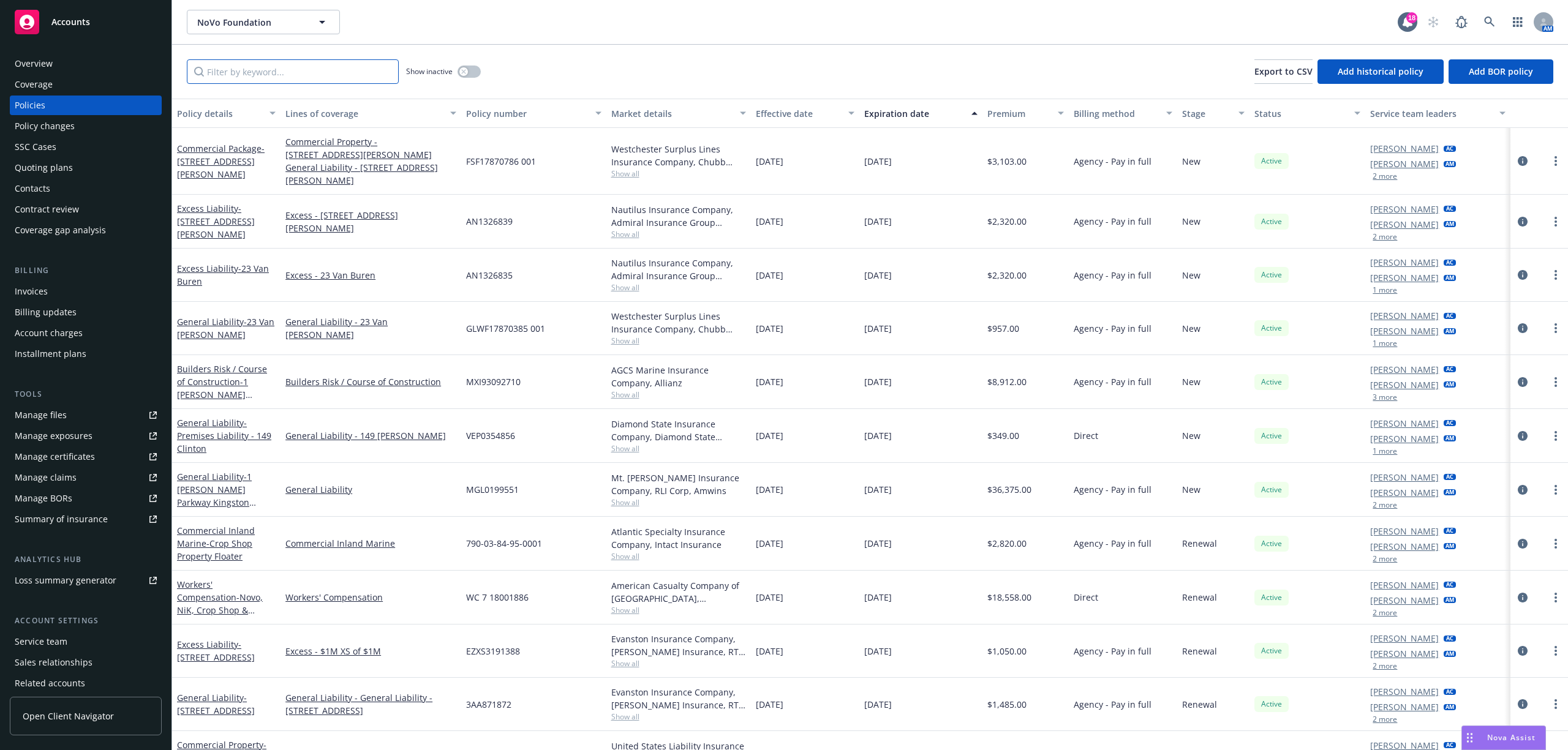
click at [224, 70] on input "Filter by keyword..." at bounding box center [293, 71] width 212 height 24
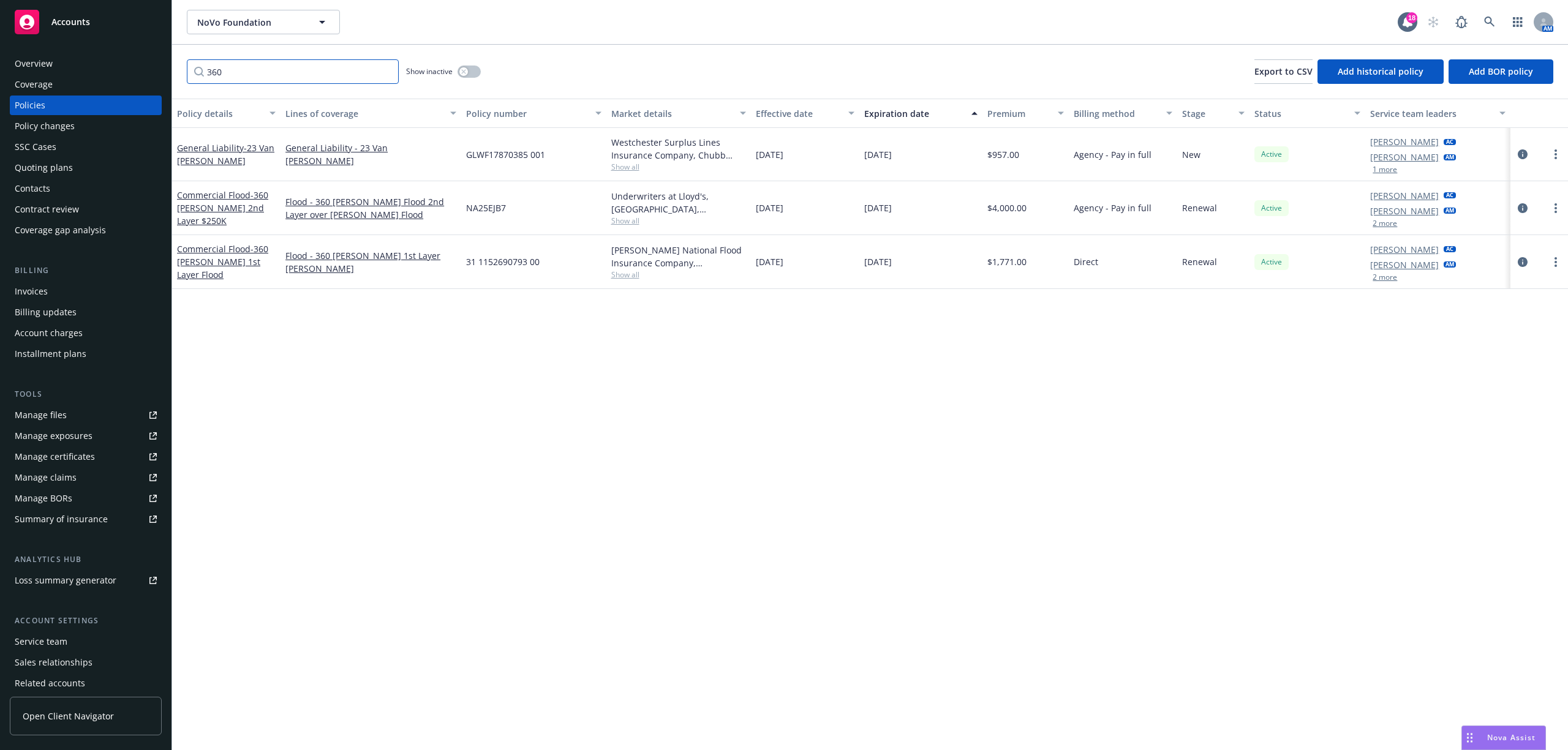
click at [241, 63] on input "360" at bounding box center [293, 71] width 212 height 24
type input "3"
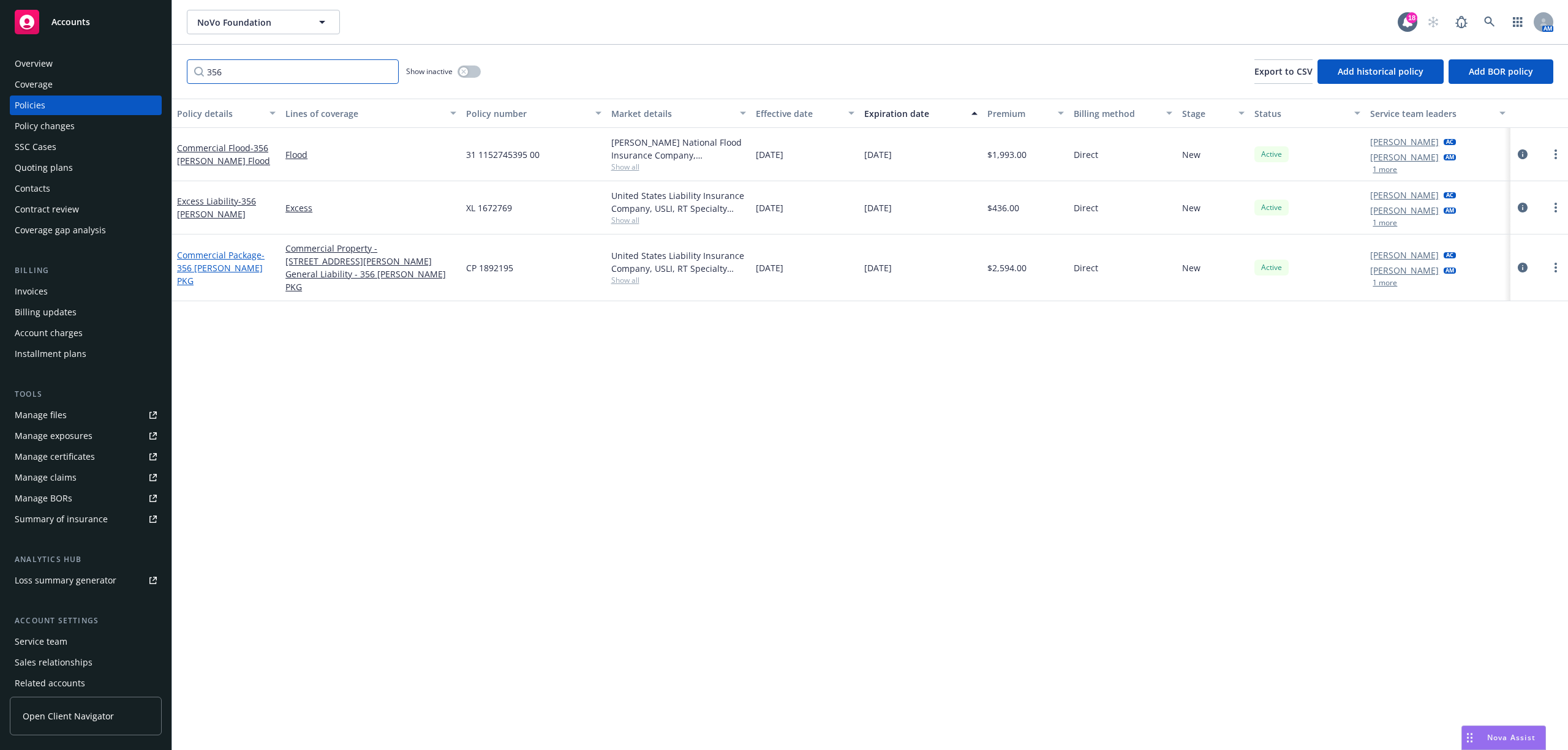
type input "356"
click at [231, 257] on link "Commercial Package - 356 Wynkoop PKG" at bounding box center [220, 268] width 88 height 38
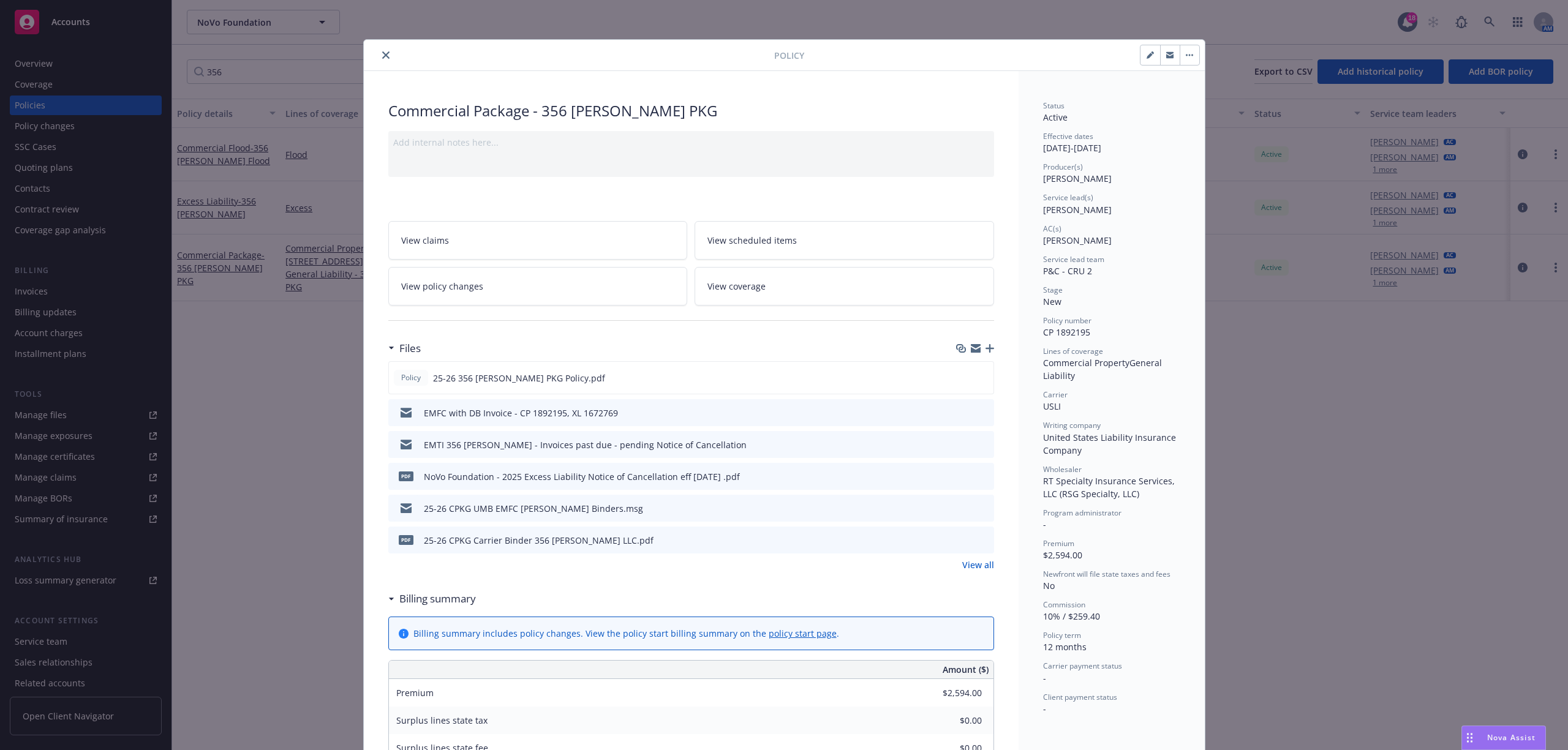
click at [977, 414] on icon "preview file" at bounding box center [982, 412] width 11 height 9
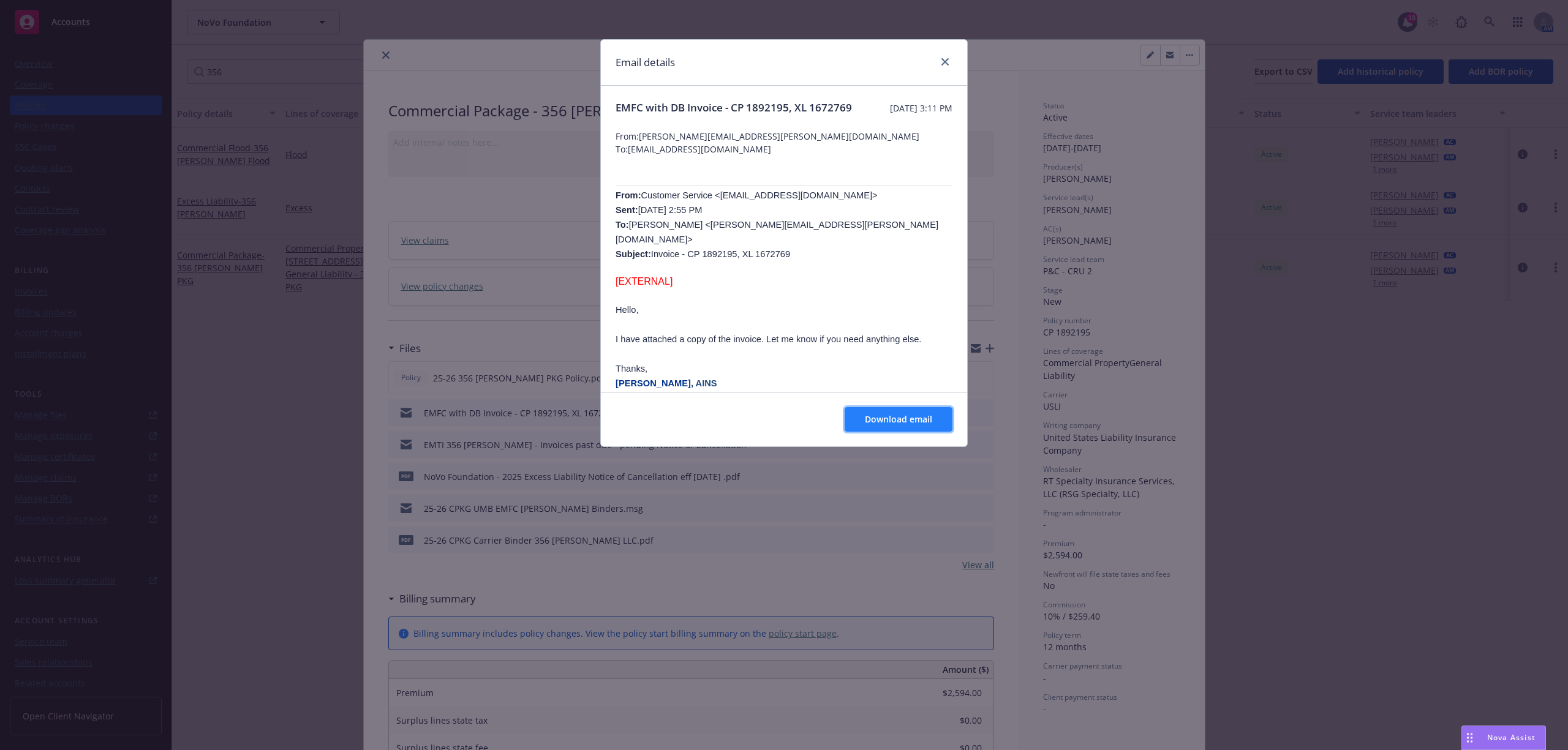
click at [894, 422] on span "Download email" at bounding box center [898, 419] width 67 height 12
click at [946, 63] on icon "close" at bounding box center [945, 62] width 7 height 7
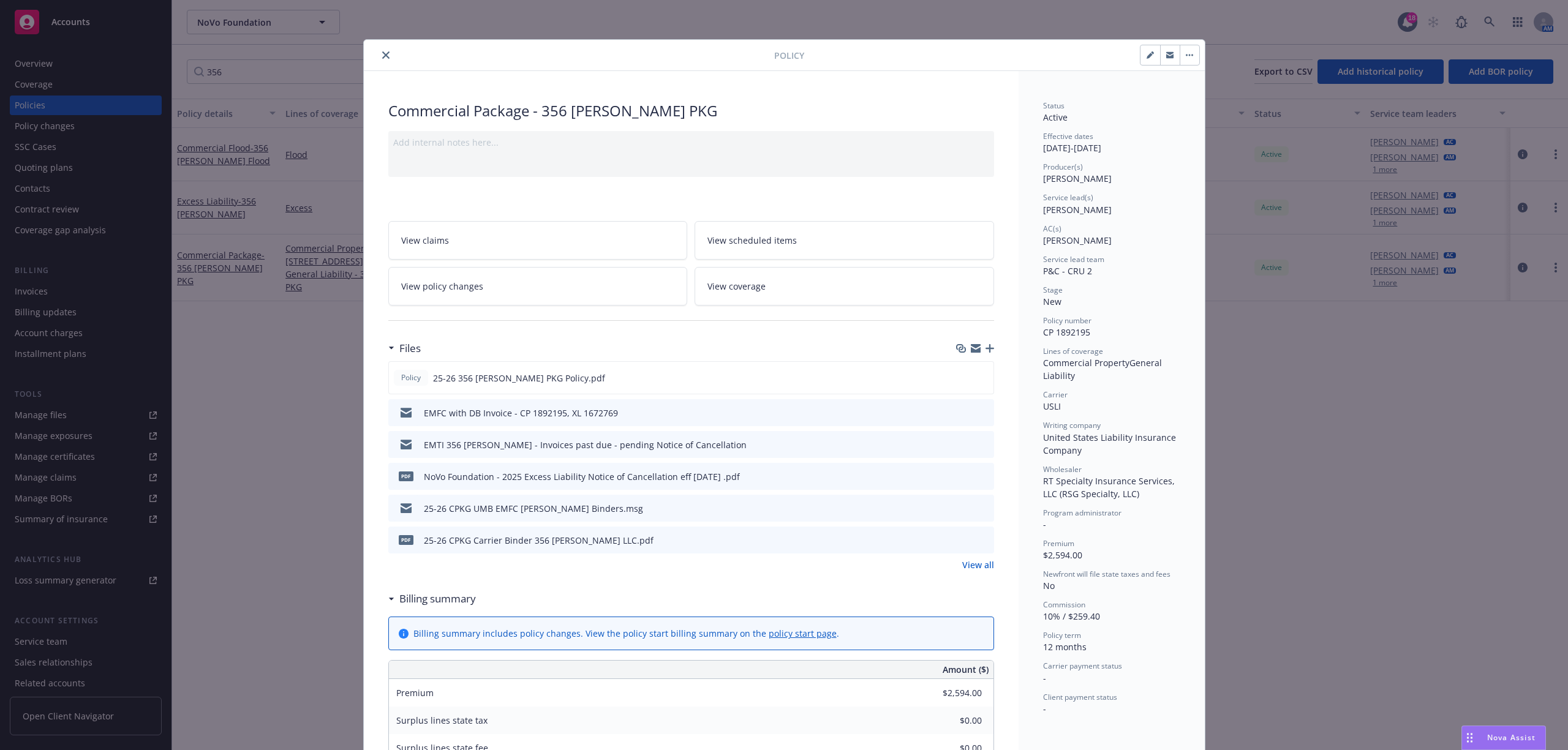
click at [957, 507] on icon "download file" at bounding box center [962, 507] width 10 height 10
drag, startPoint x: 379, startPoint y: 53, endPoint x: 331, endPoint y: 26, distance: 55.1
click at [382, 52] on icon "close" at bounding box center [386, 55] width 7 height 7
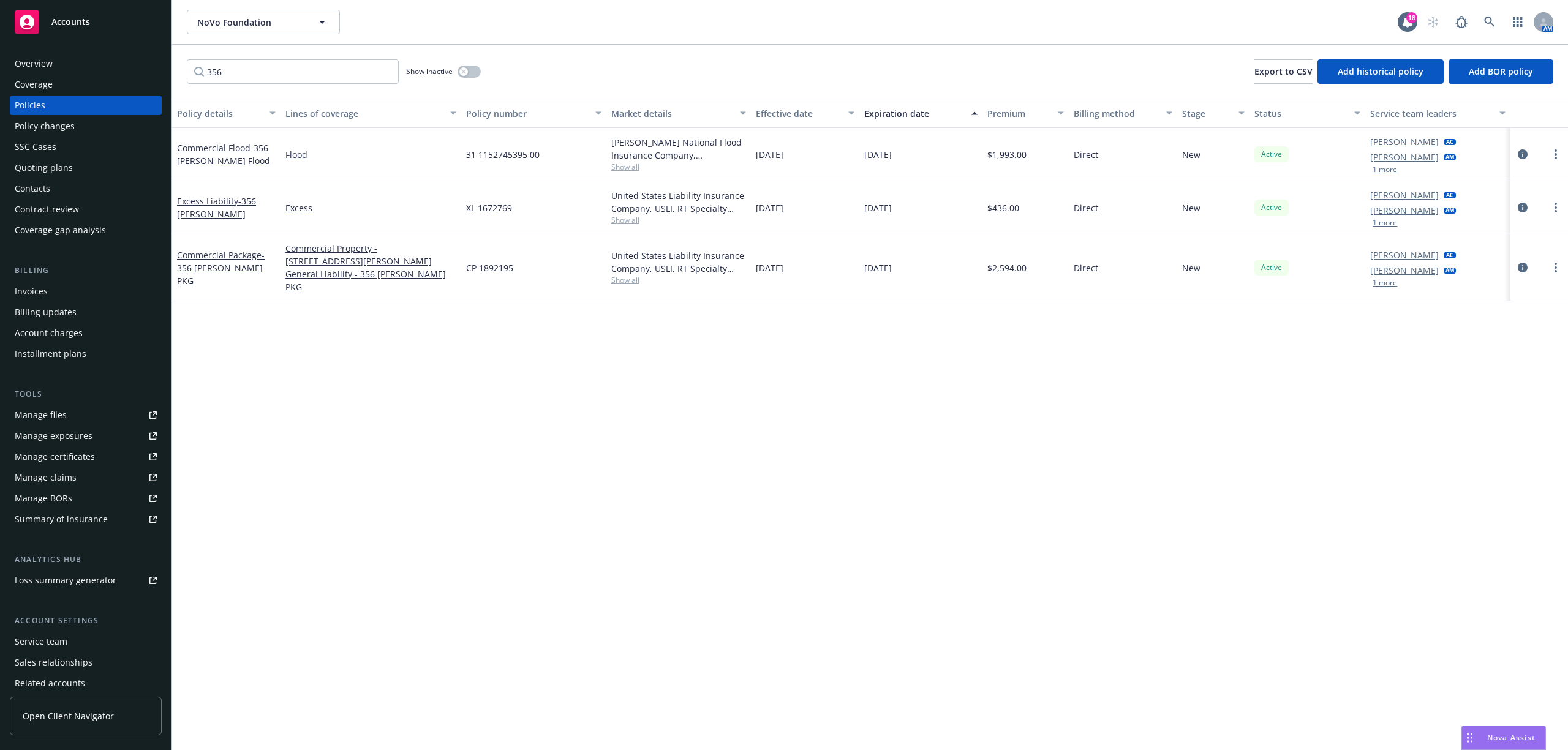
click at [91, 24] on div "Accounts" at bounding box center [85, 21] width 142 height 24
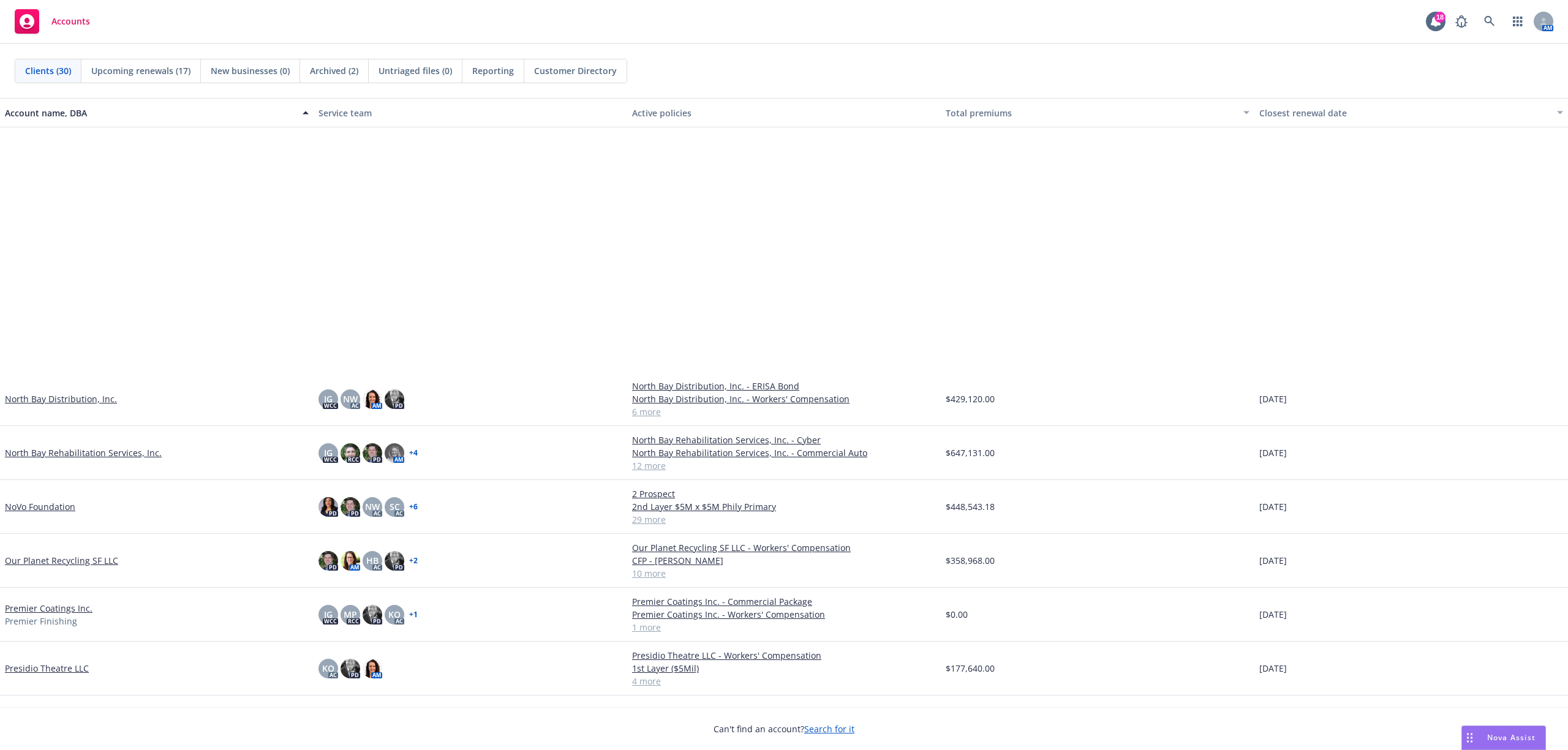
scroll to position [816, 0]
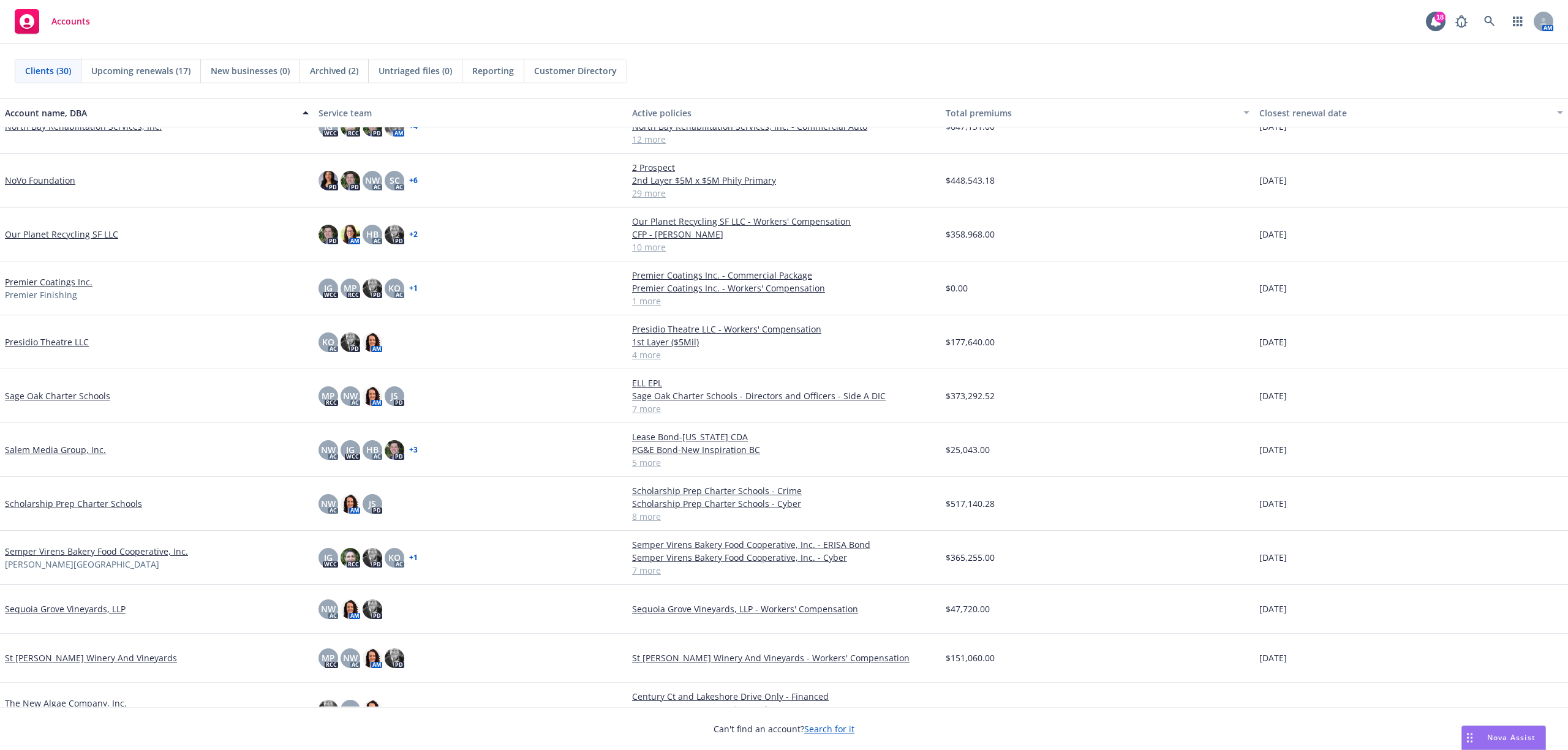
click at [447, 20] on div "Accounts 18 AM" at bounding box center [784, 22] width 1568 height 44
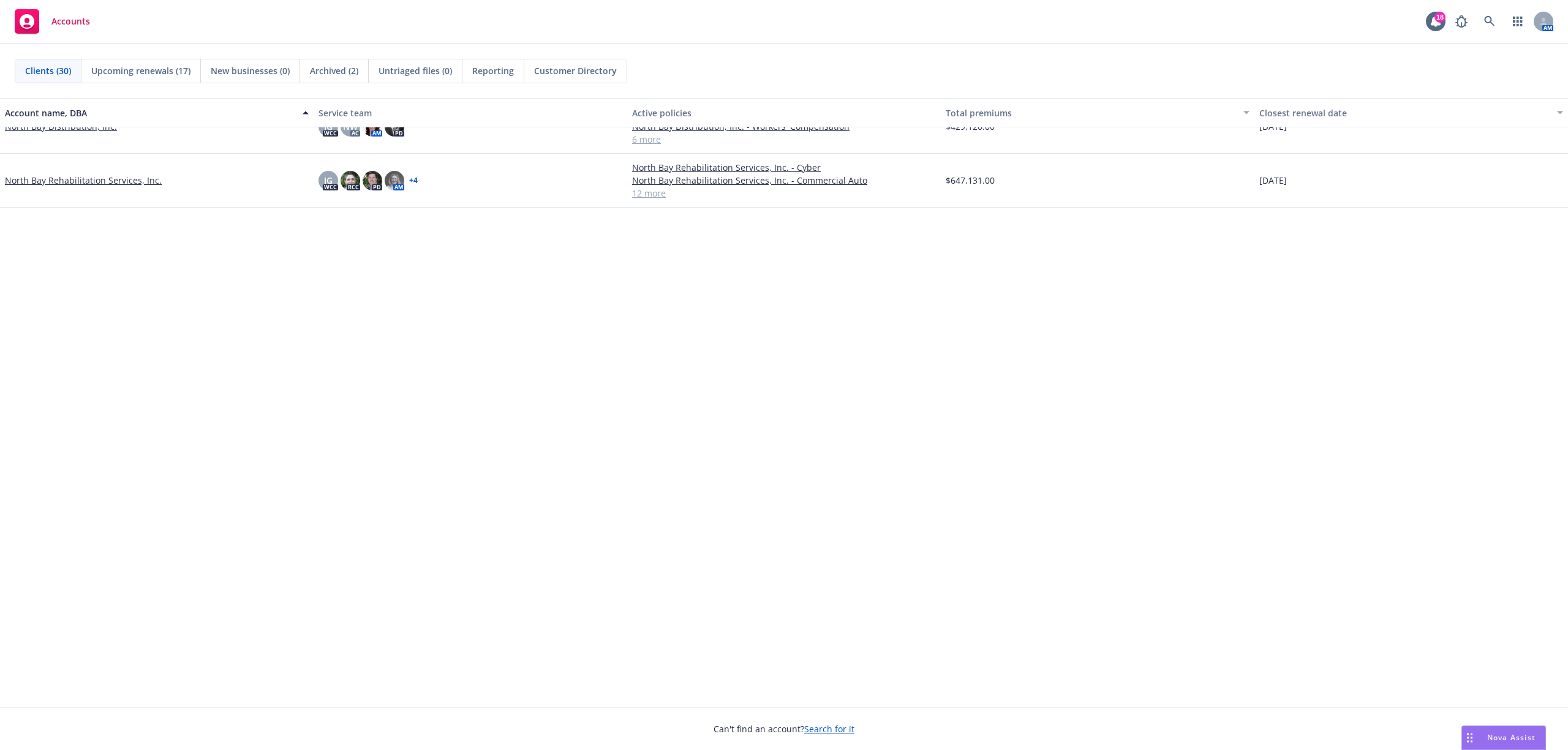
scroll to position [163, 0]
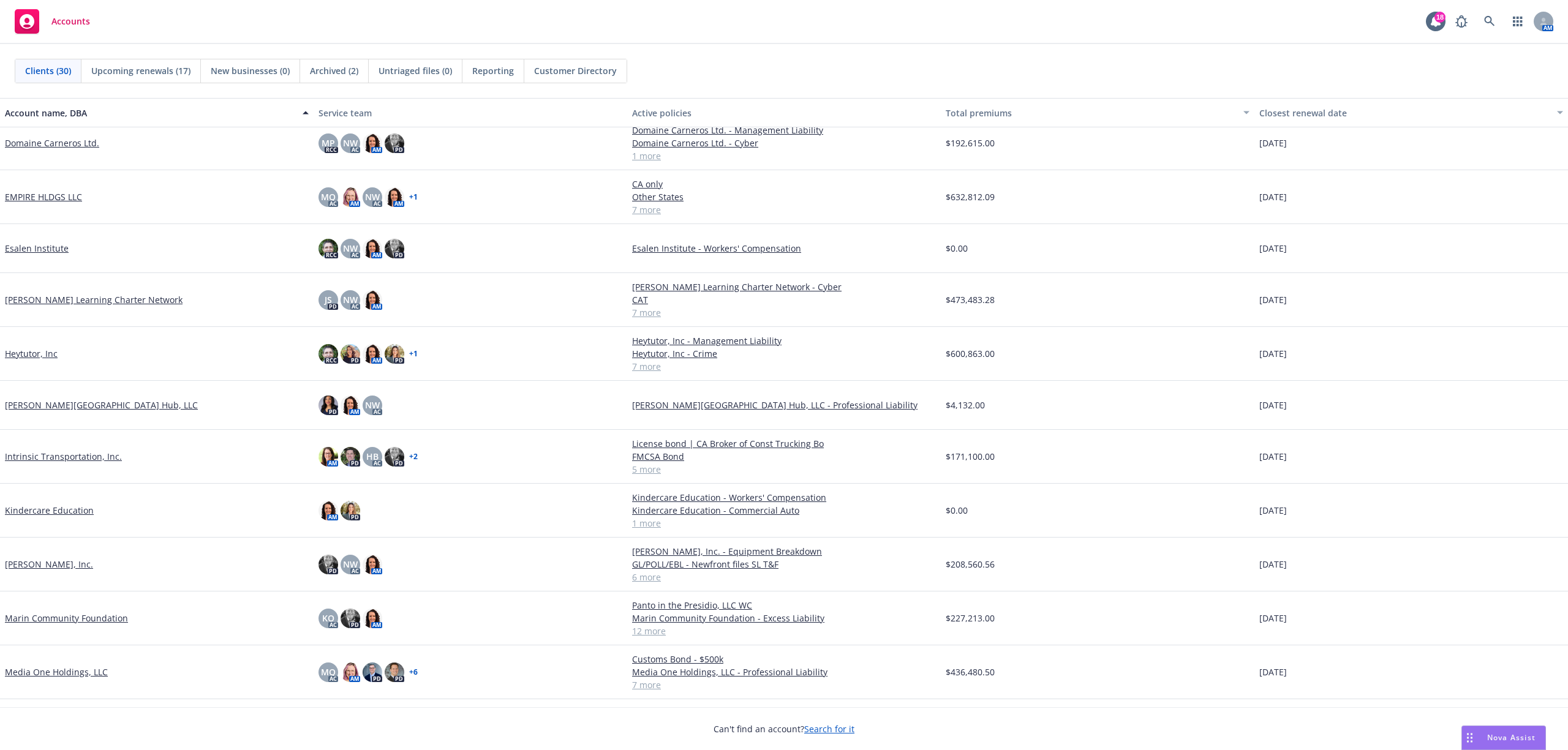
click at [60, 194] on link "EMPIRE HLDGS LLC" at bounding box center [43, 197] width 77 height 13
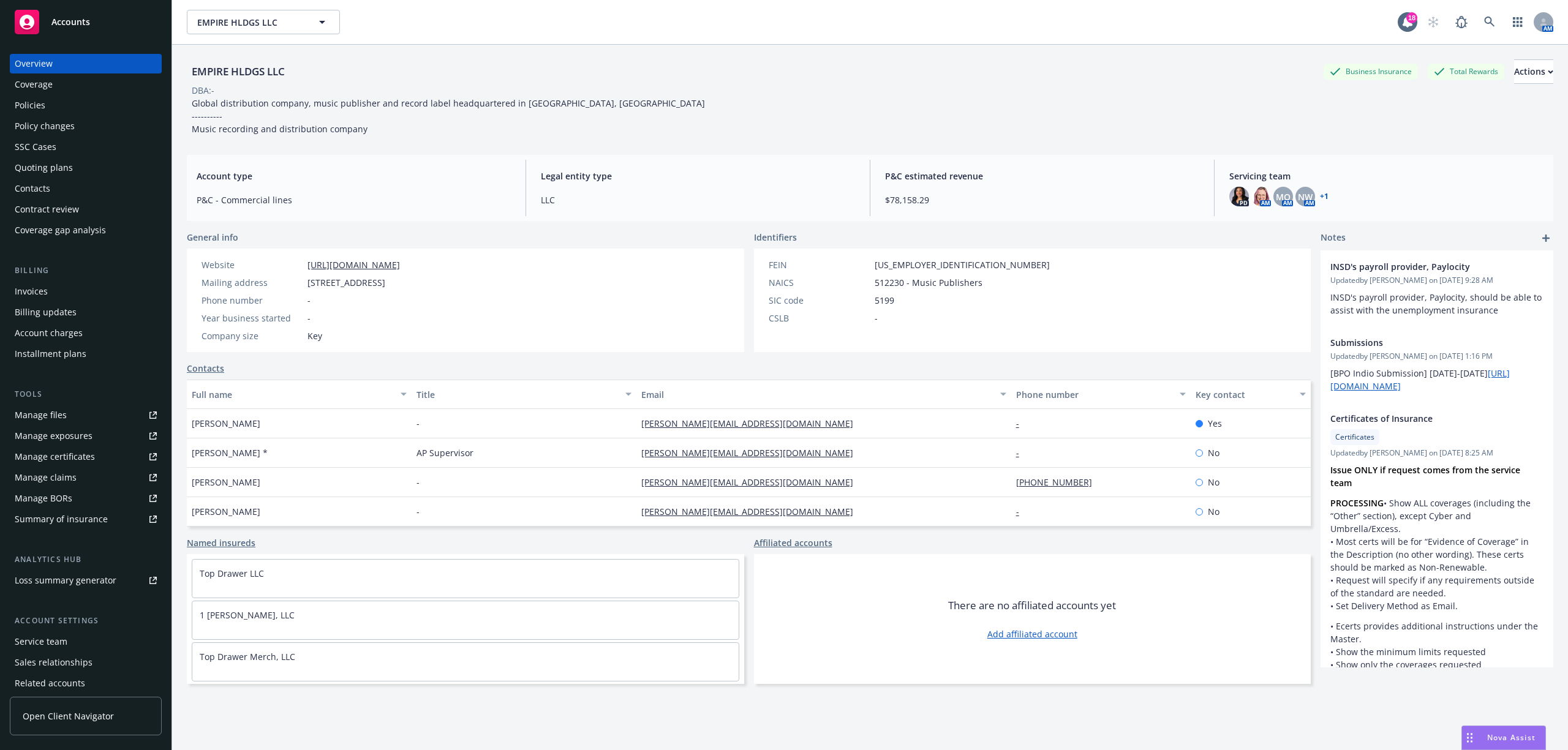
click at [32, 102] on div "Policies" at bounding box center [30, 105] width 31 height 20
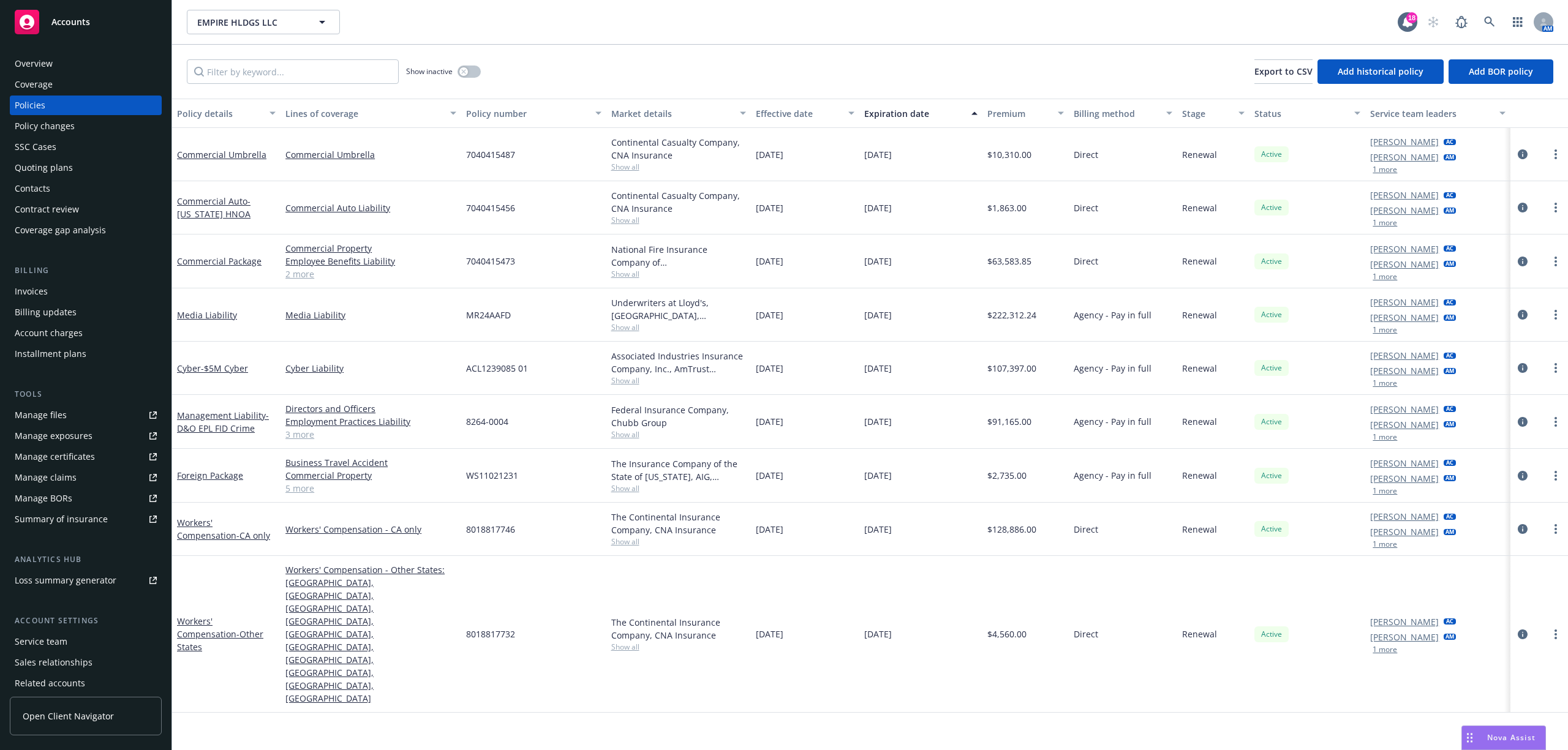
click at [294, 430] on link "3 more" at bounding box center [371, 434] width 171 height 13
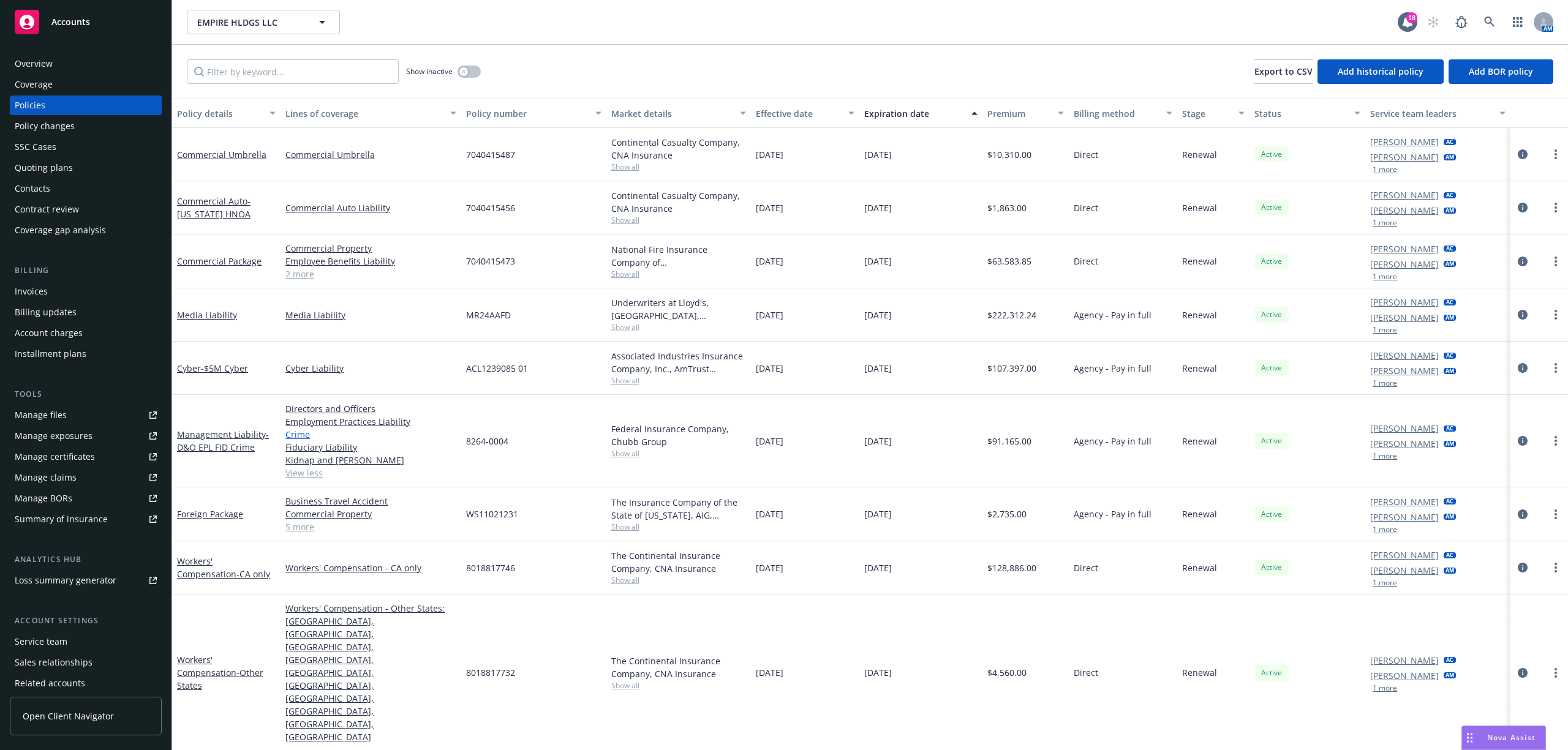
click at [295, 432] on link "Crime" at bounding box center [371, 434] width 171 height 13
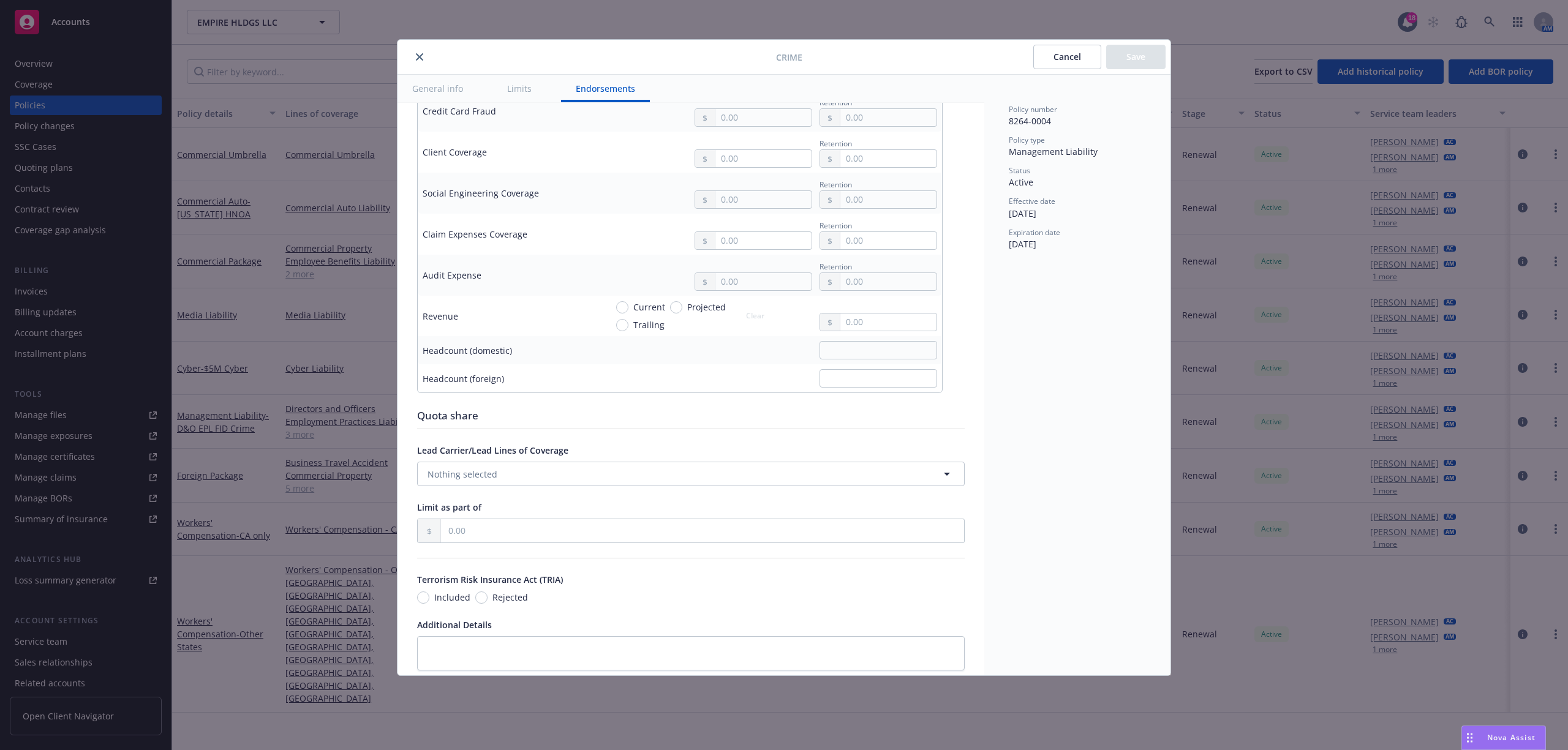
scroll to position [847, 0]
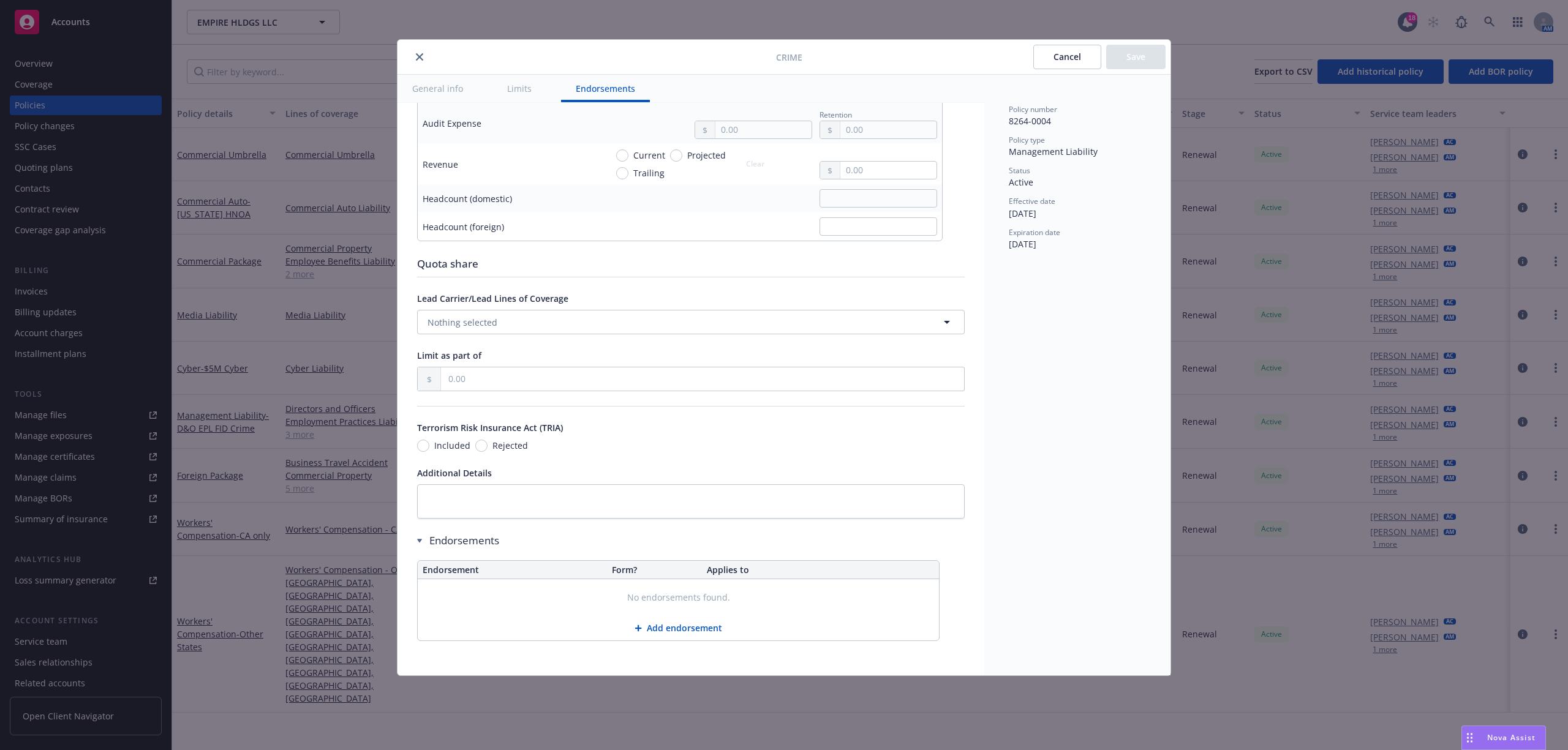
click at [1069, 59] on button "Cancel" at bounding box center [1067, 57] width 68 height 24
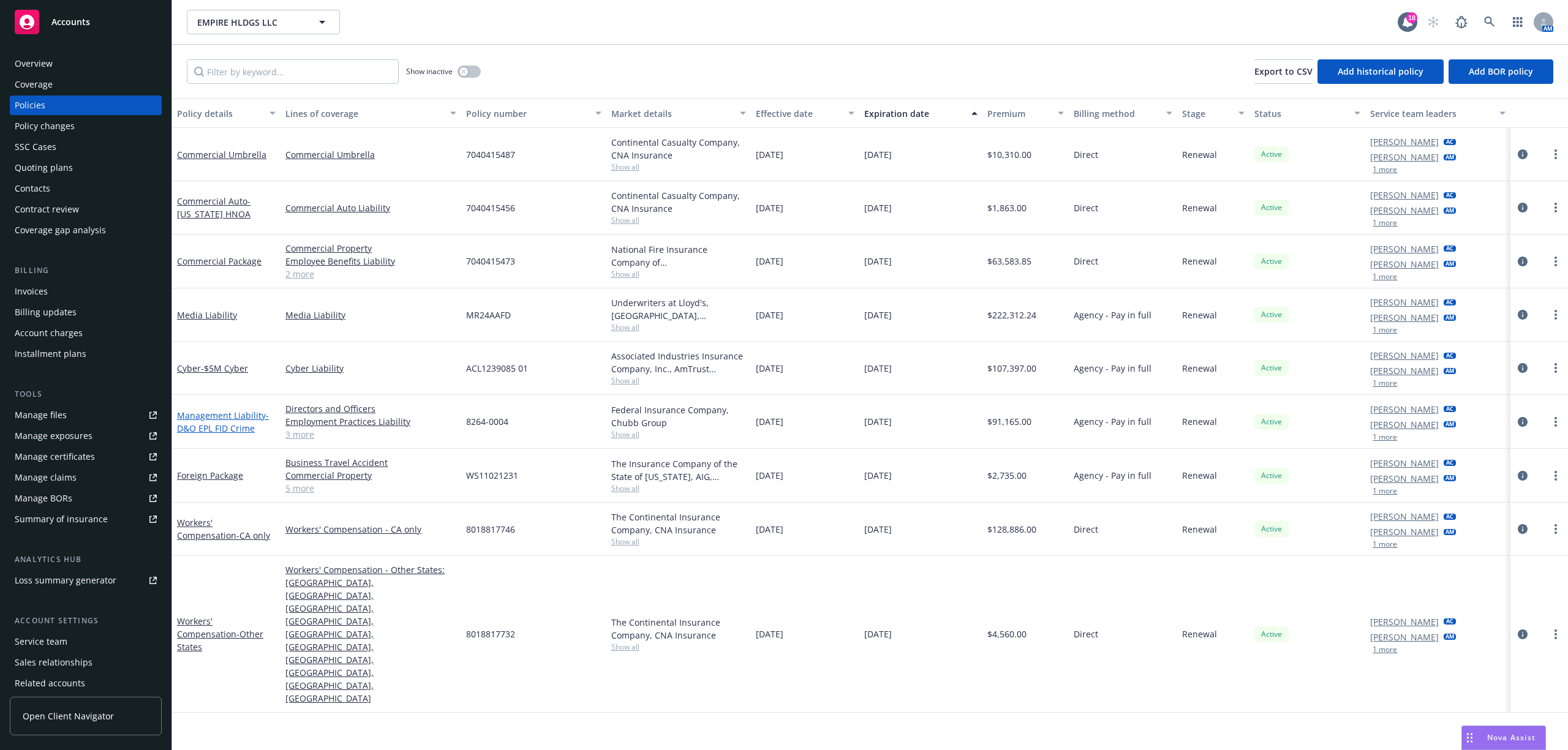
click at [205, 419] on link "Management Liability - D&O EPL FID Crime" at bounding box center [222, 421] width 92 height 24
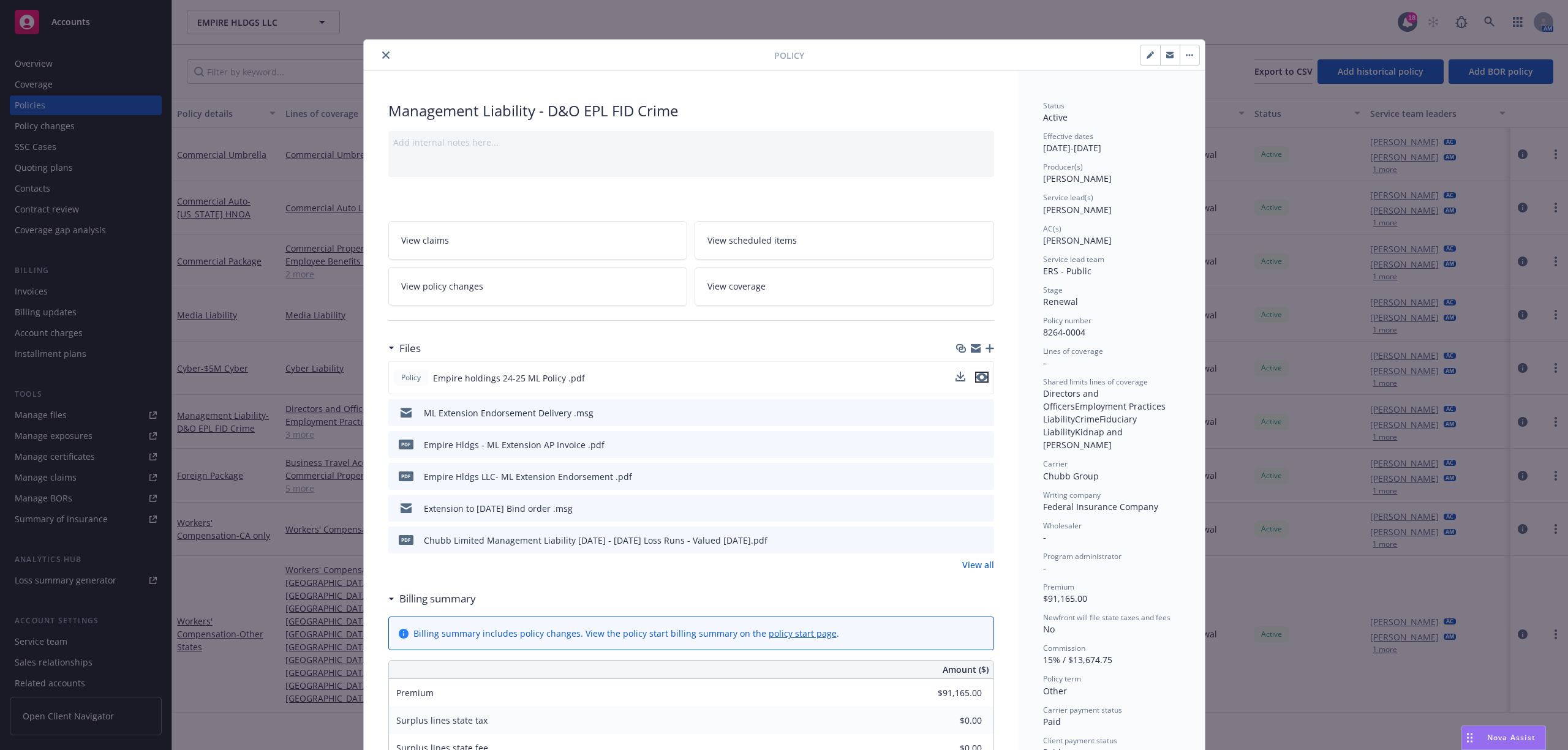
click at [977, 373] on div at bounding box center [971, 378] width 33 height 13
click at [977, 378] on icon "preview file" at bounding box center [982, 378] width 11 height 9
click at [382, 57] on icon "close" at bounding box center [386, 55] width 7 height 7
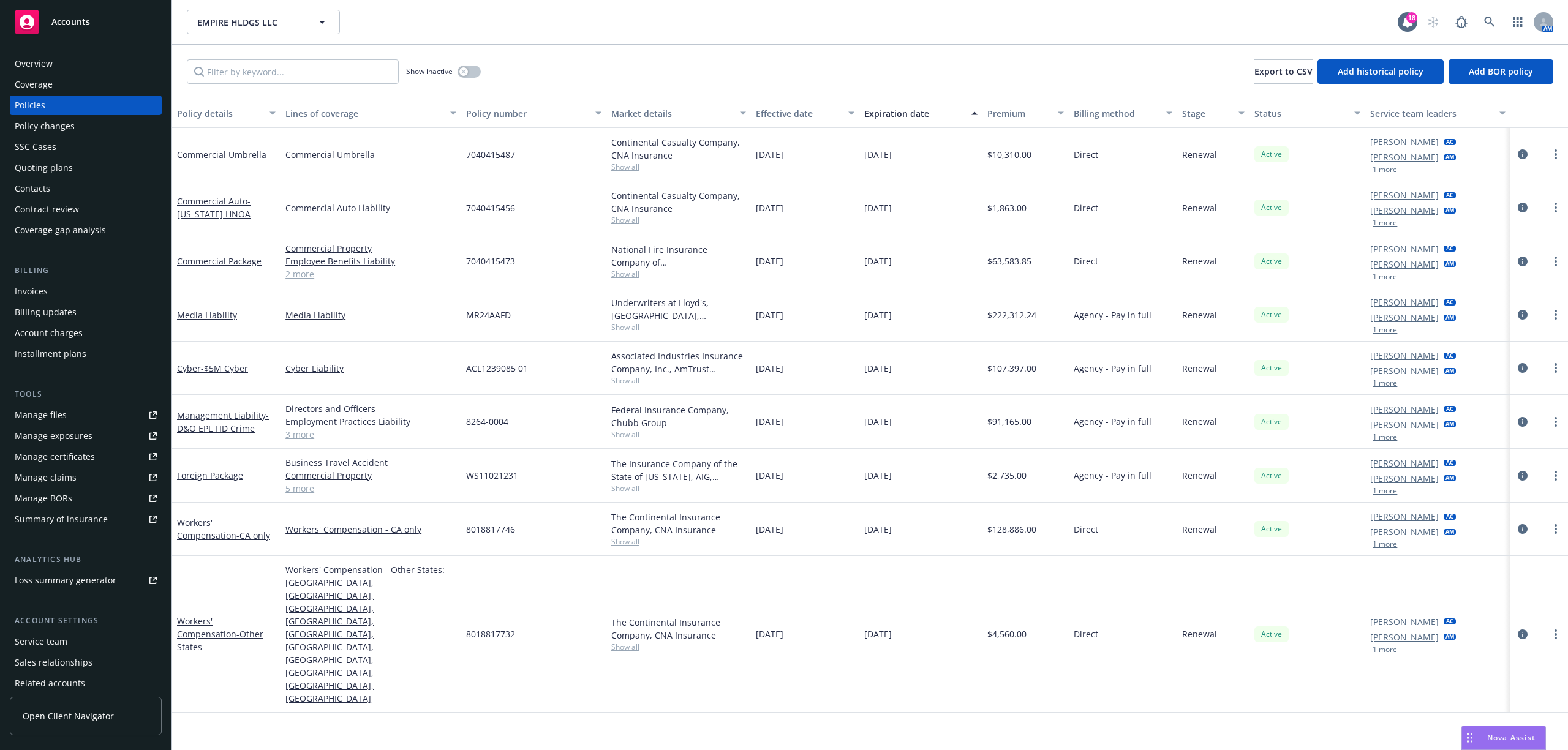
click at [70, 20] on span "Accounts" at bounding box center [71, 21] width 38 height 10
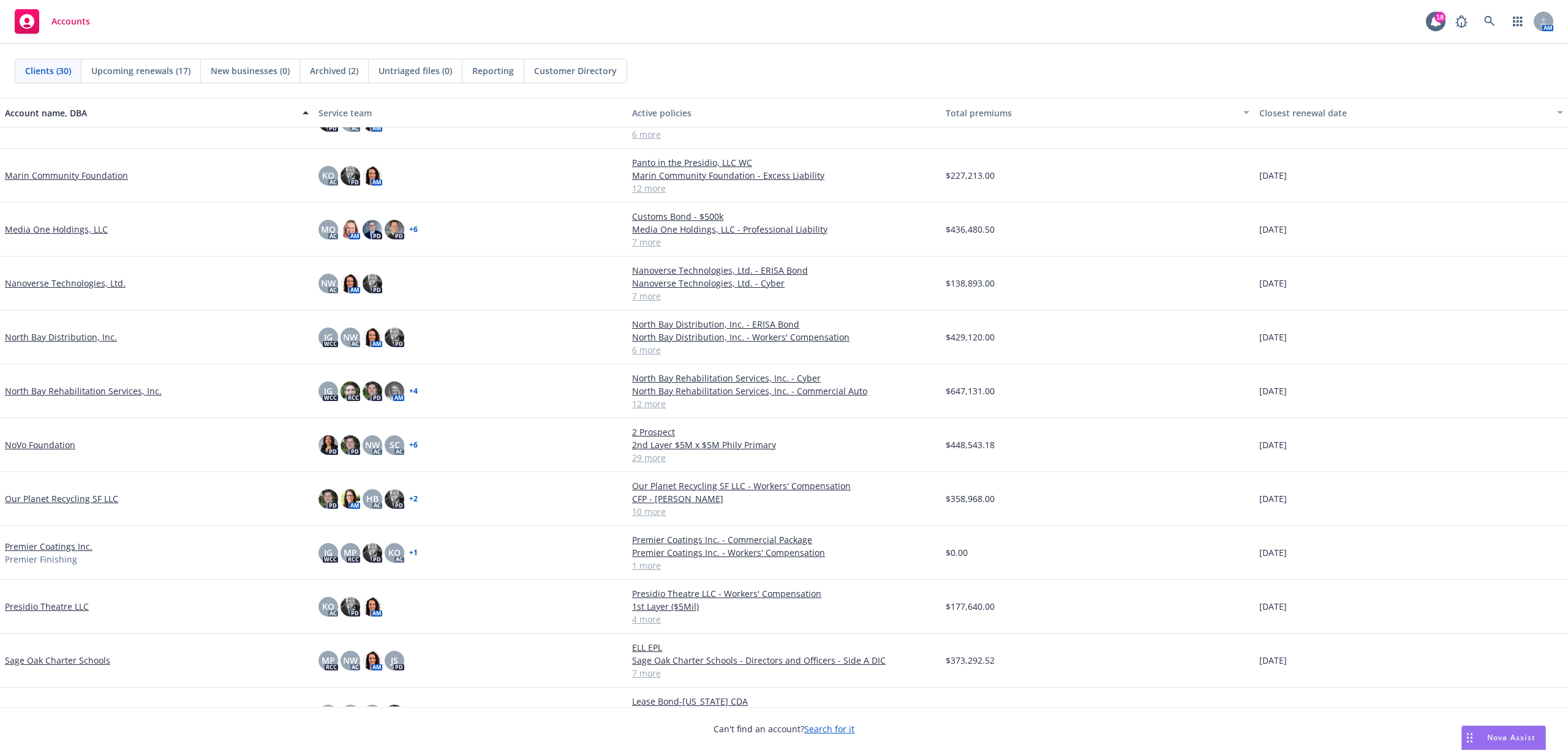
scroll to position [653, 0]
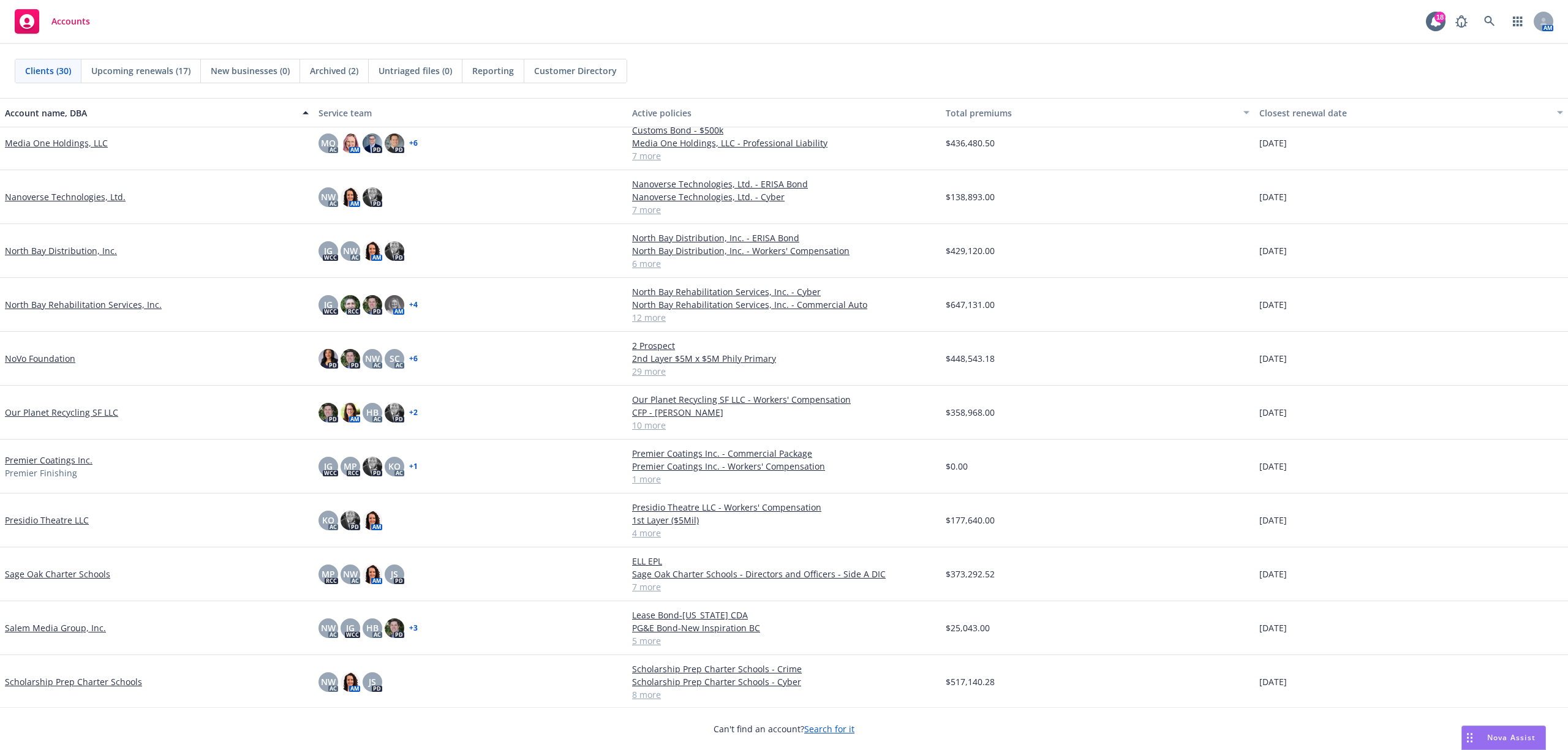
click at [59, 520] on link "Presidio Theatre LLC" at bounding box center [47, 520] width 84 height 13
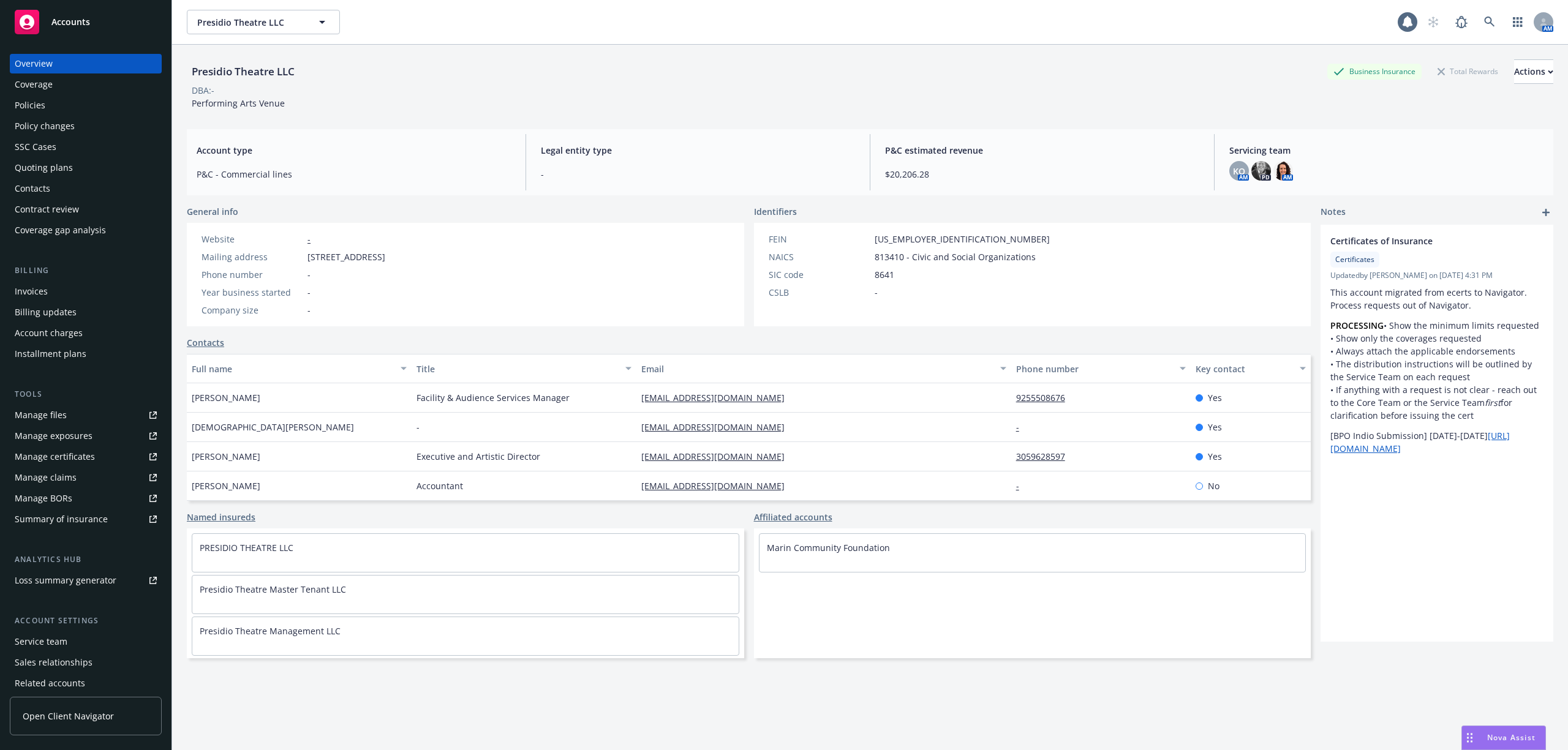
click at [64, 13] on div "Accounts" at bounding box center [85, 21] width 142 height 24
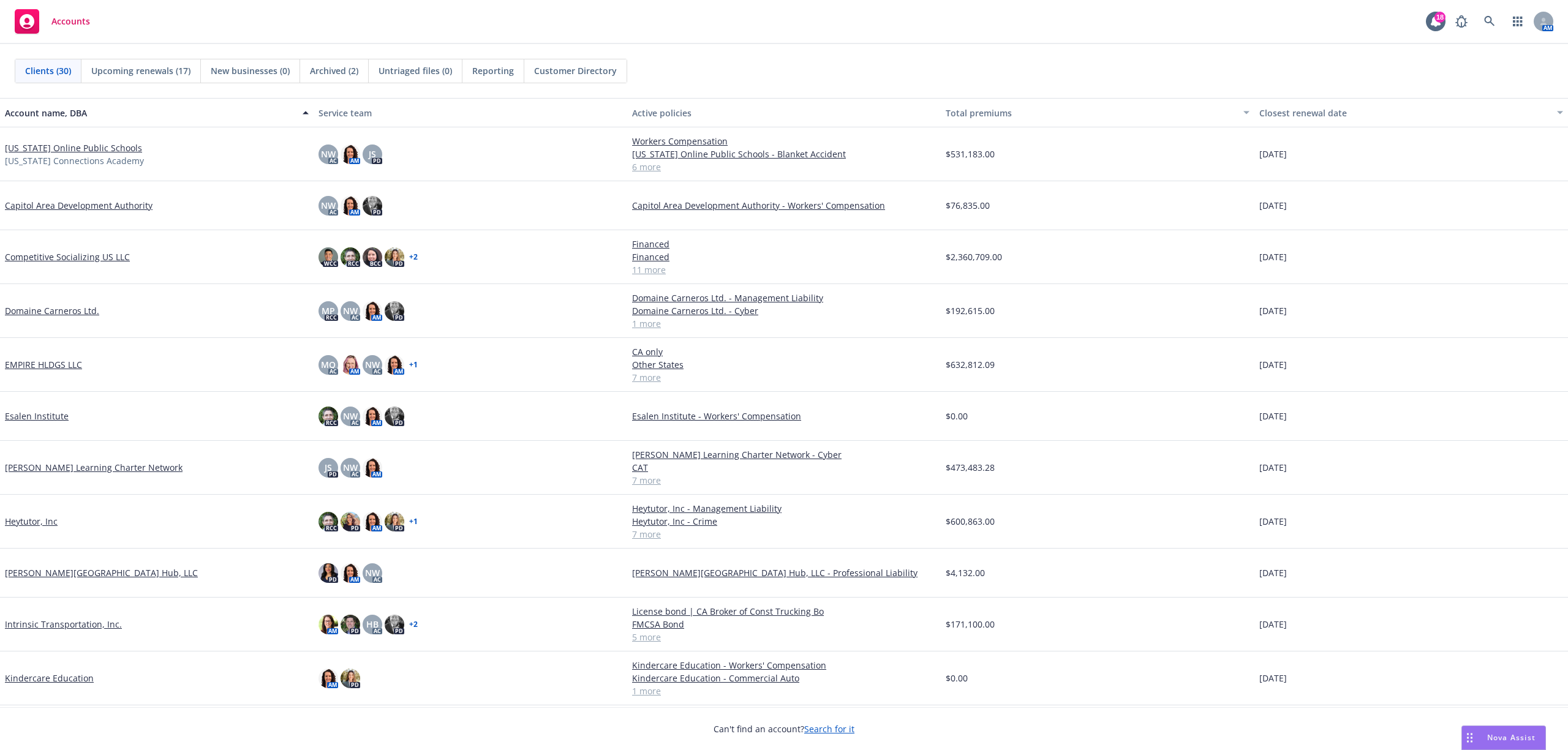
click at [57, 258] on link "Competitive Socializing US LLC" at bounding box center [68, 256] width 125 height 13
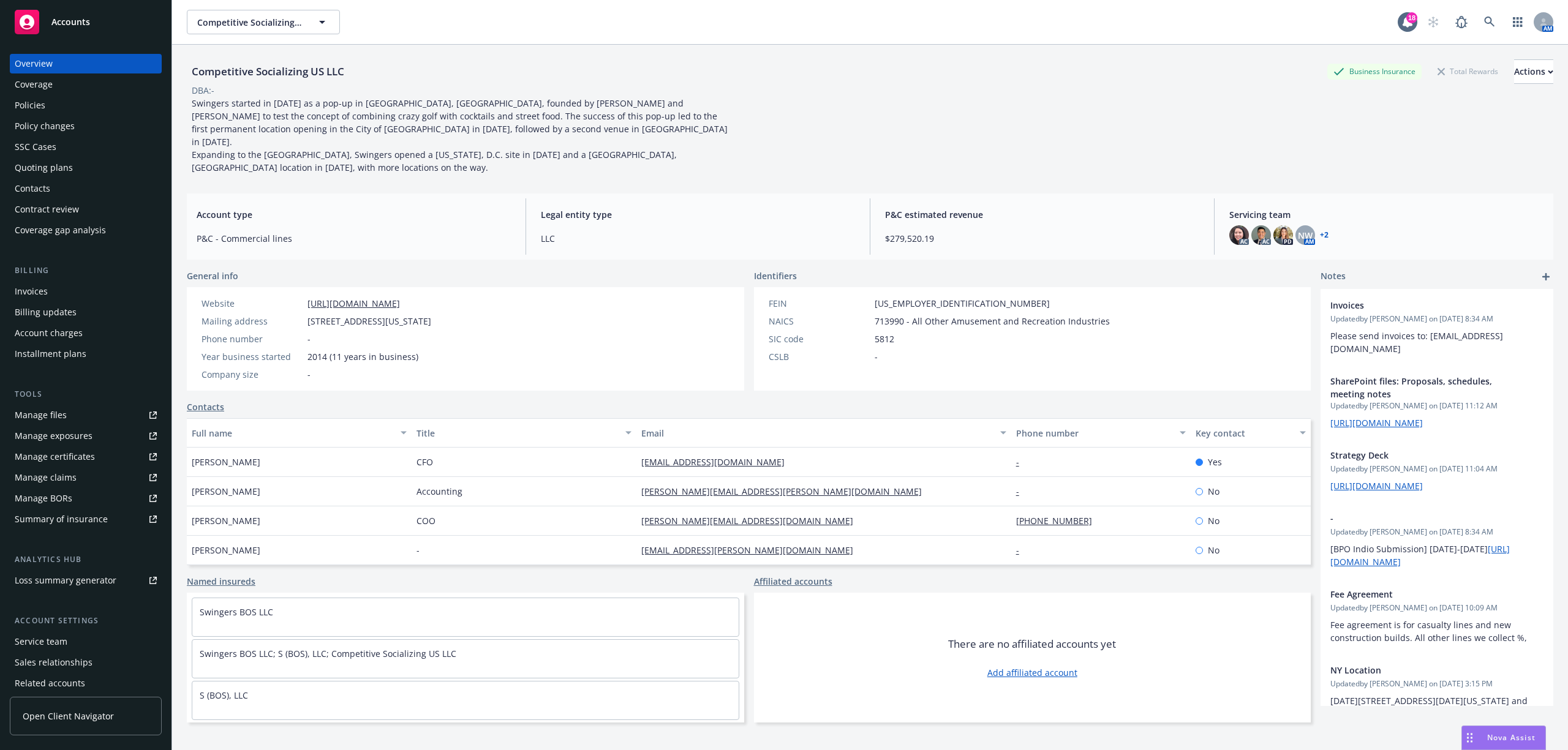
click at [30, 103] on div "Policies" at bounding box center [30, 105] width 31 height 20
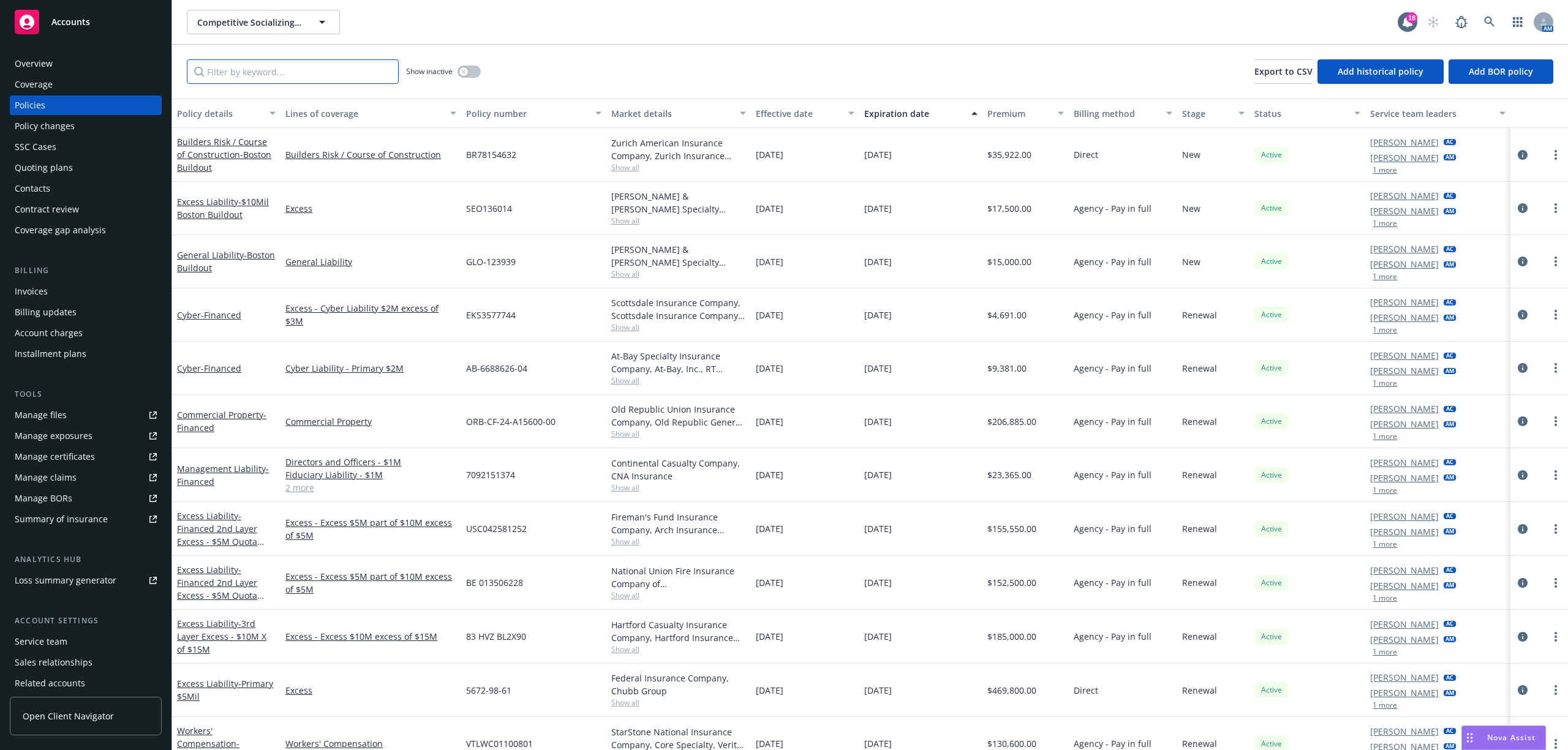
click at [304, 62] on input "Filter by keyword..." at bounding box center [293, 71] width 212 height 24
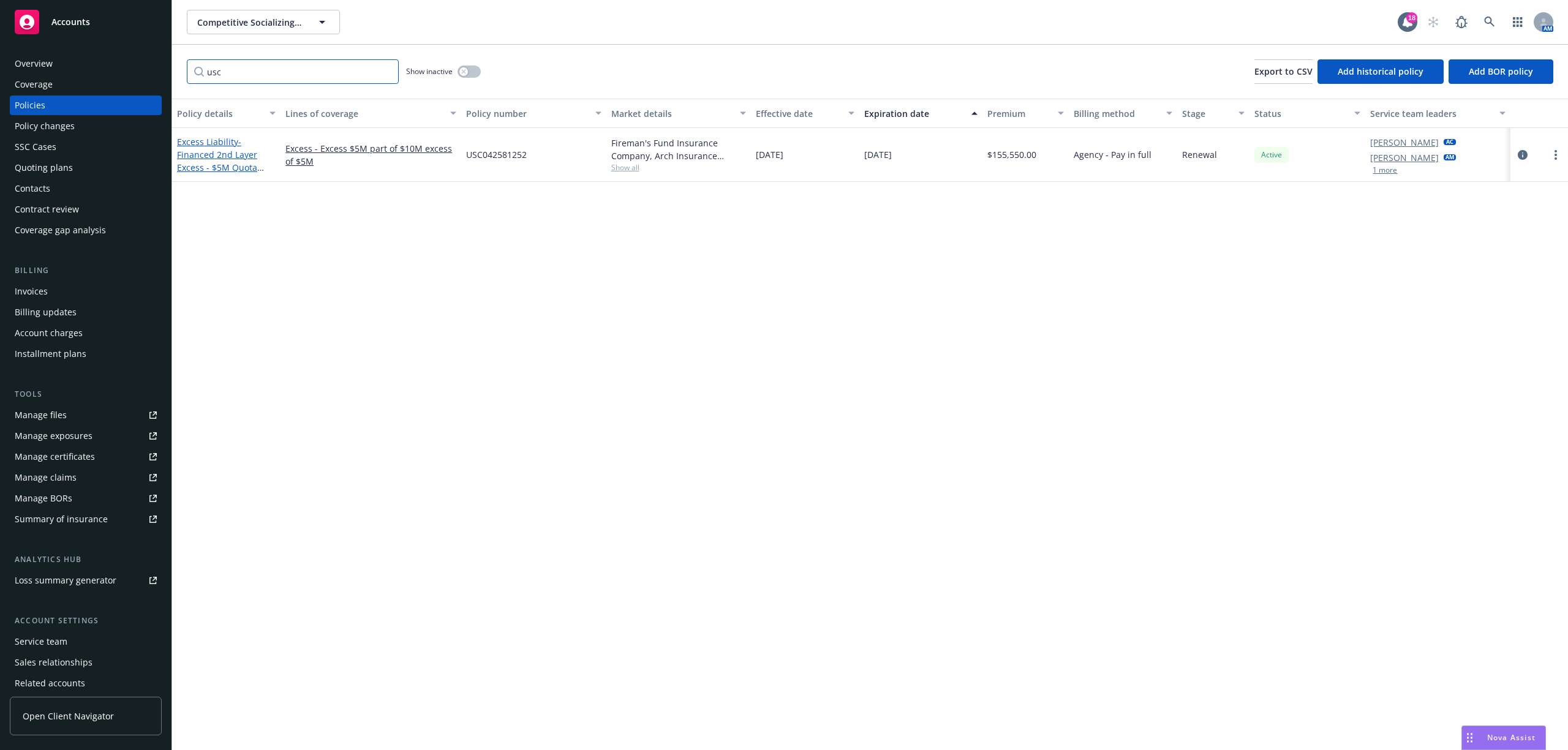
type input "usc"
click at [217, 162] on span "- Financed 2nd Layer Excess - $5M Quota Share part of $10M X of $5M Primary" at bounding box center [225, 168] width 96 height 63
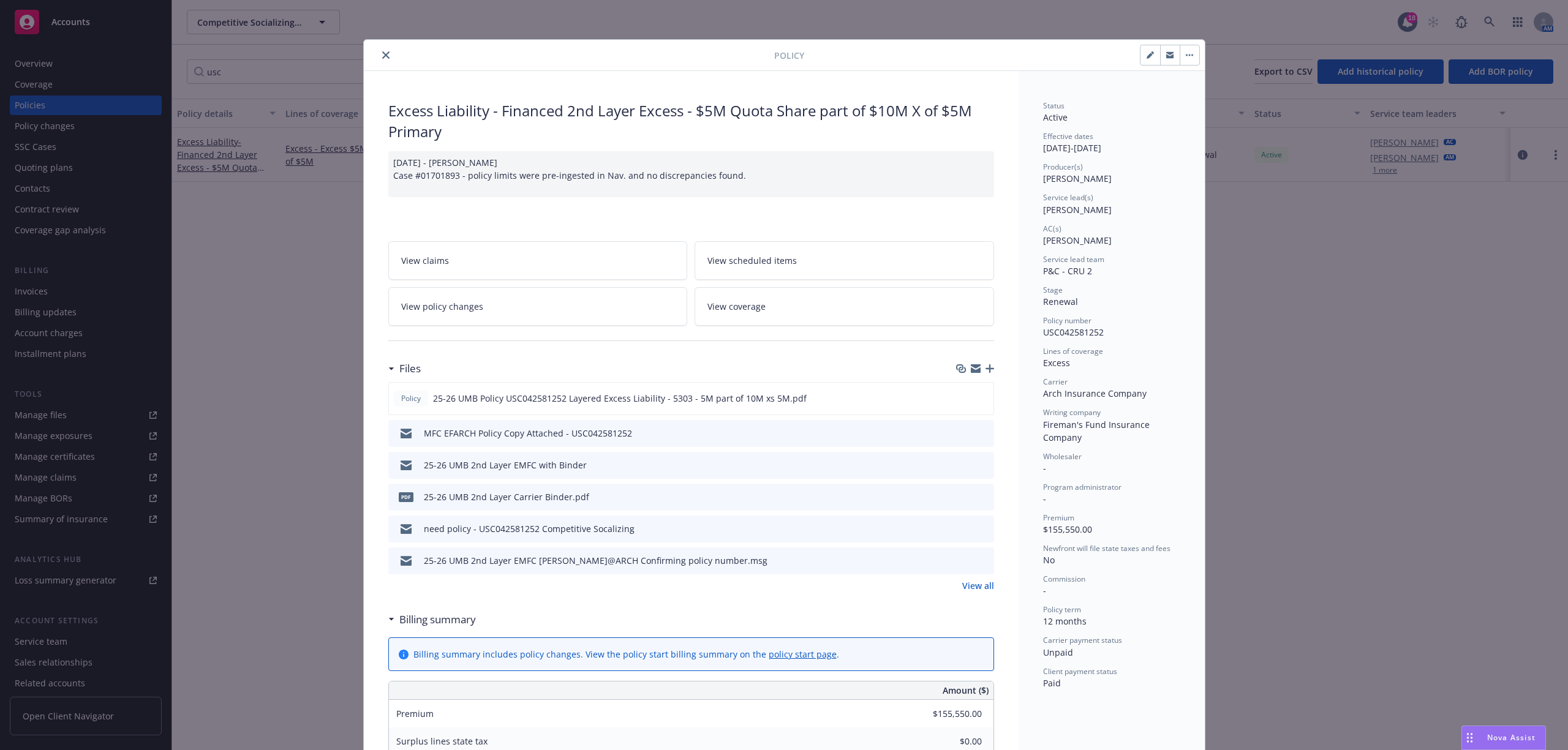
click at [959, 468] on icon "download file" at bounding box center [962, 464] width 10 height 10
click at [977, 562] on icon "preview file" at bounding box center [982, 559] width 11 height 9
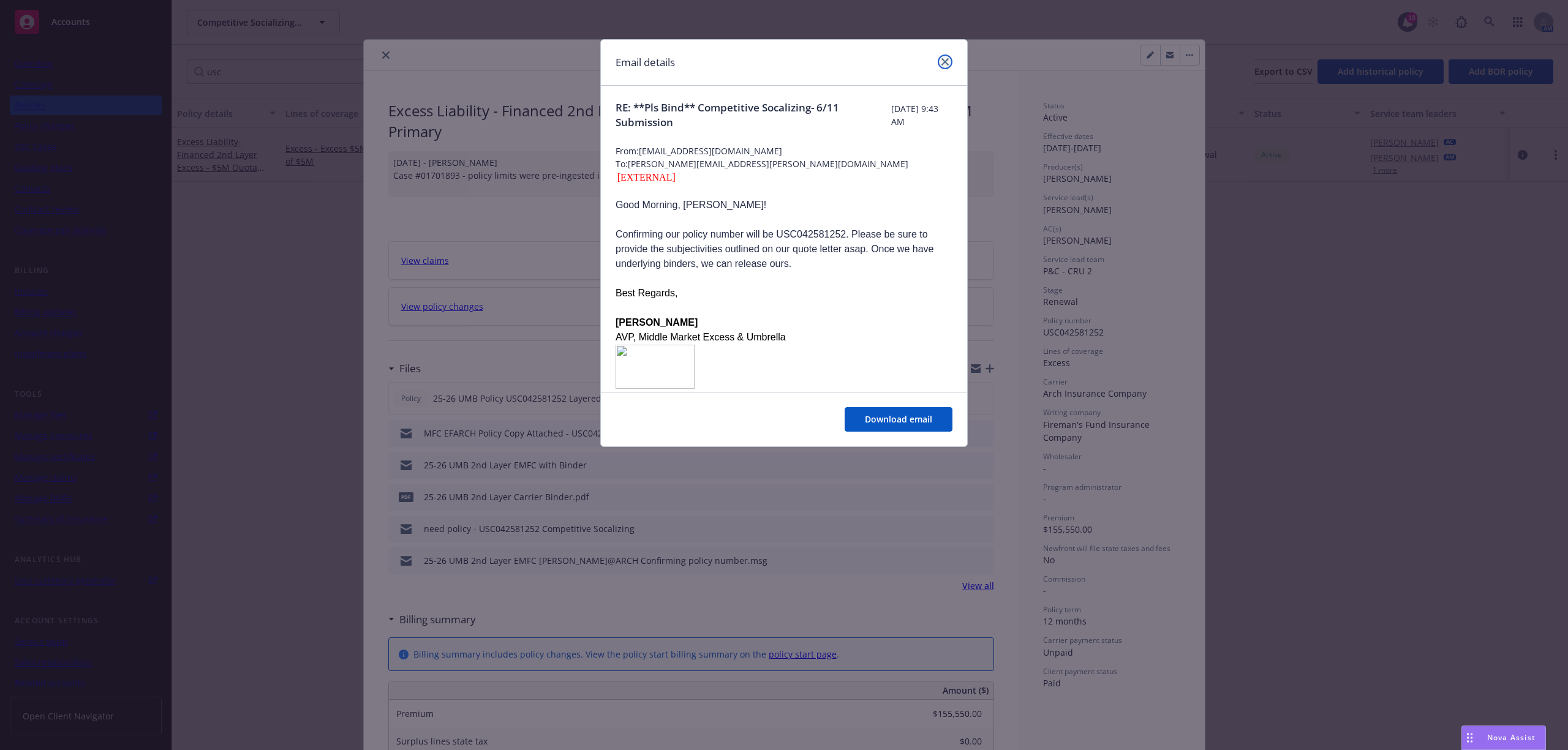
click at [951, 60] on link "close" at bounding box center [945, 62] width 15 height 15
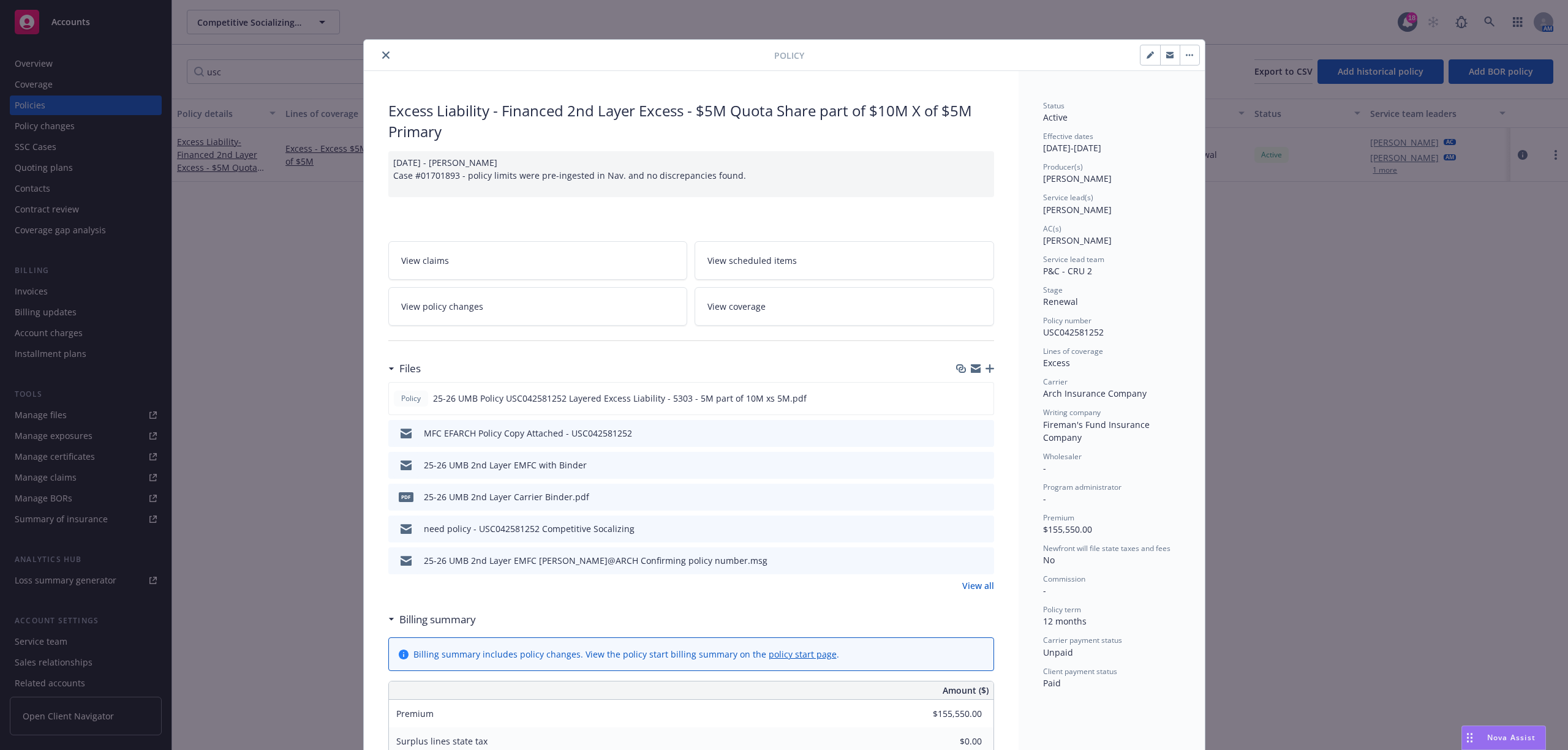
click at [382, 53] on icon "close" at bounding box center [386, 55] width 7 height 7
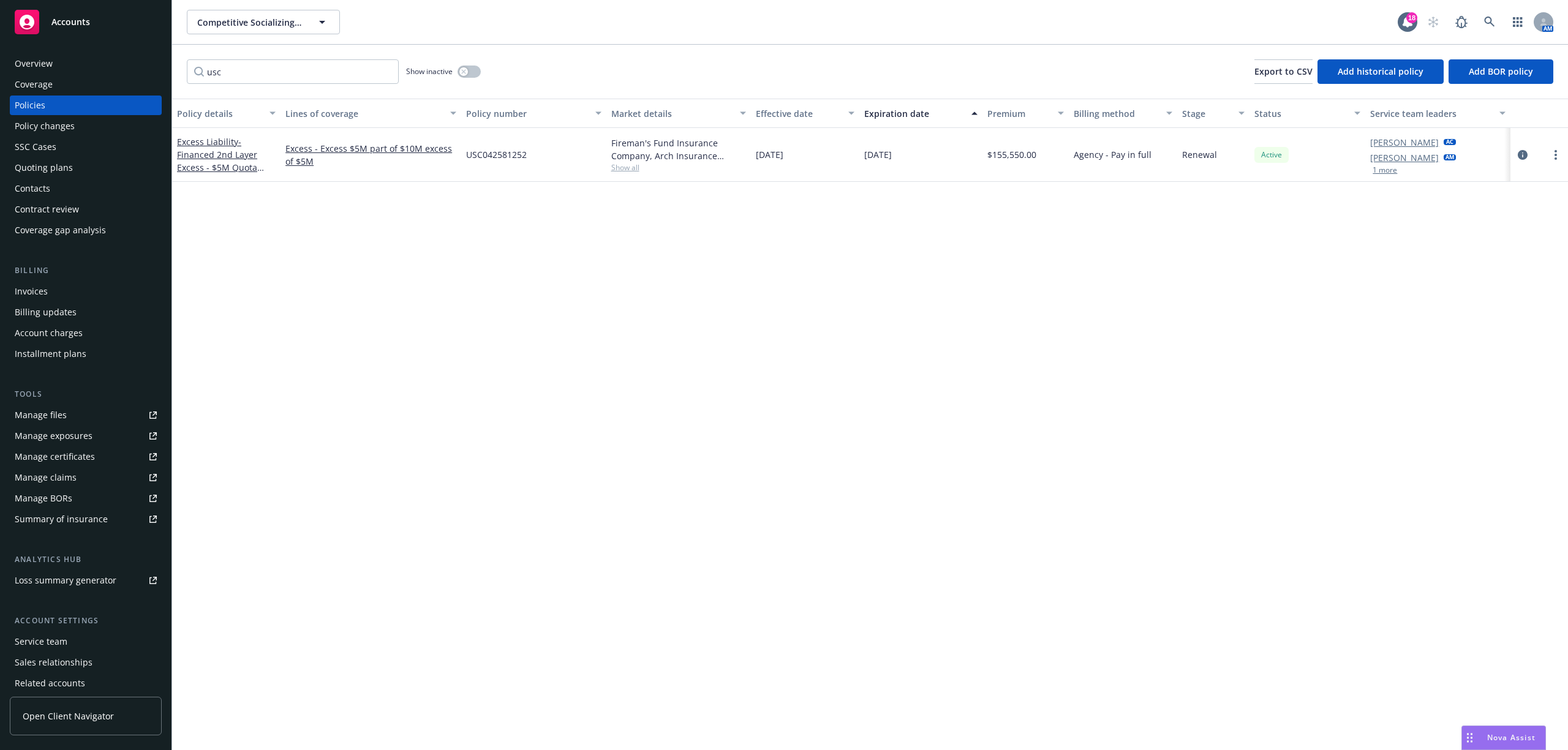
click at [53, 15] on div "Accounts" at bounding box center [85, 21] width 142 height 24
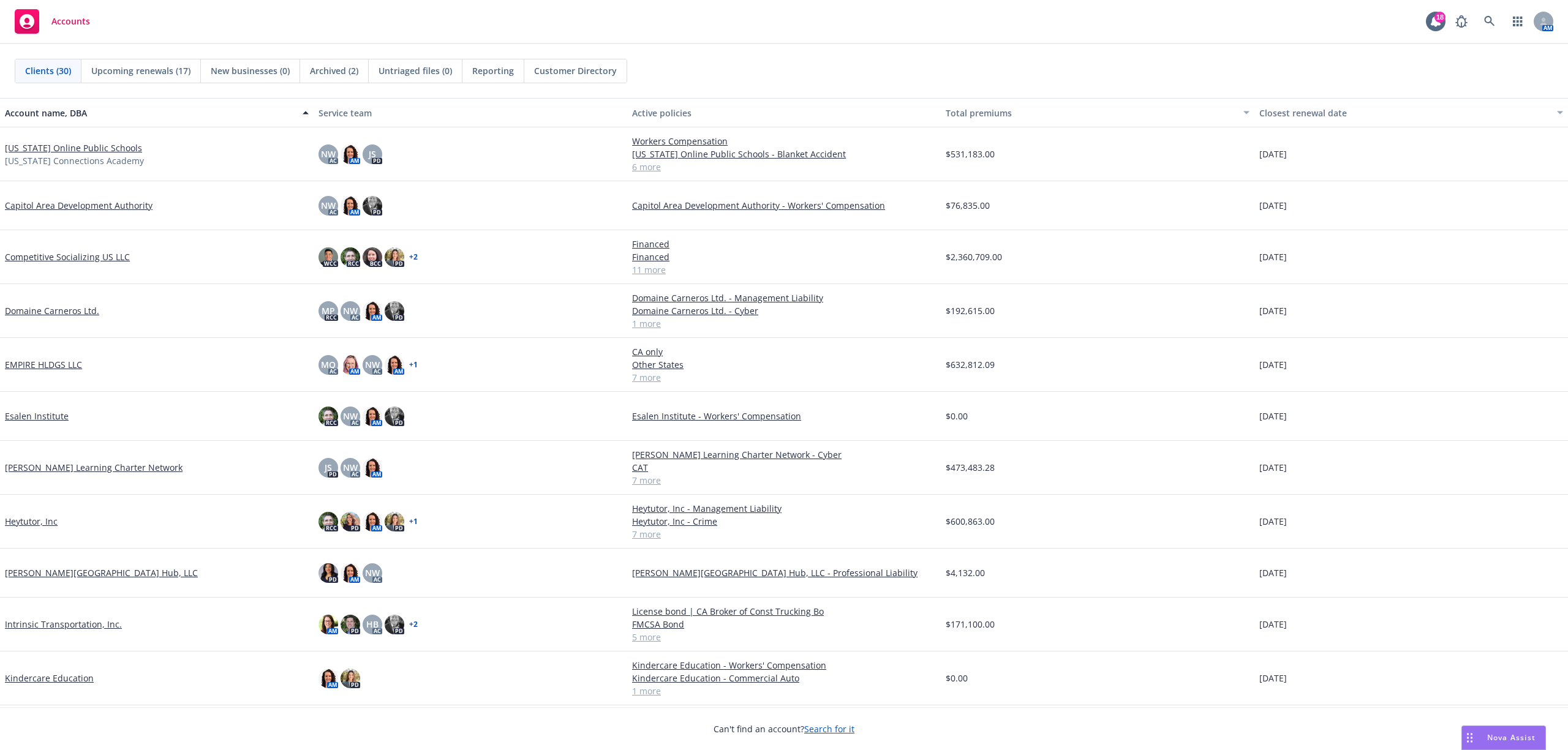
scroll to position [326, 0]
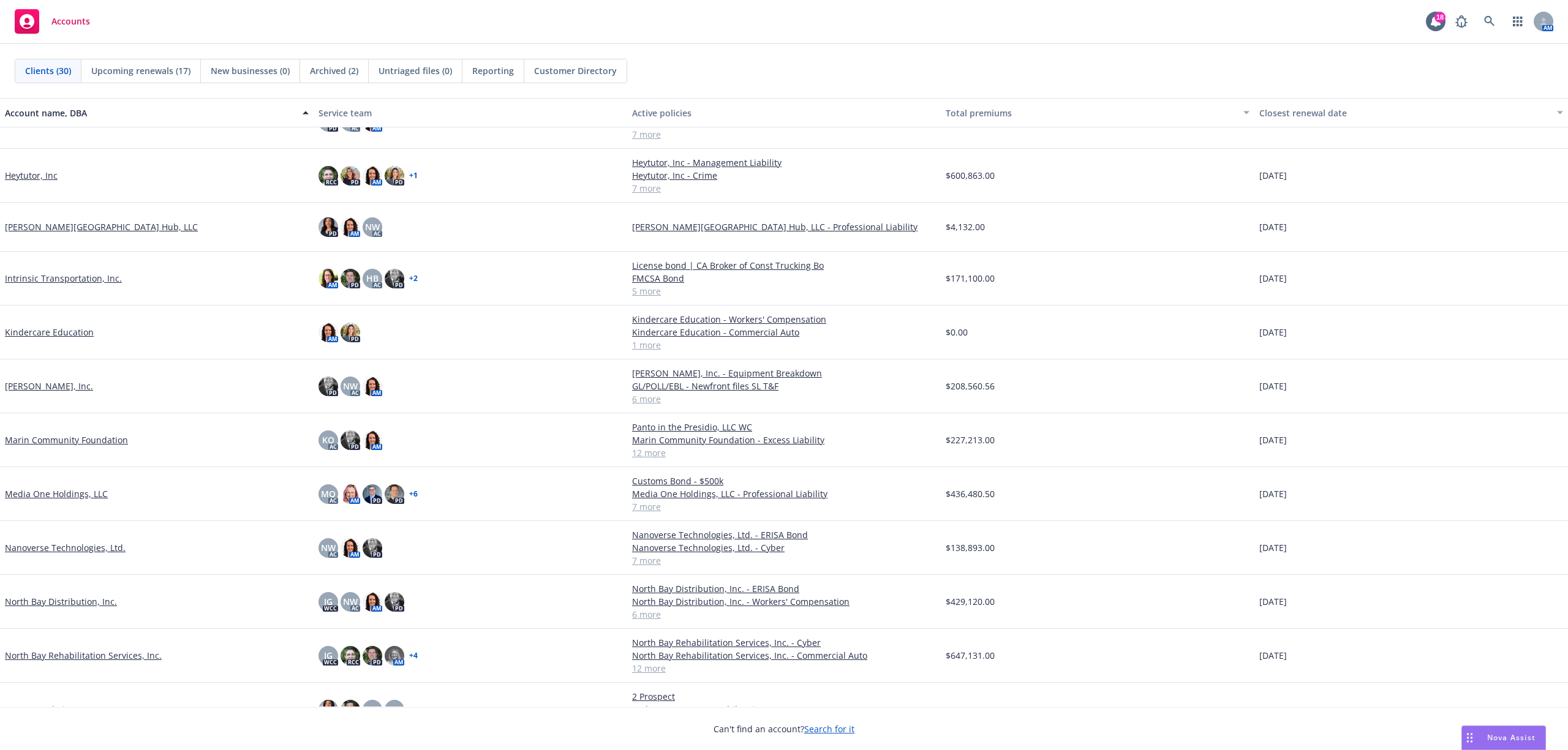
click at [46, 495] on link "Media One Holdings, LLC" at bounding box center [57, 493] width 103 height 13
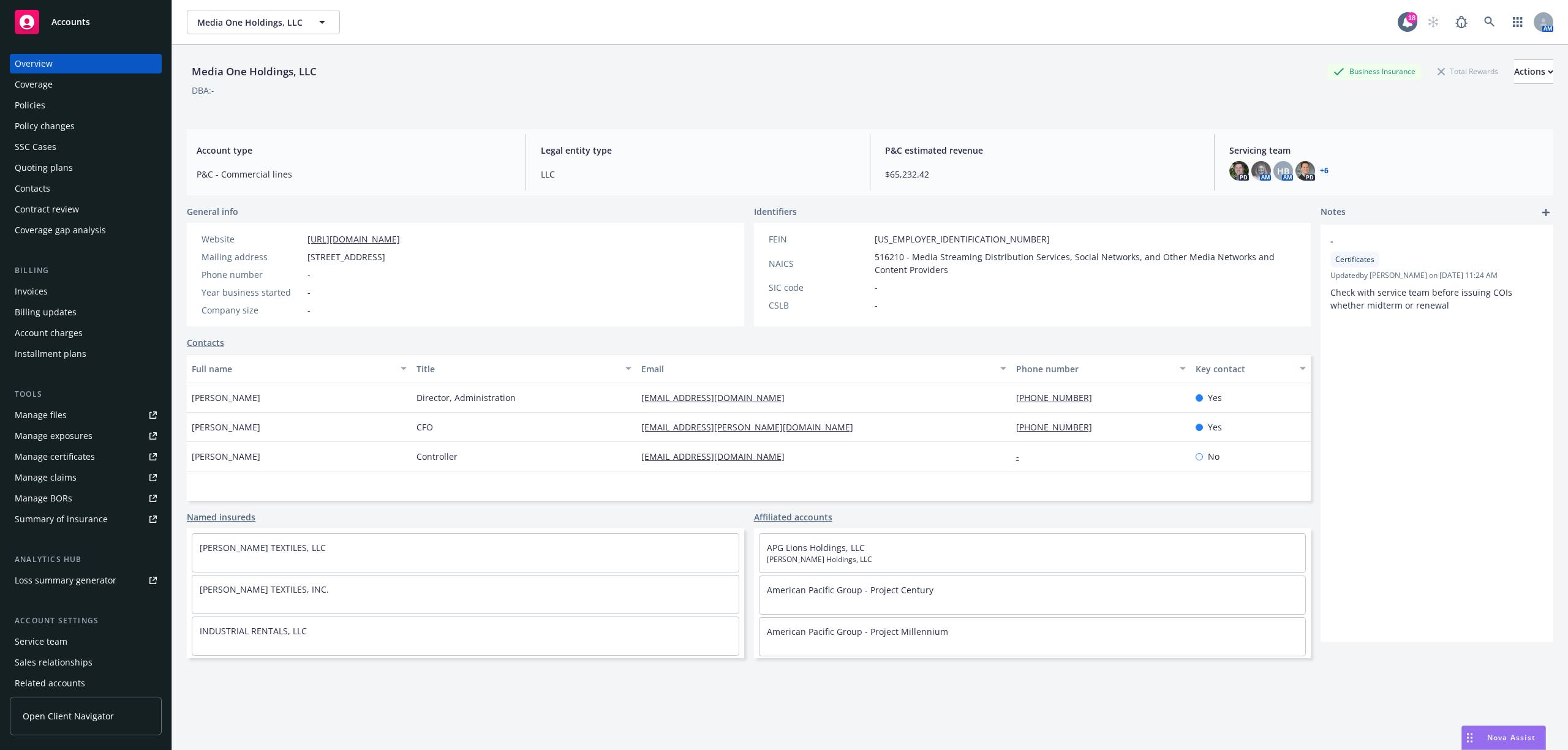
click at [32, 103] on div "Policies" at bounding box center [30, 105] width 31 height 20
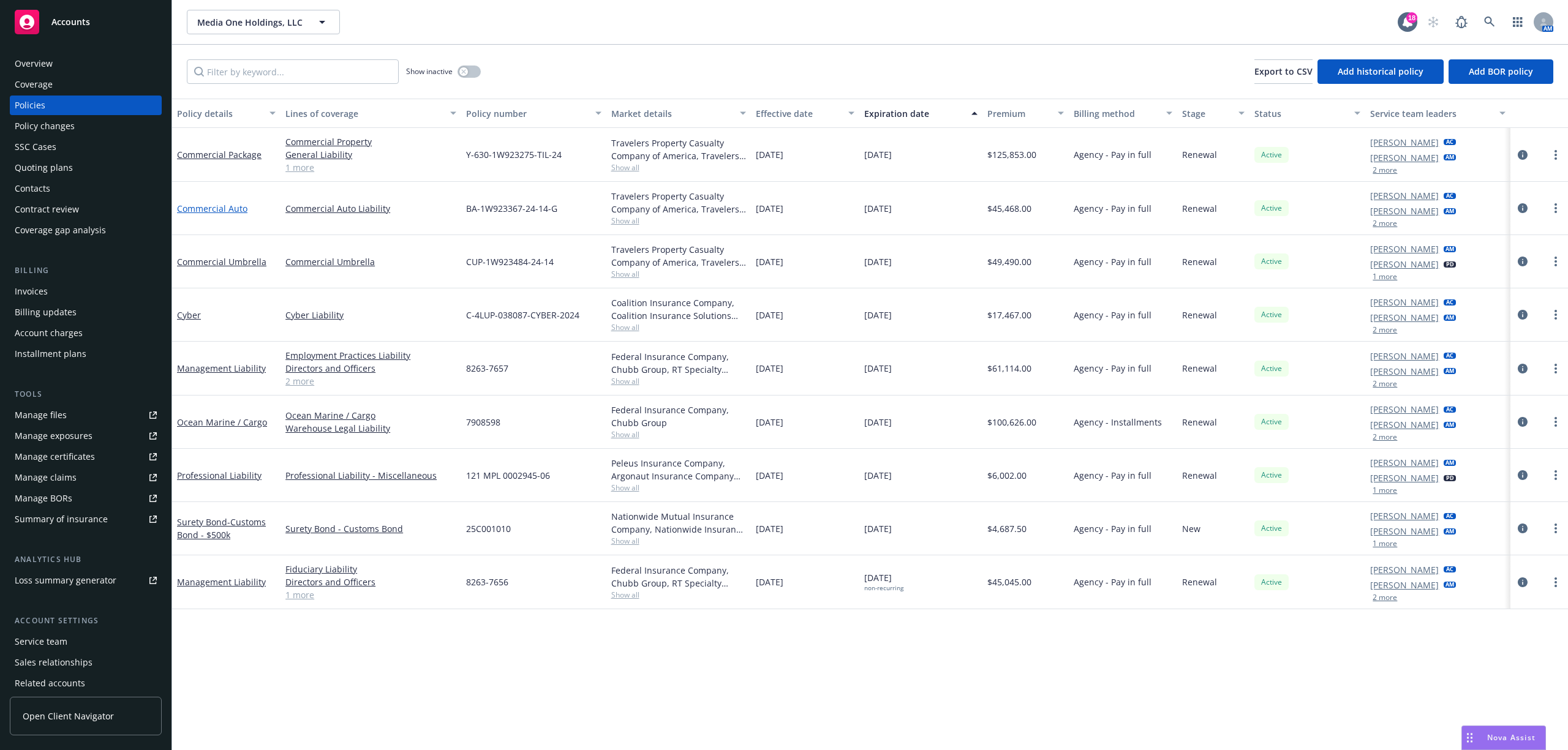
click at [219, 206] on link "Commercial Auto" at bounding box center [212, 208] width 71 height 12
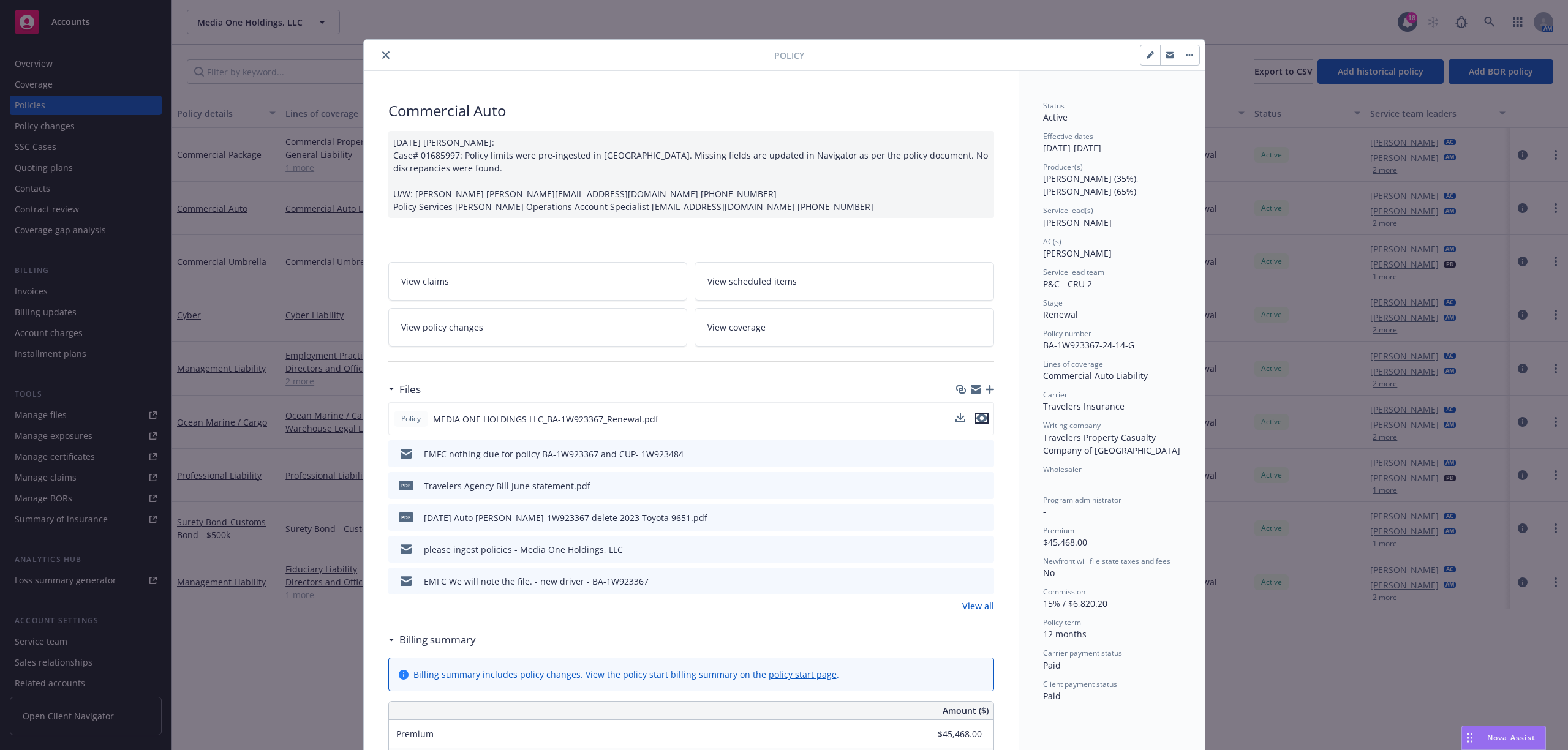
click at [977, 420] on icon "preview file" at bounding box center [982, 418] width 11 height 9
